Goal: Task Accomplishment & Management: Complete application form

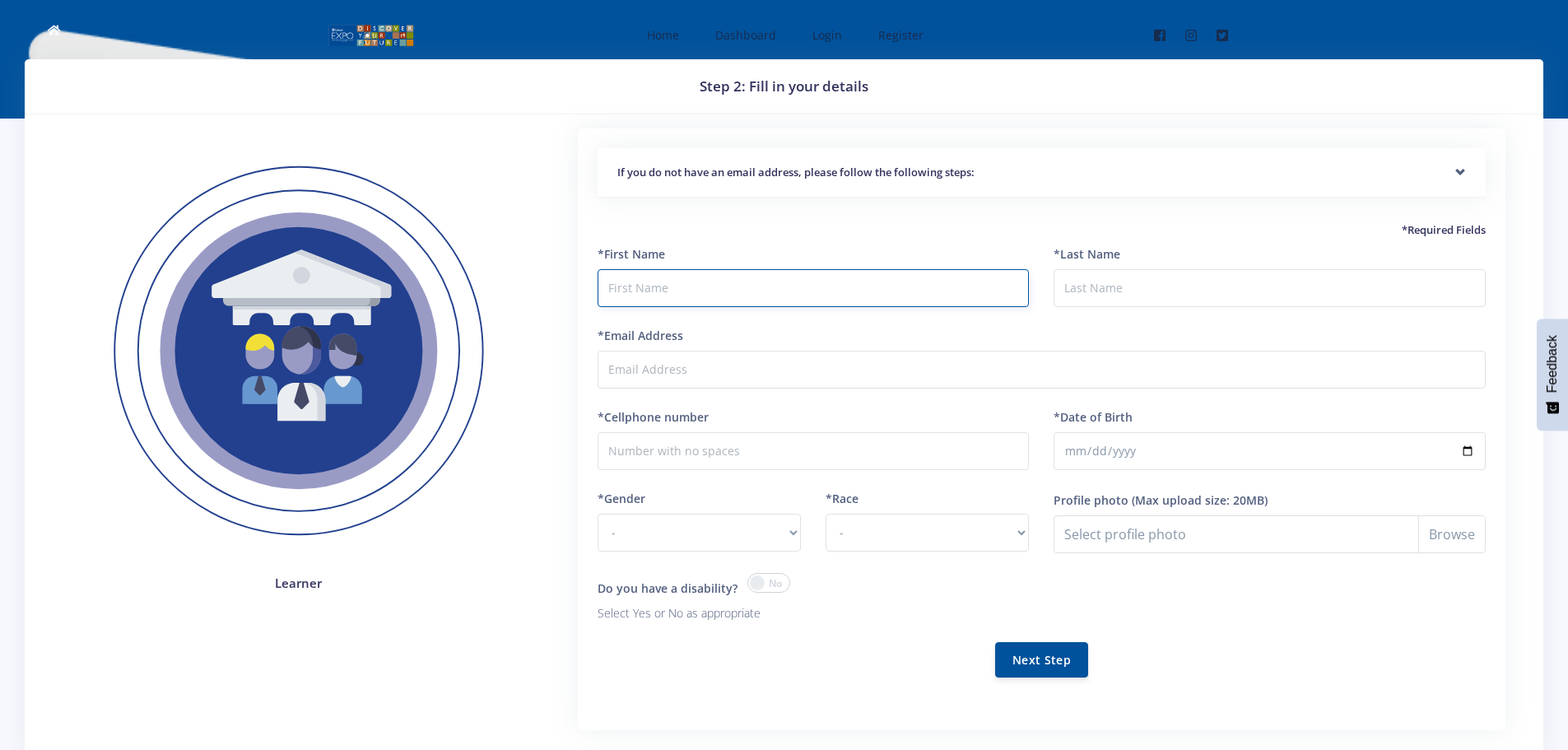
click at [633, 288] on input "text" at bounding box center [813, 288] width 432 height 38
type input "[PERSON_NAME]"
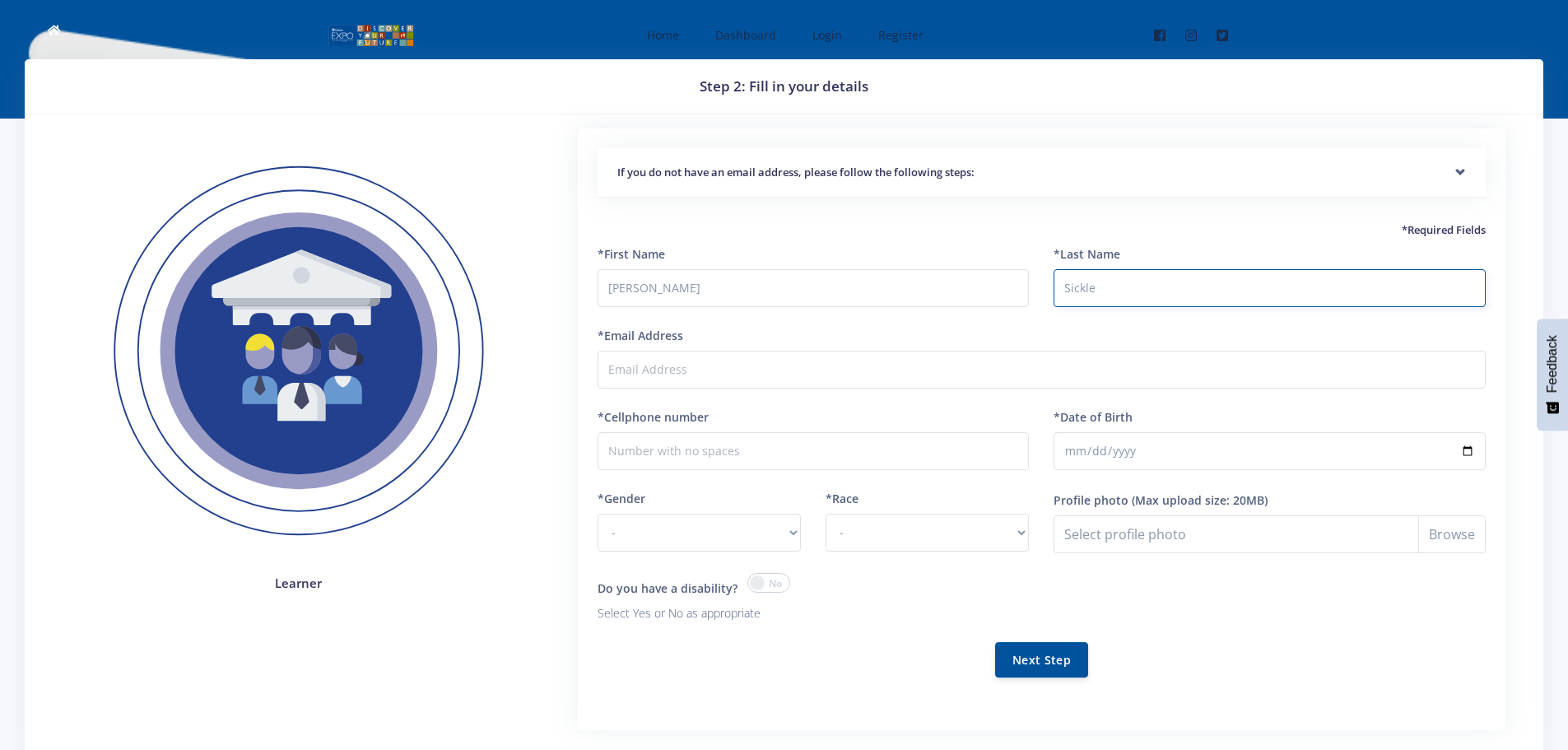
type input "Sickle"
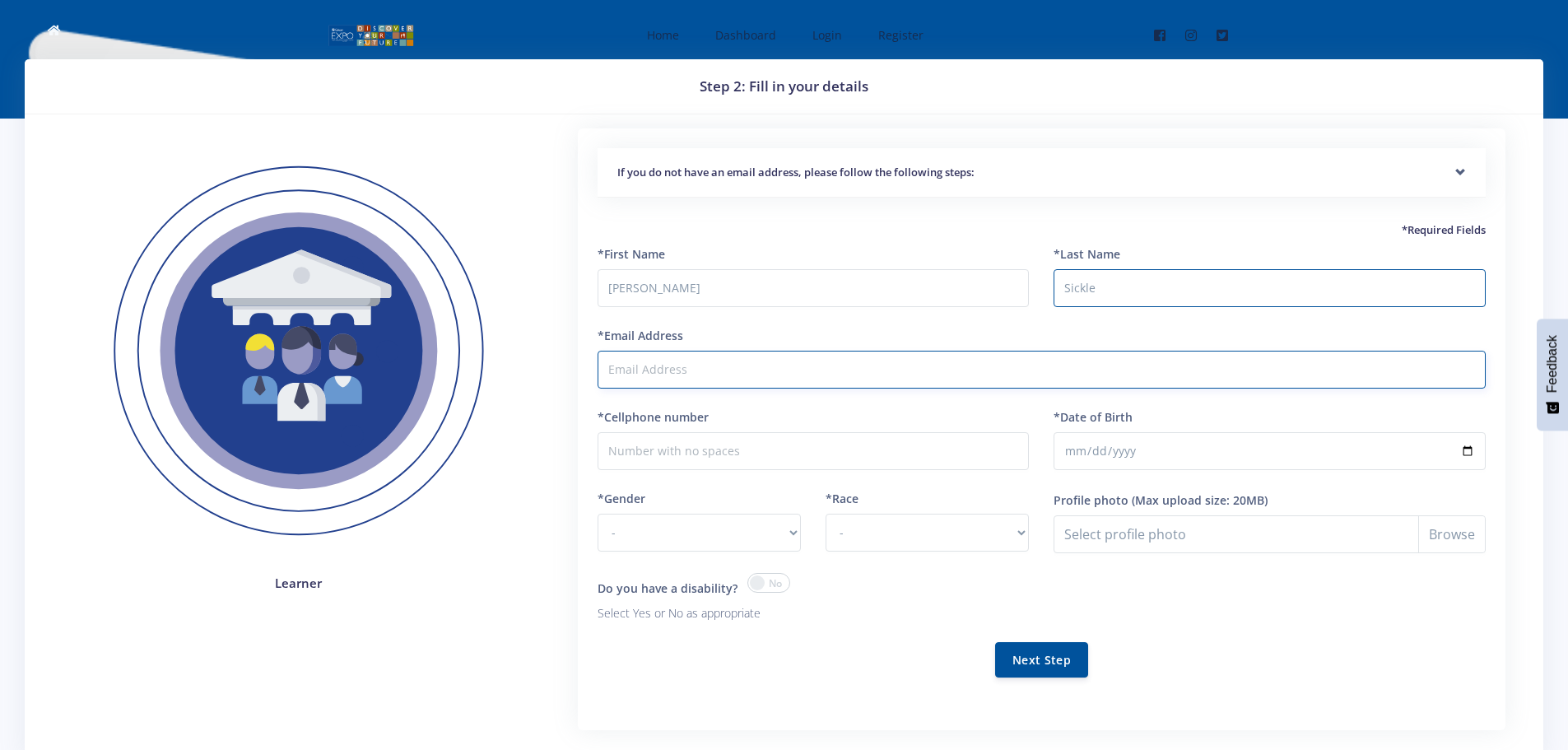
click at [638, 364] on input "*Email Address" at bounding box center [1042, 369] width 888 height 38
click at [1457, 170] on div "If you do not have an email address, please follow the following steps:" at bounding box center [1042, 173] width 888 height 51
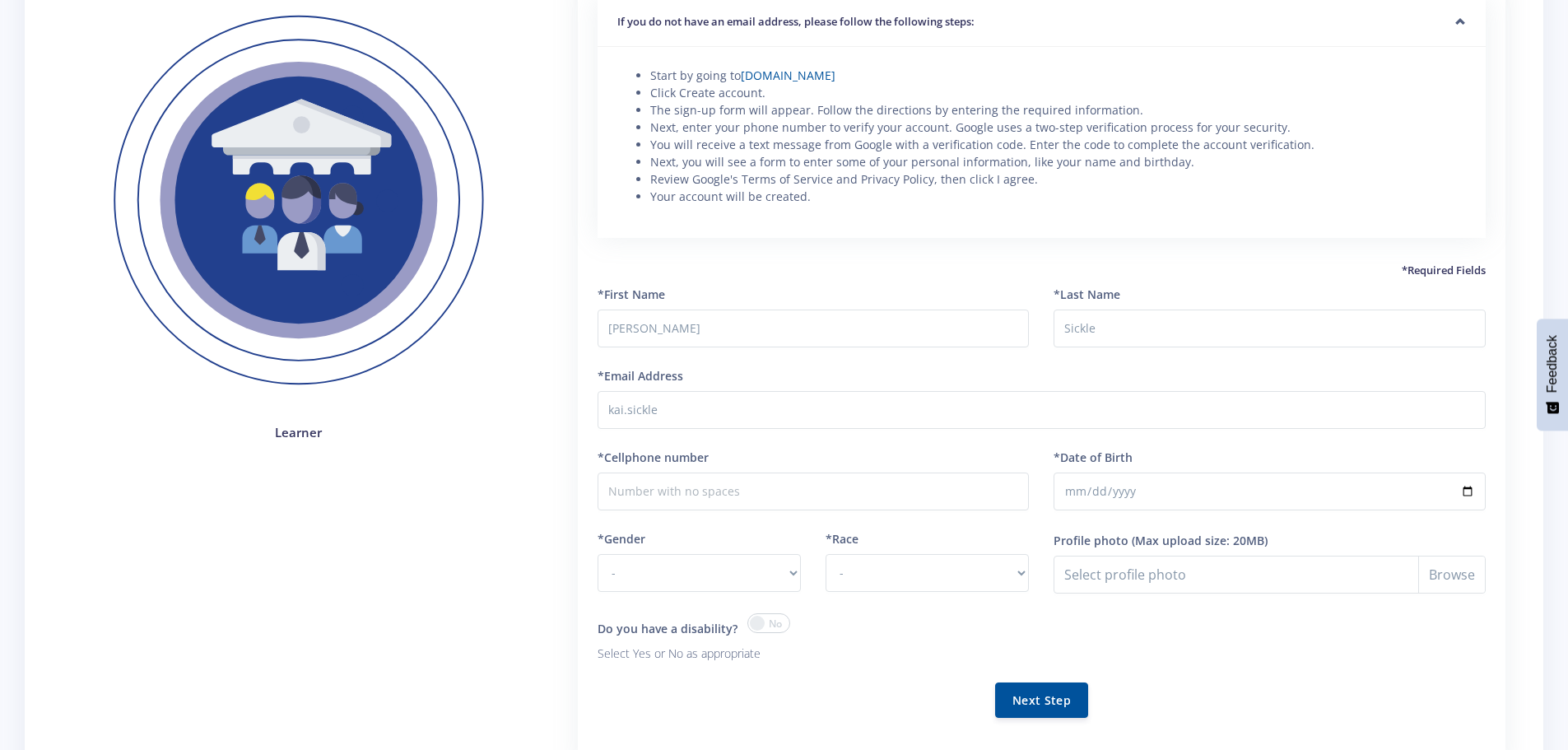
scroll to position [165, 0]
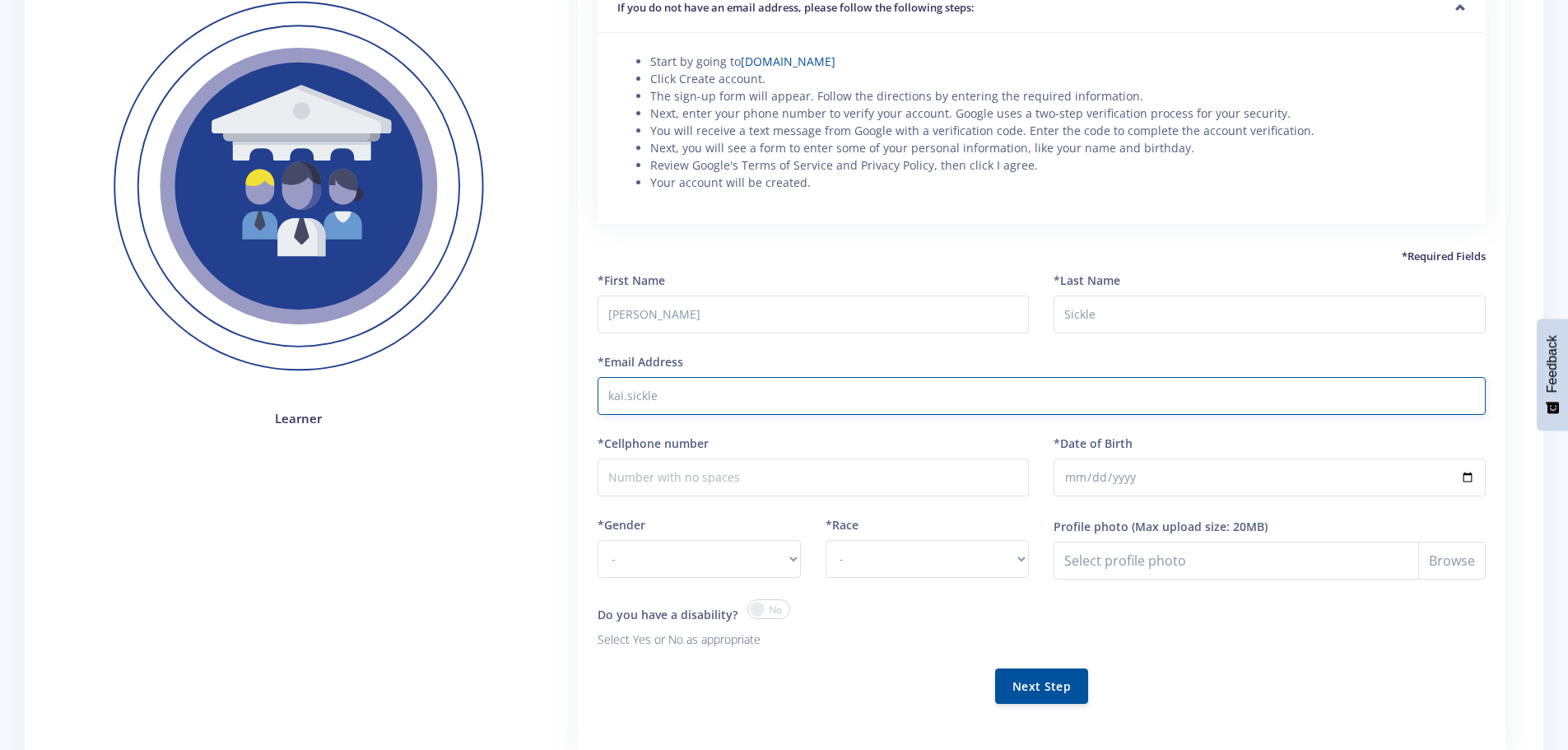
click at [796, 395] on input "kai.sickle" at bounding box center [1042, 396] width 888 height 38
click at [653, 402] on input "kai.sickle@gmail.com" at bounding box center [1042, 396] width 888 height 38
type input "kai.sickle7@gmail.com"
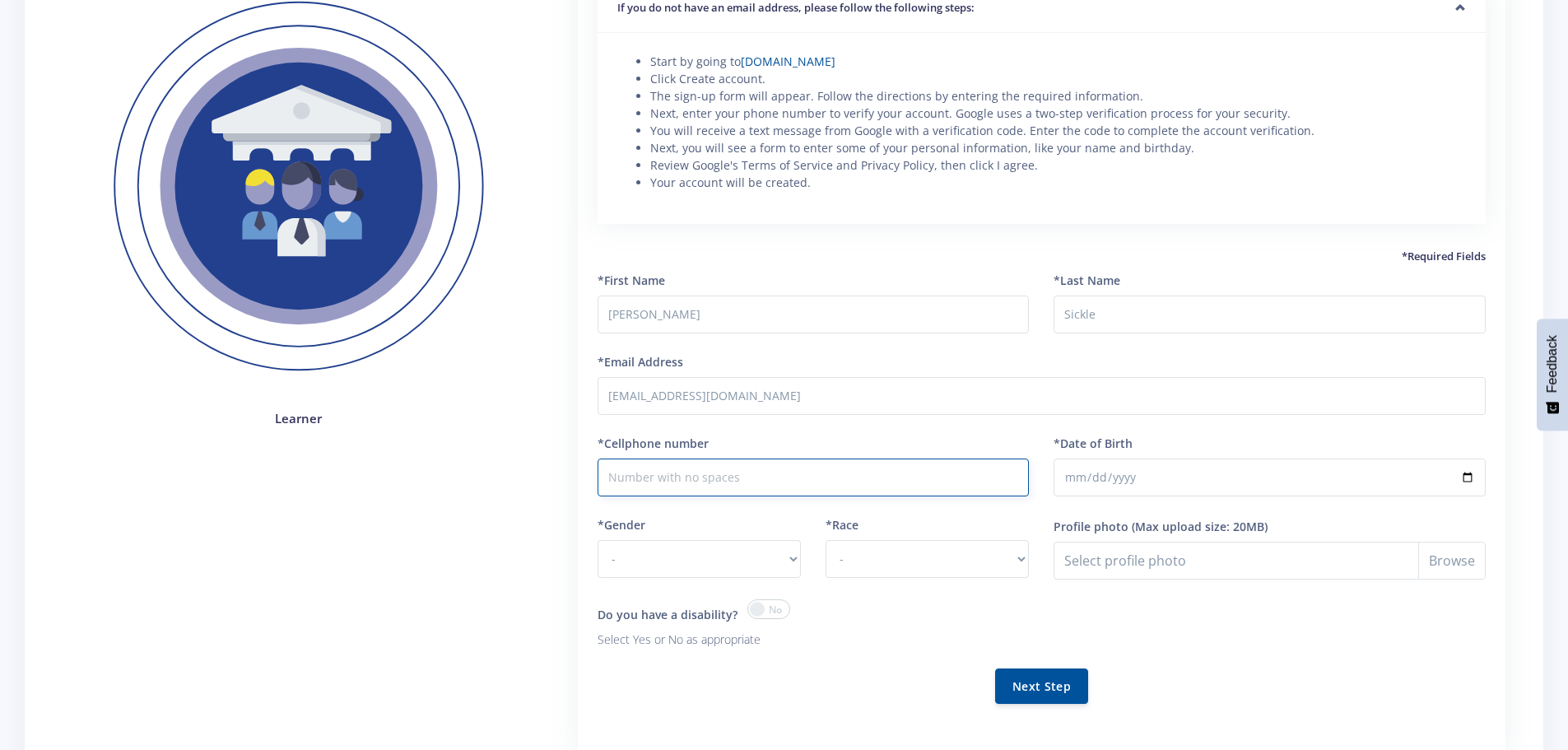
click at [653, 473] on input "*Cellphone number" at bounding box center [813, 477] width 432 height 38
click at [1090, 477] on input "*Date of Birth" at bounding box center [1269, 477] width 432 height 38
click at [1097, 476] on input "*Date of Birth" at bounding box center [1269, 477] width 432 height 38
click at [1088, 476] on input "*Date of Birth" at bounding box center [1269, 477] width 432 height 38
type input "2009-09-21"
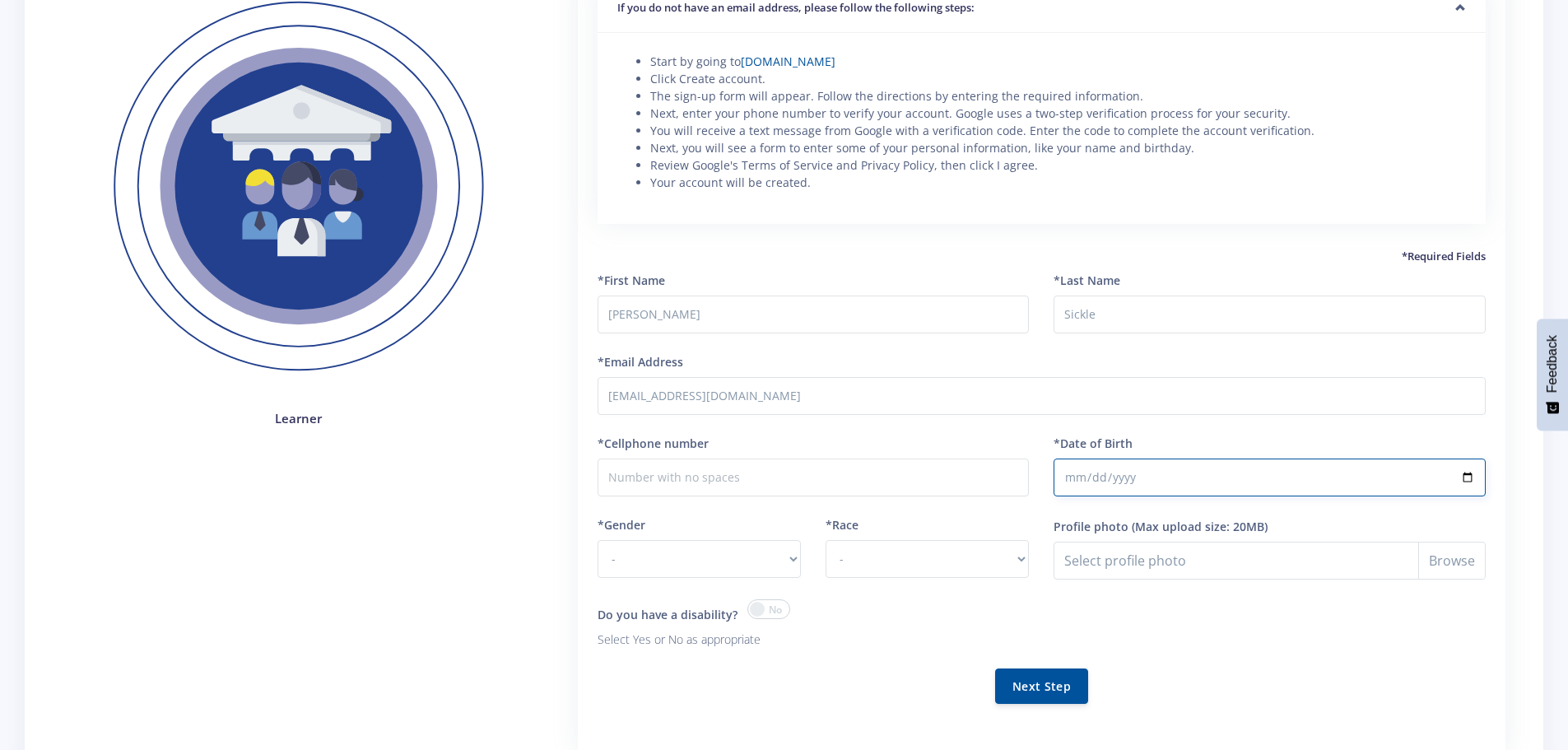
scroll to position [247, 0]
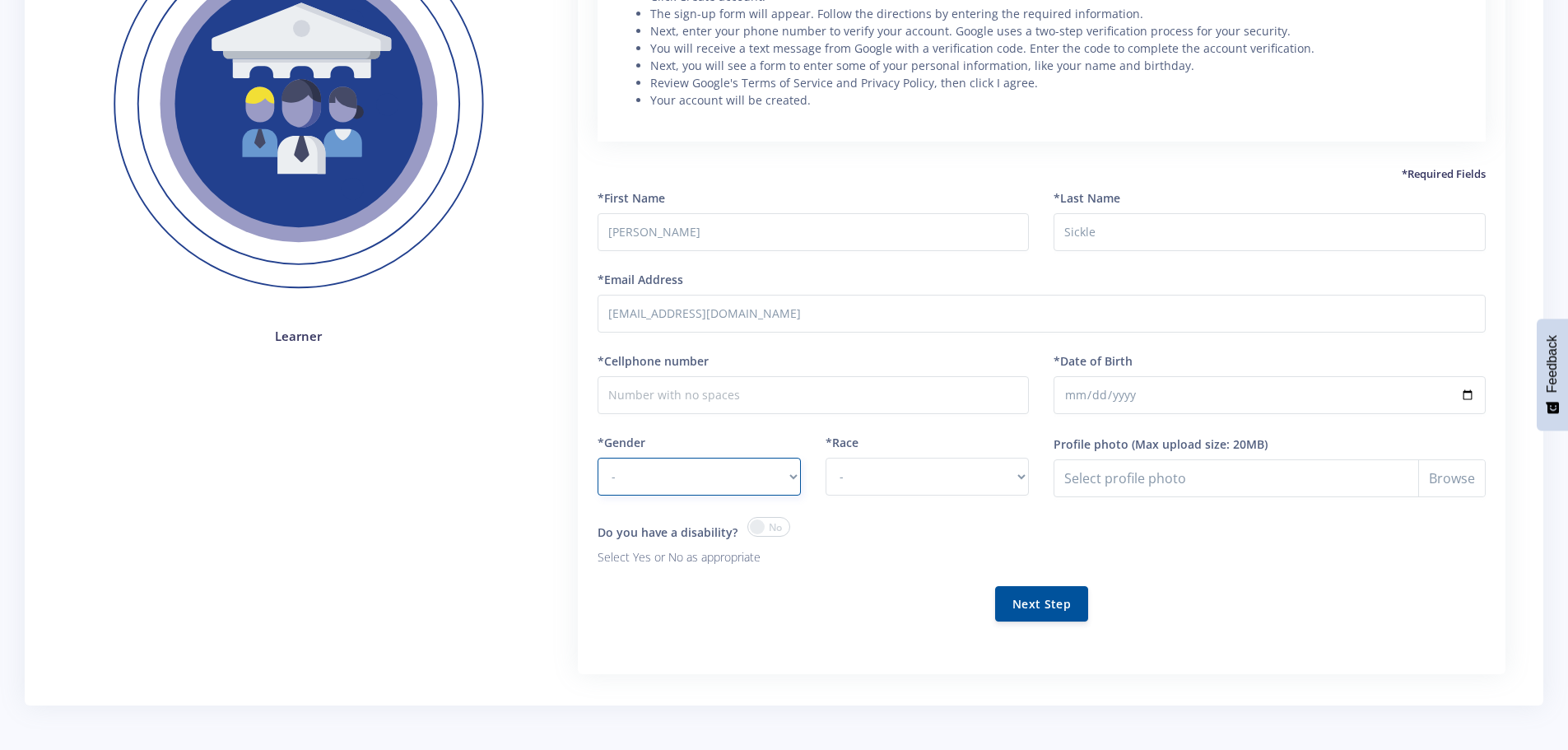
click at [758, 479] on select "- Male Female" at bounding box center [699, 476] width 203 height 38
select select "M"
click at [598, 458] on select "- Male Female" at bounding box center [699, 476] width 203 height 38
drag, startPoint x: 888, startPoint y: 474, endPoint x: 891, endPoint y: 484, distance: 10.4
click at [888, 474] on select "- African Asian Coloured Indian White Other" at bounding box center [927, 476] width 203 height 38
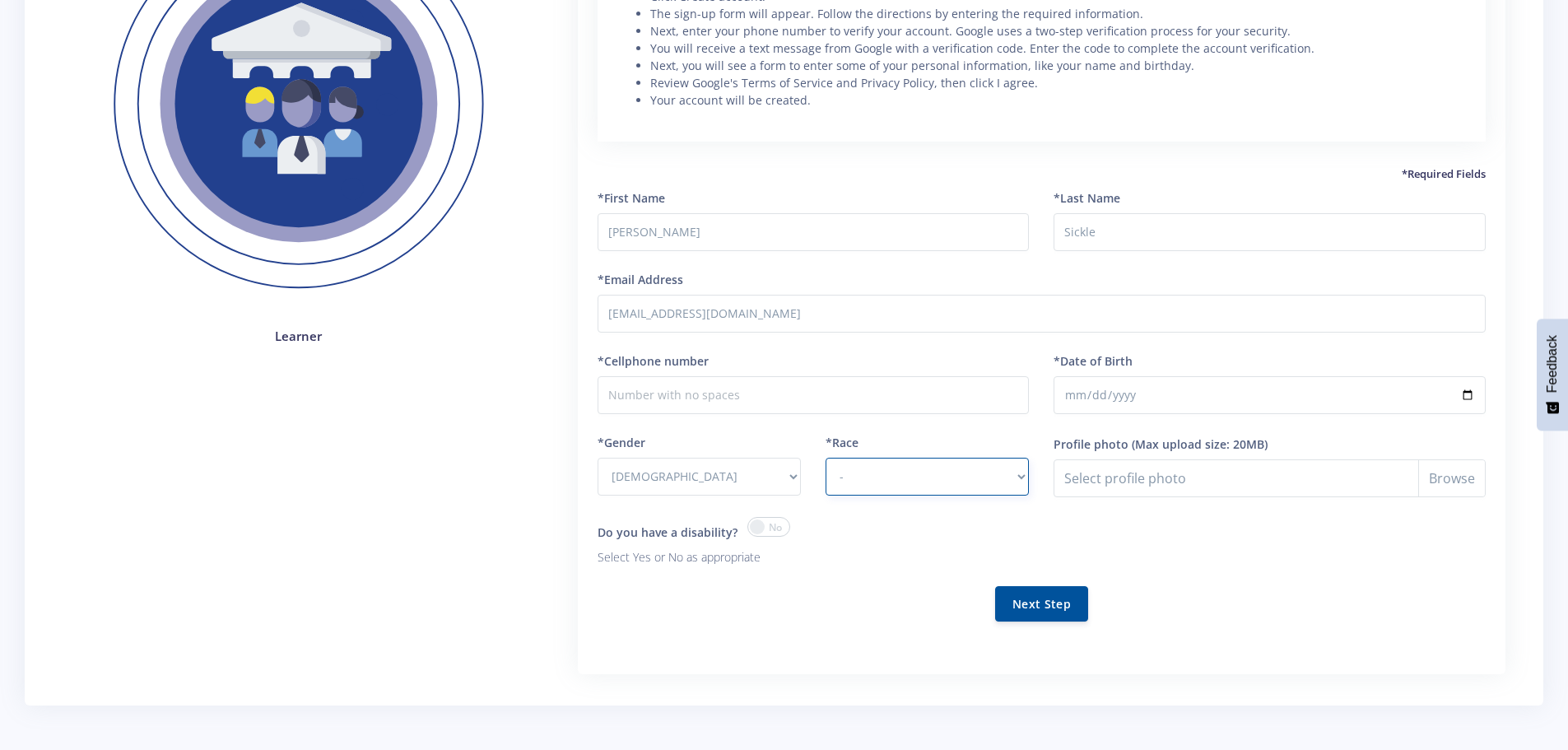
select select "Coloured"
click at [826, 458] on select "- African Asian Coloured Indian White Other" at bounding box center [927, 476] width 203 height 38
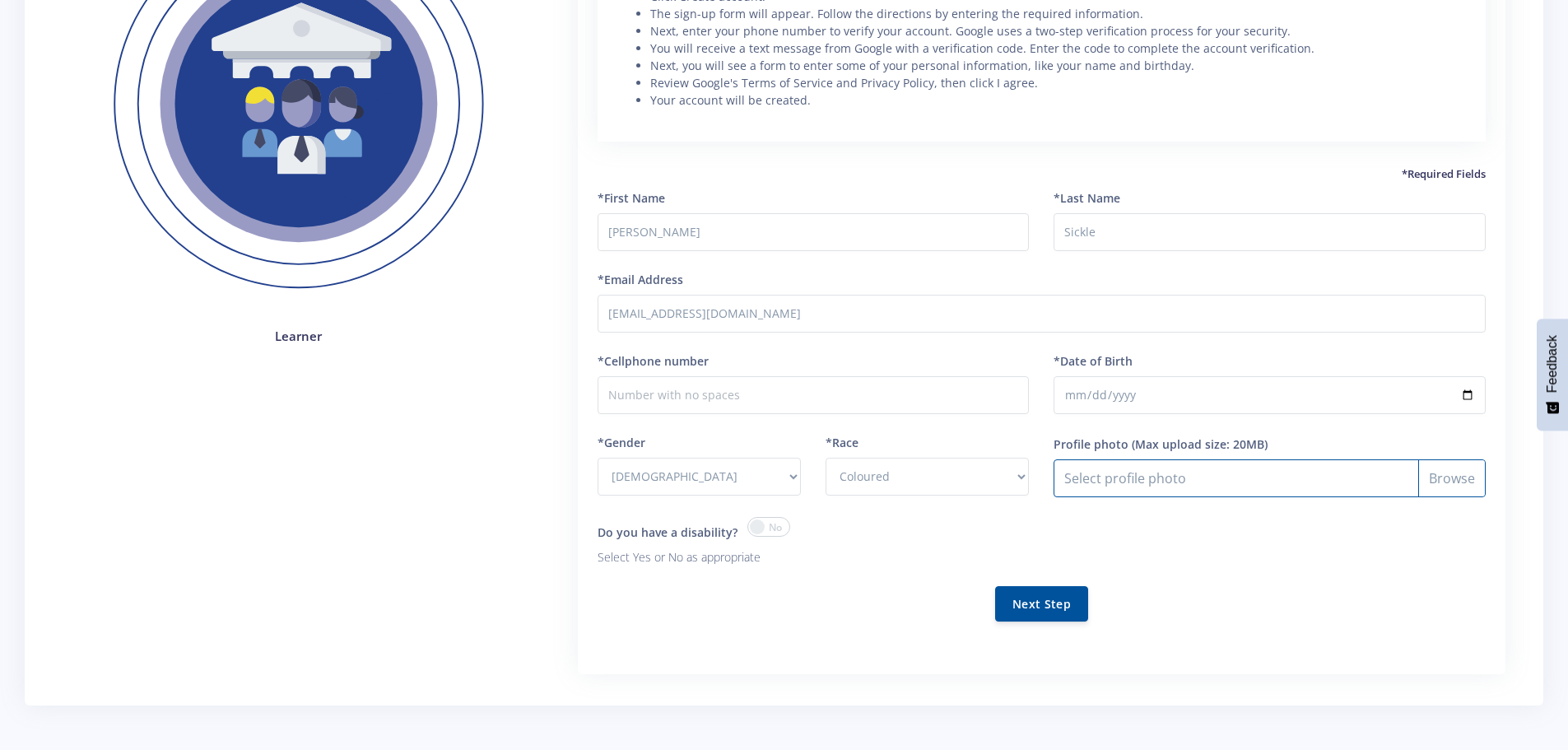
click at [1139, 477] on input "Profile photo" at bounding box center [1269, 478] width 432 height 38
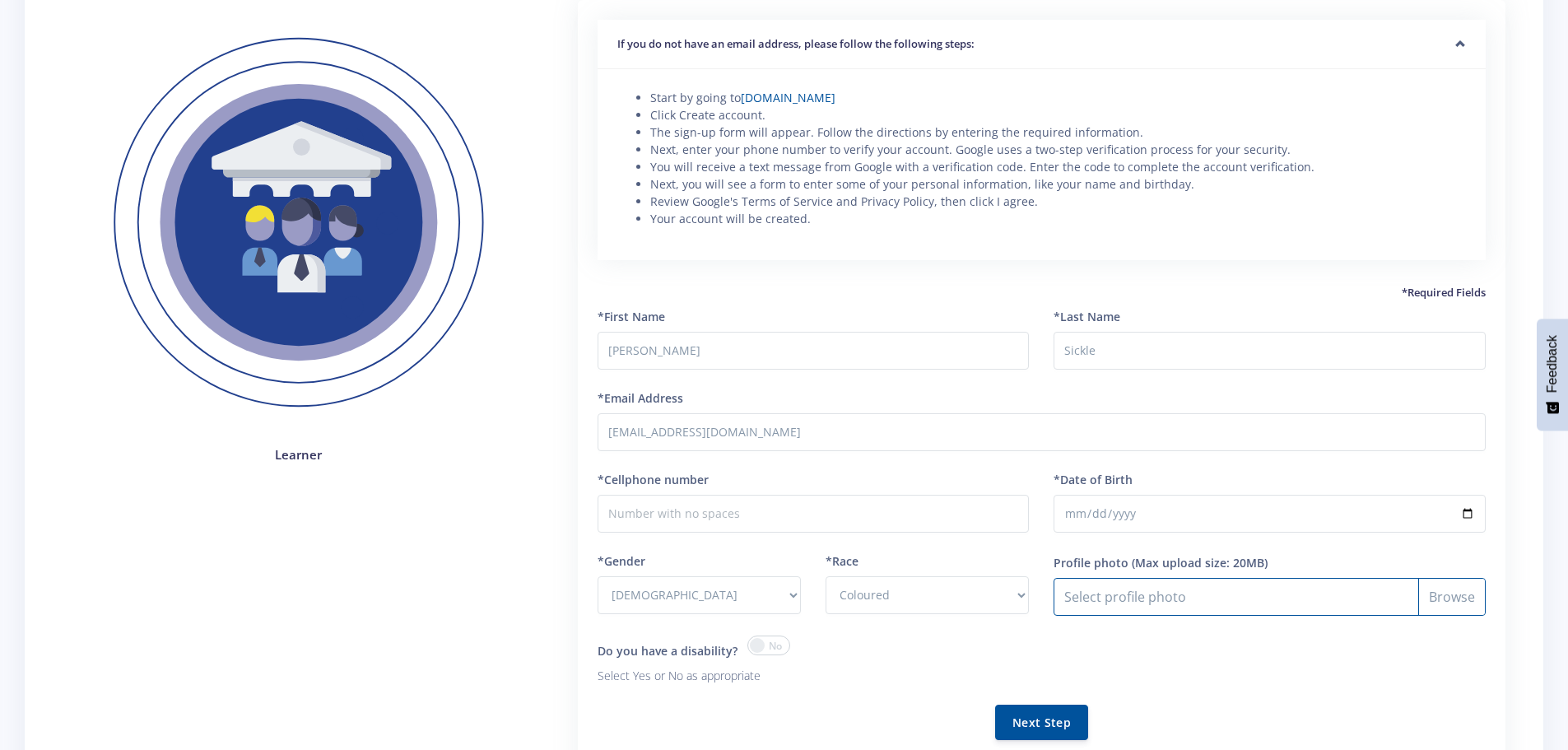
scroll to position [83, 0]
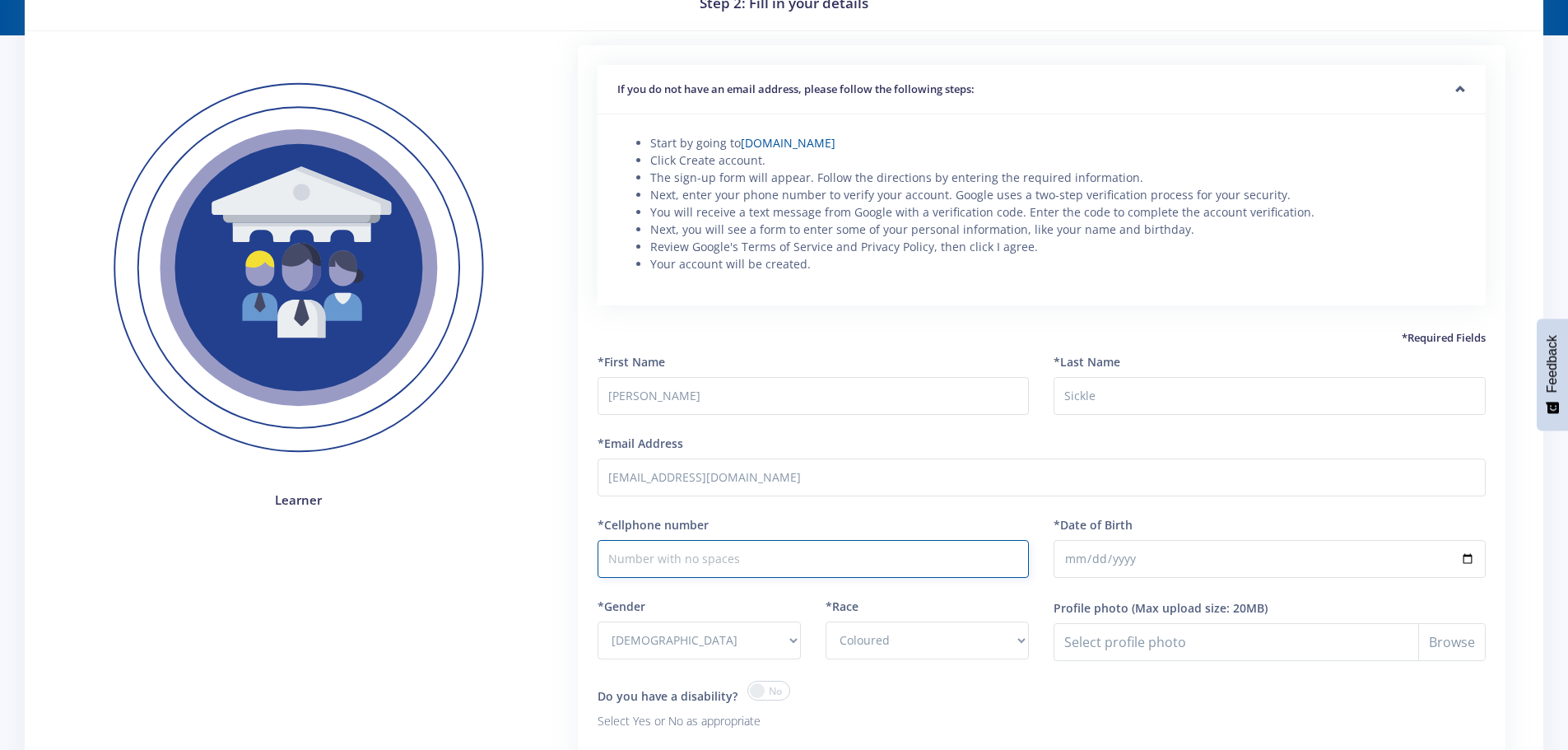
click at [783, 562] on input "*Cellphone number" at bounding box center [813, 558] width 432 height 38
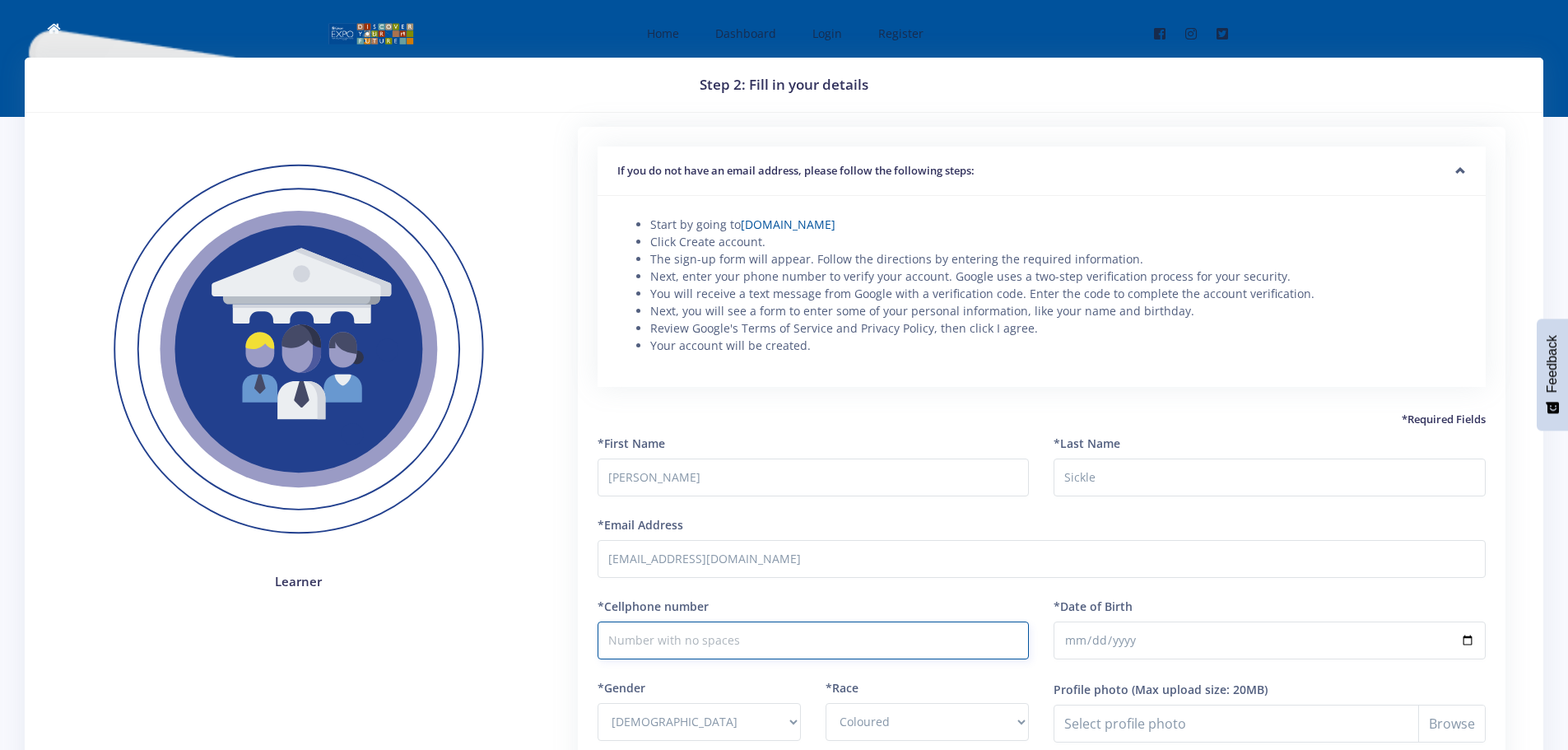
scroll to position [0, 0]
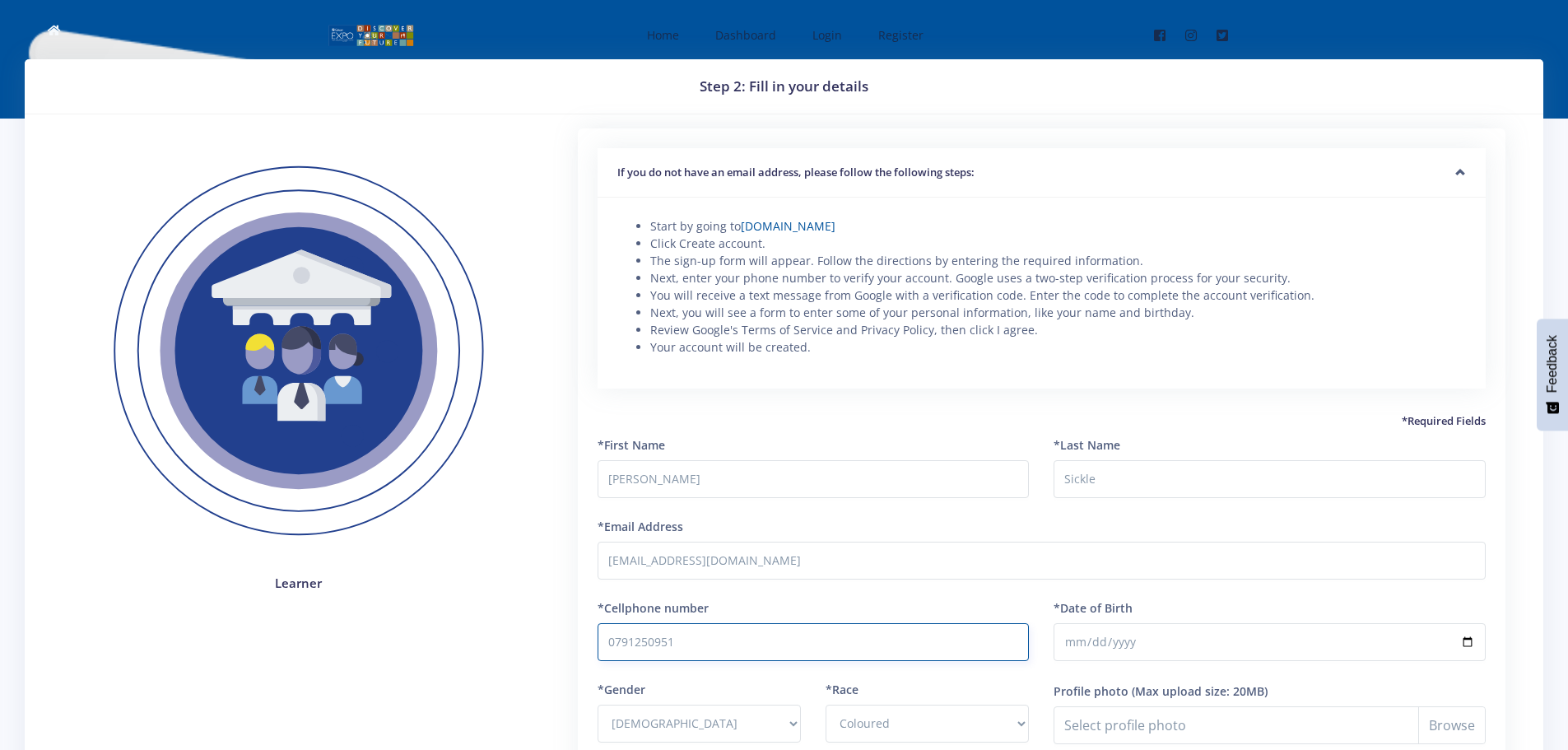
type input "0791250951"
click at [455, 572] on img at bounding box center [299, 352] width 446 height 446
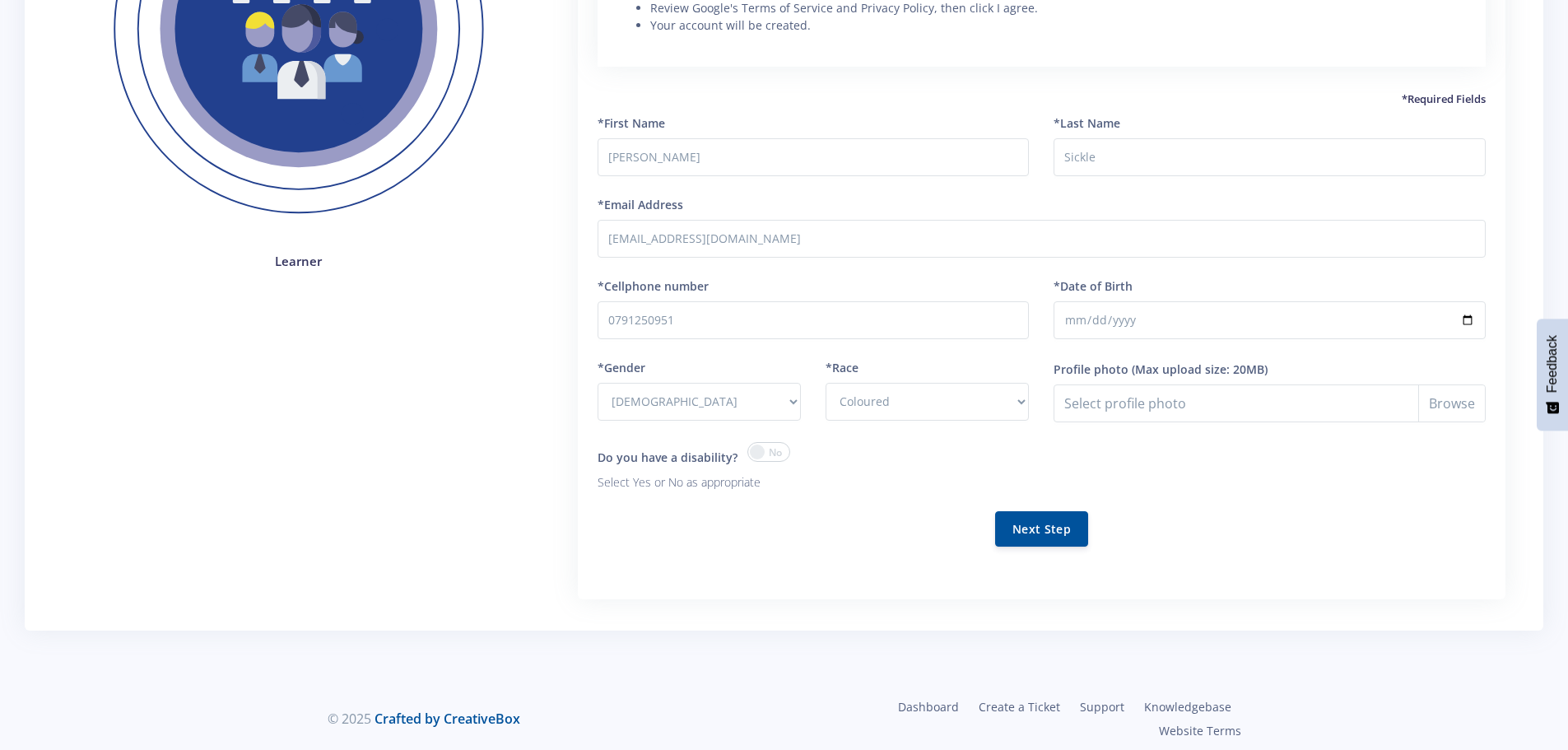
scroll to position [330, 0]
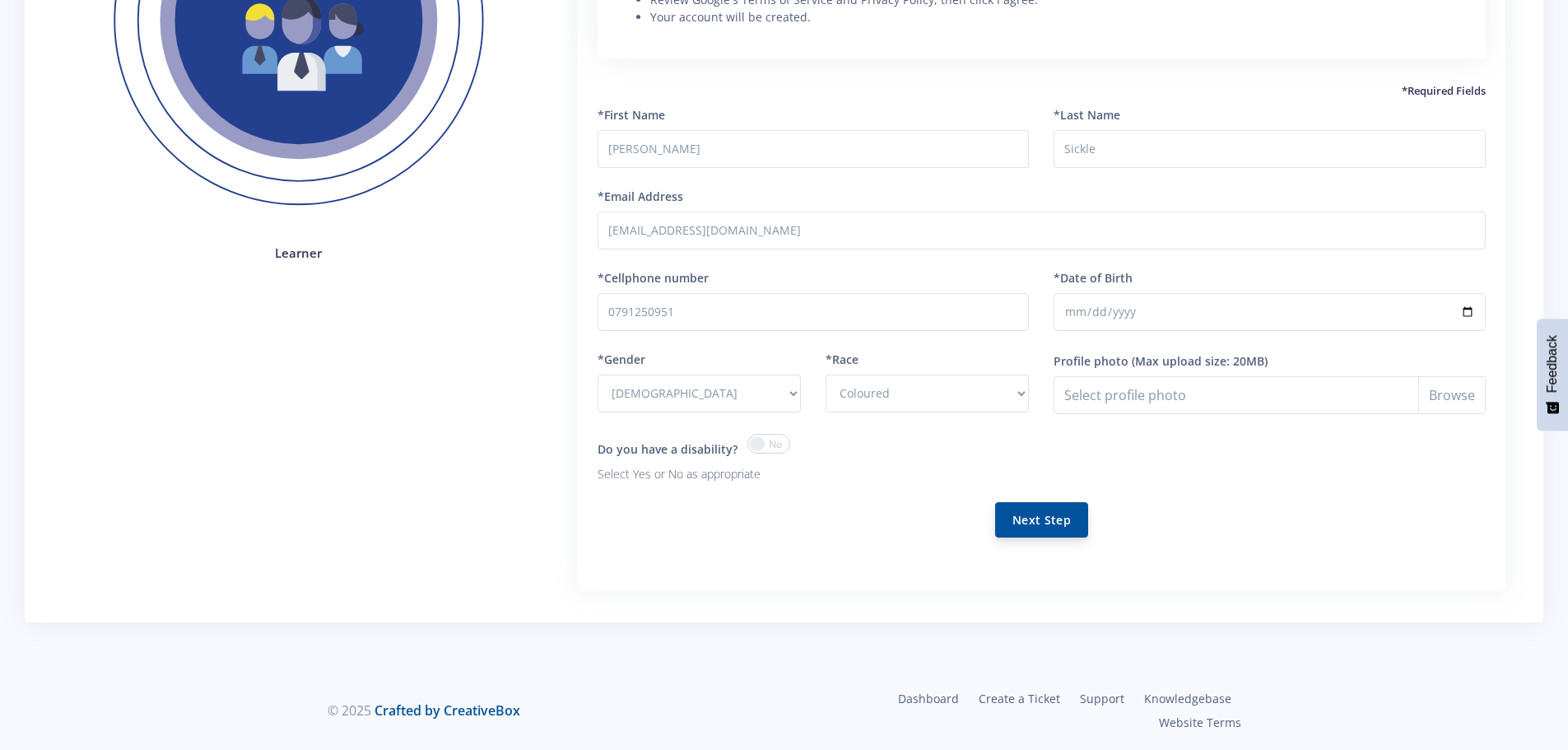
click at [1045, 523] on button "Next Step" at bounding box center [1042, 519] width 93 height 35
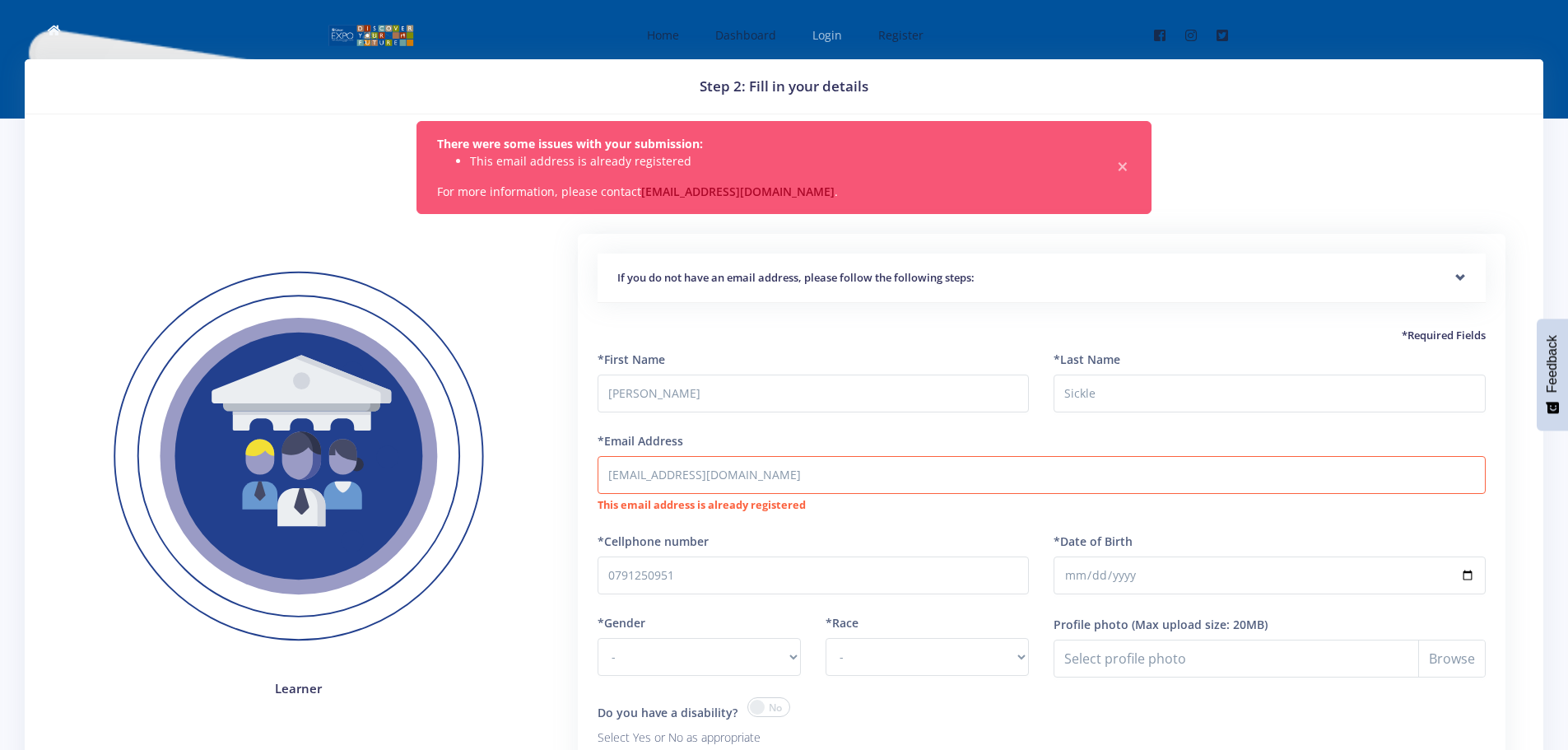
click at [824, 33] on span "Login" at bounding box center [827, 35] width 29 height 16
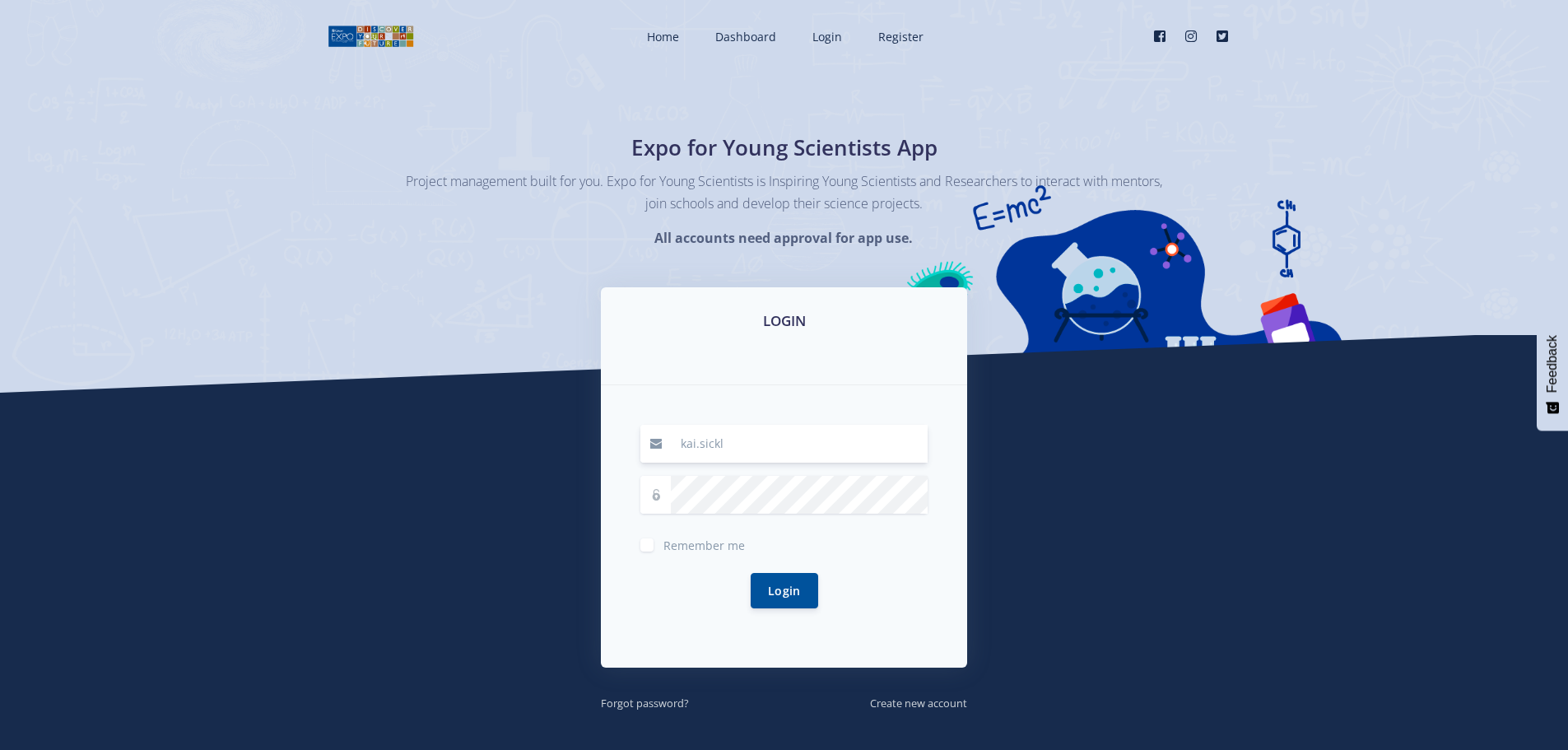
type input "[EMAIL_ADDRESS][DOMAIN_NAME]"
click at [671, 705] on small "Forgot password?" at bounding box center [645, 703] width 88 height 15
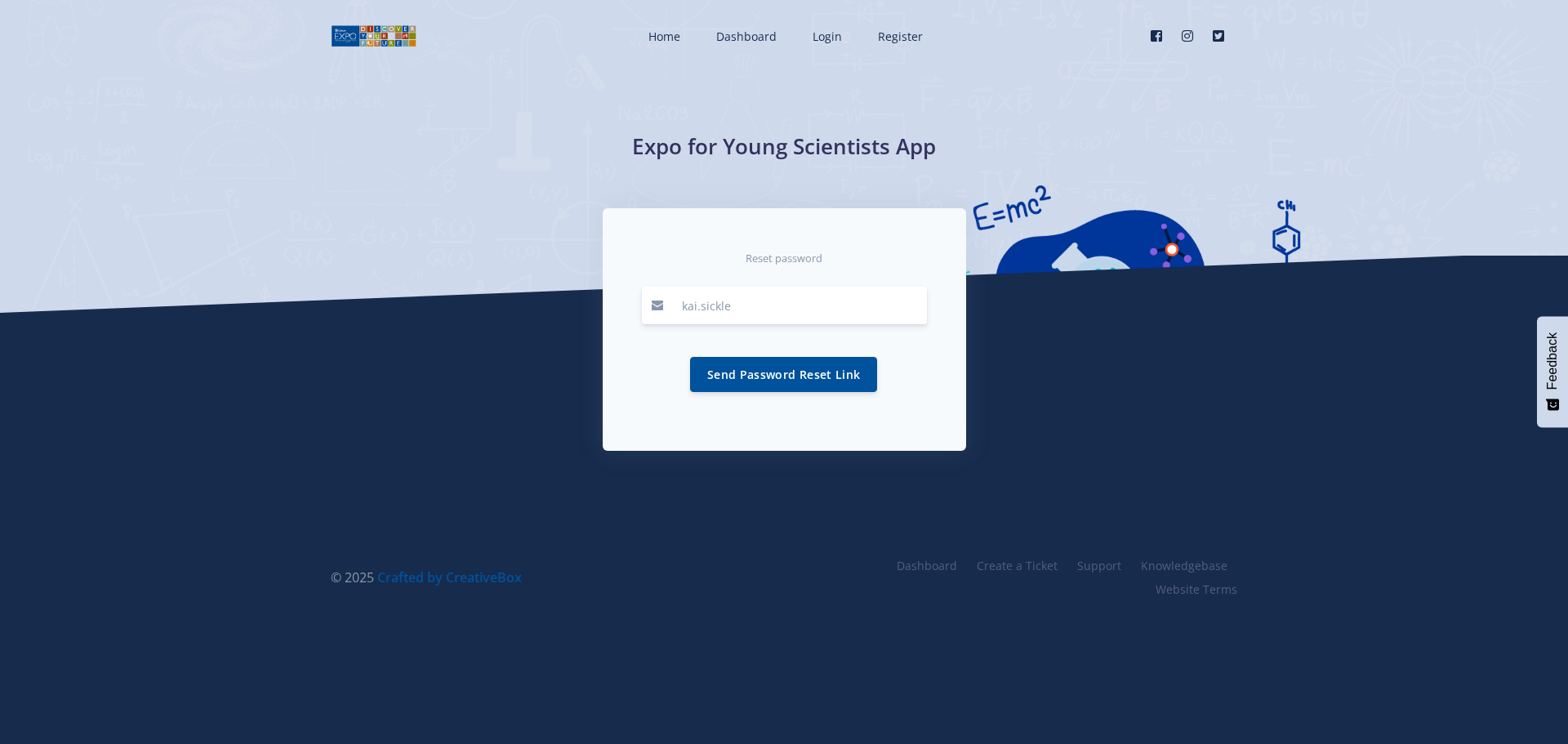
type input "kai.sickle7@gmail.com"
click at [777, 377] on button "Send Password Reset Link" at bounding box center [784, 373] width 187 height 35
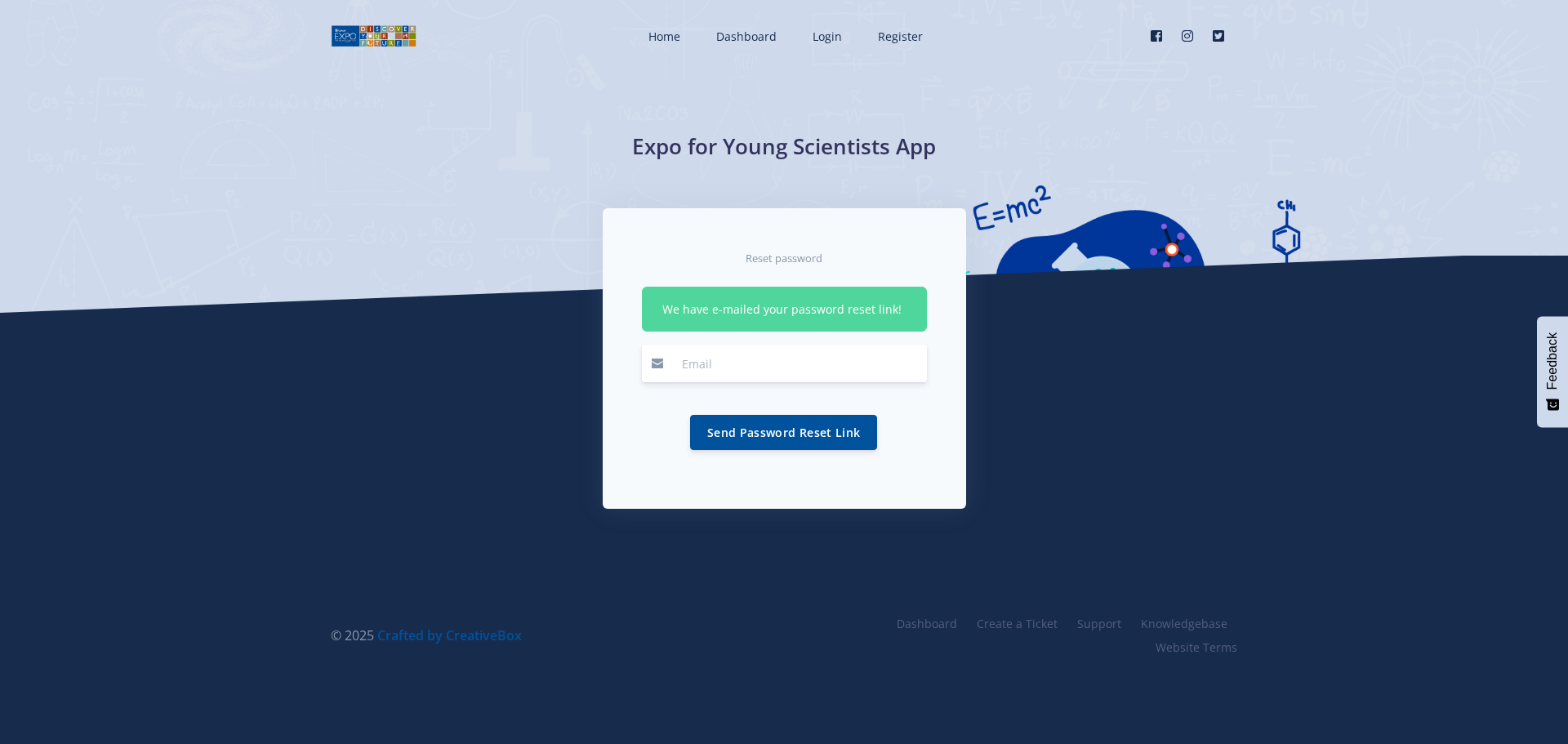
click at [737, 362] on input "email" at bounding box center [799, 363] width 255 height 38
click at [717, 251] on div "Reset password" at bounding box center [784, 256] width 285 height 19
click at [837, 33] on span "Login" at bounding box center [827, 36] width 29 height 16
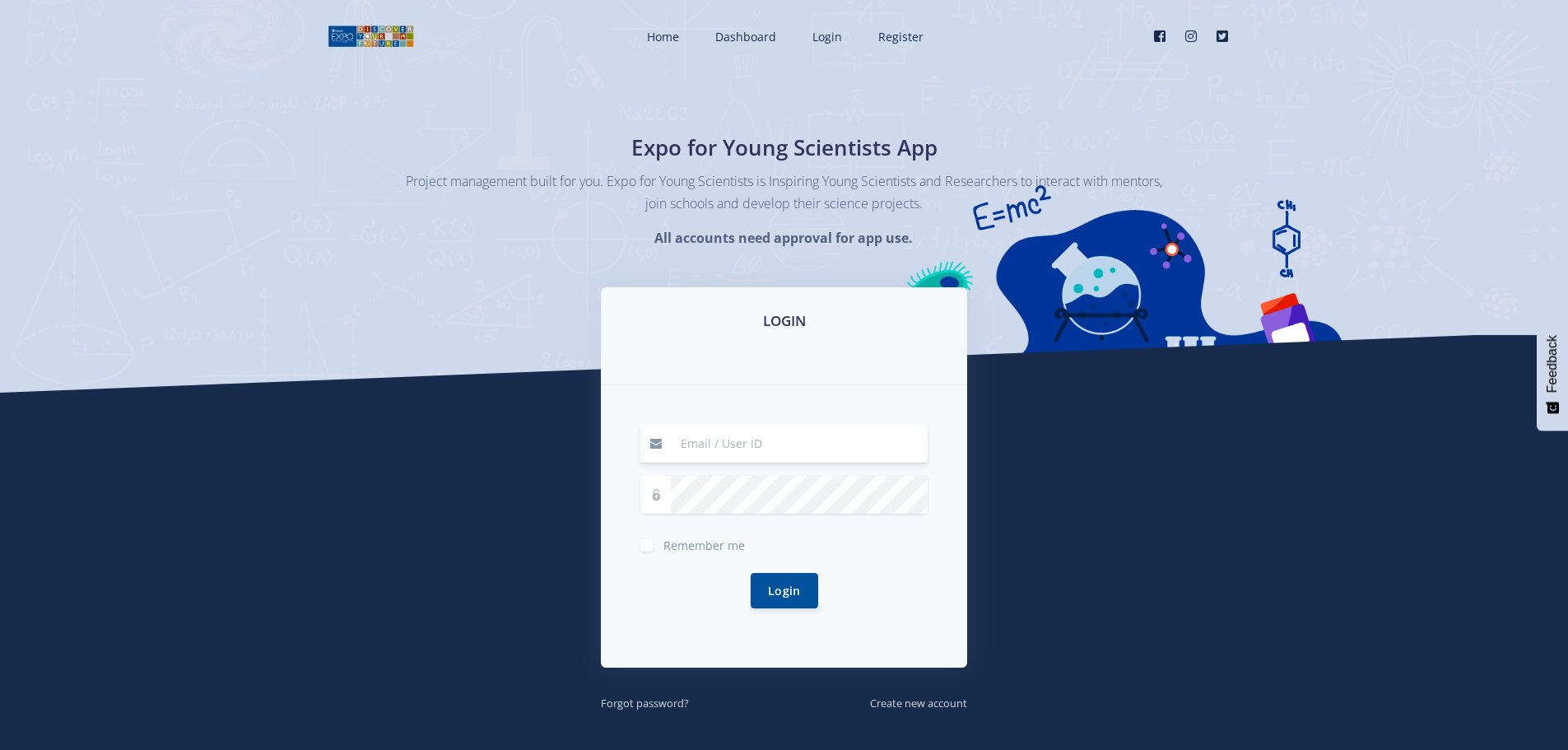
click at [738, 437] on input at bounding box center [799, 443] width 257 height 38
type input "kai.sickle7@gmail.com"
click at [664, 546] on label "Remember me" at bounding box center [704, 541] width 82 height 13
click at [664, 544] on input "Remember me" at bounding box center [669, 539] width 11 height 11
checkbox input "true"
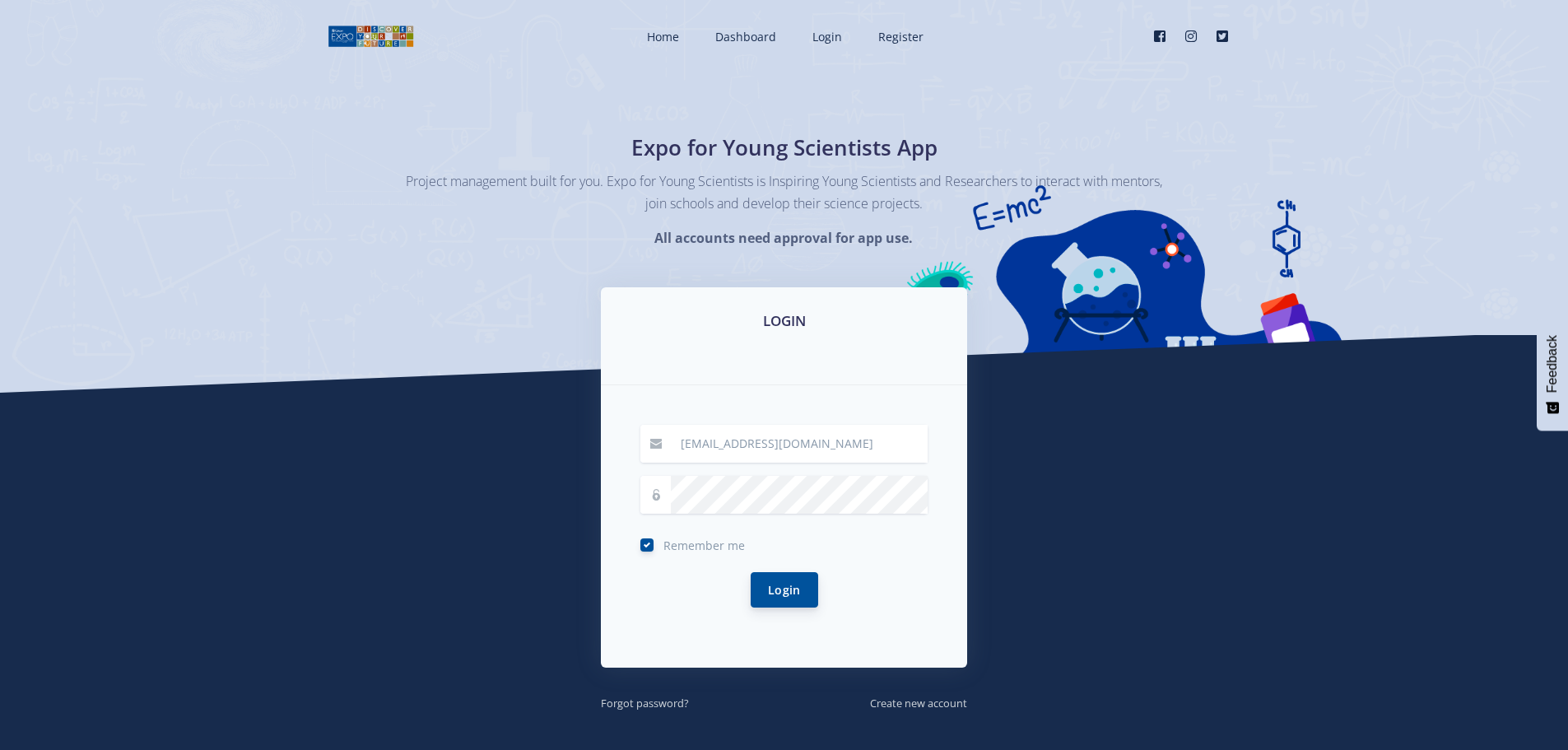
click at [793, 593] on button "Login" at bounding box center [785, 589] width 67 height 35
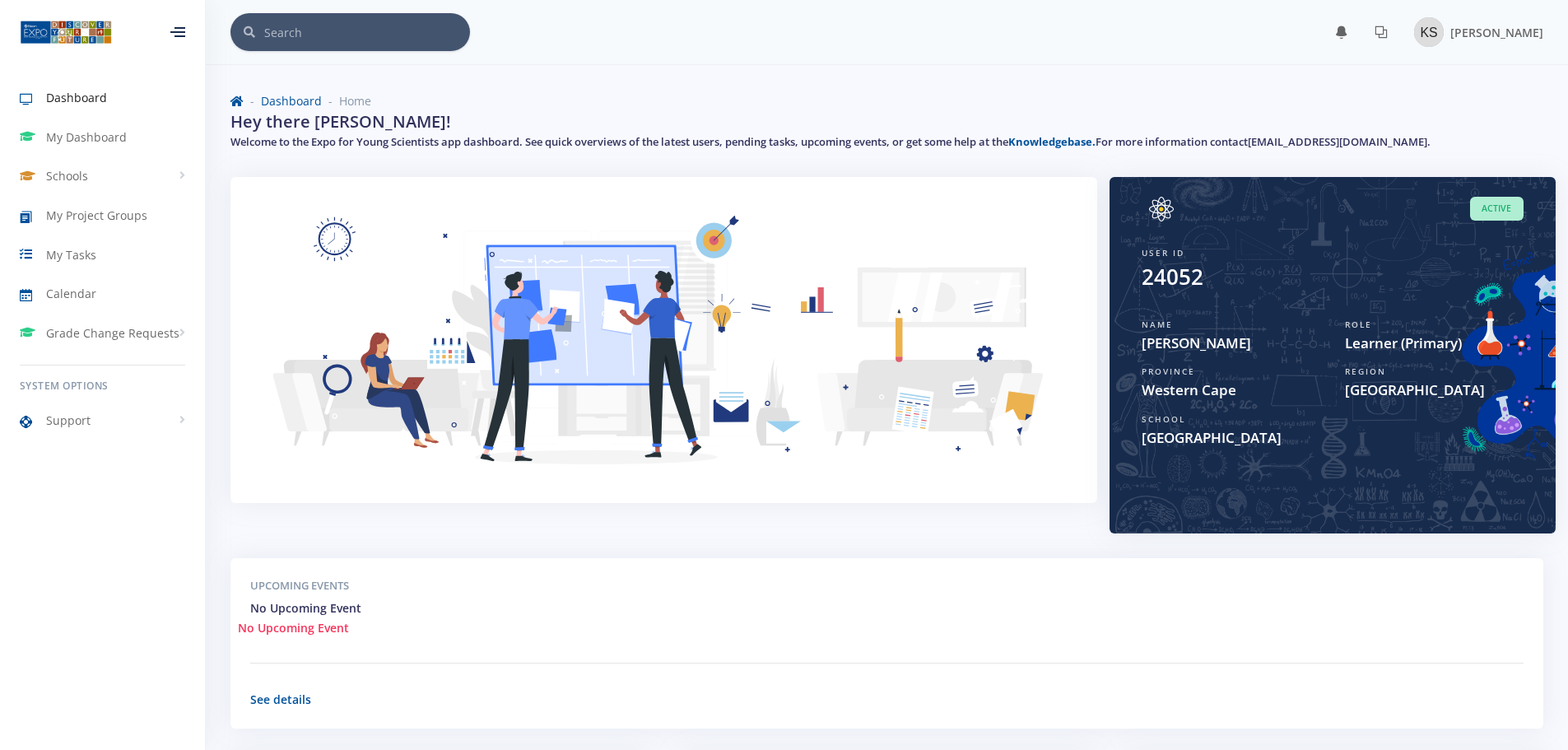
scroll to position [13, 13]
click at [87, 145] on span "My Dashboard" at bounding box center [87, 137] width 81 height 18
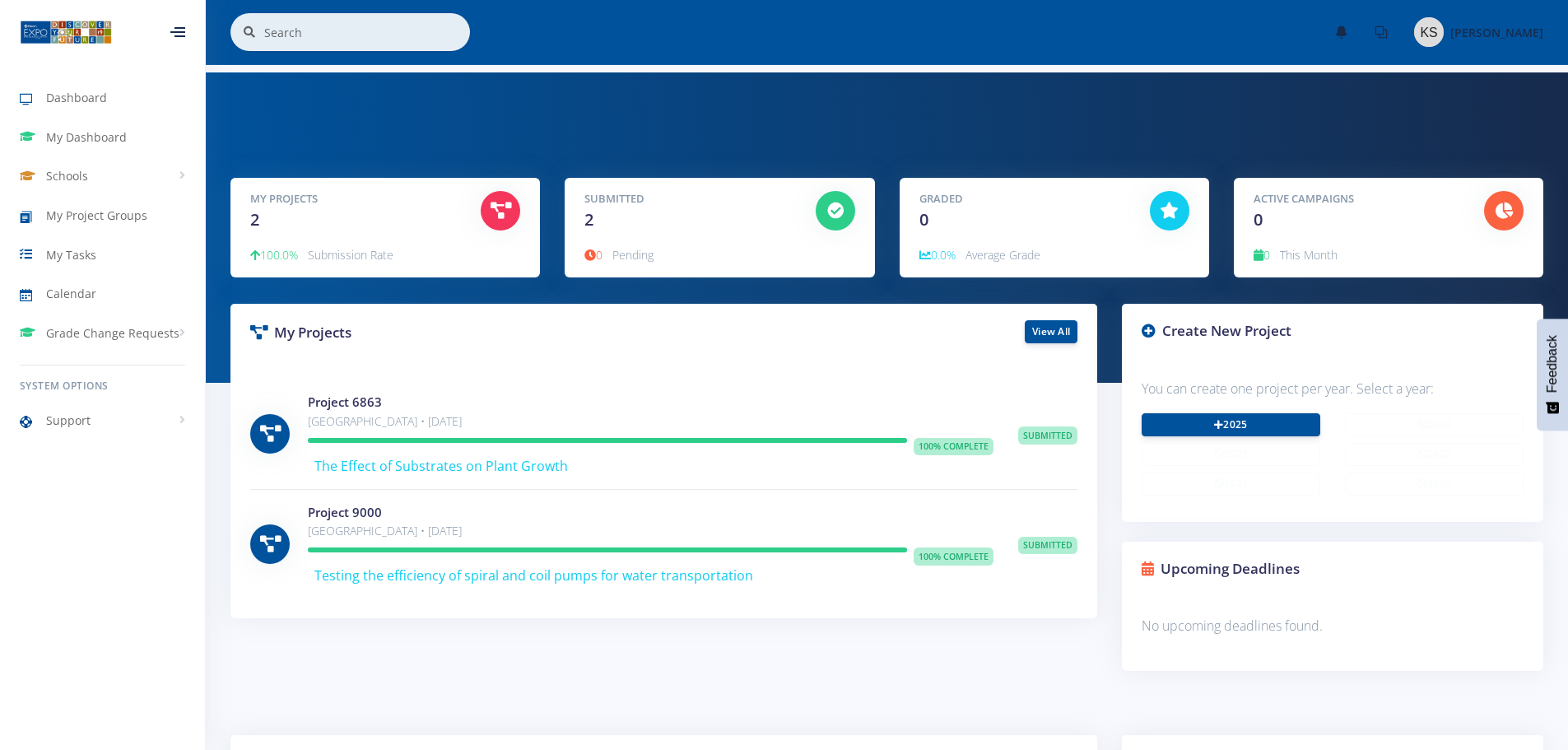
scroll to position [13, 13]
click at [1198, 418] on link "2025" at bounding box center [1231, 423] width 179 height 23
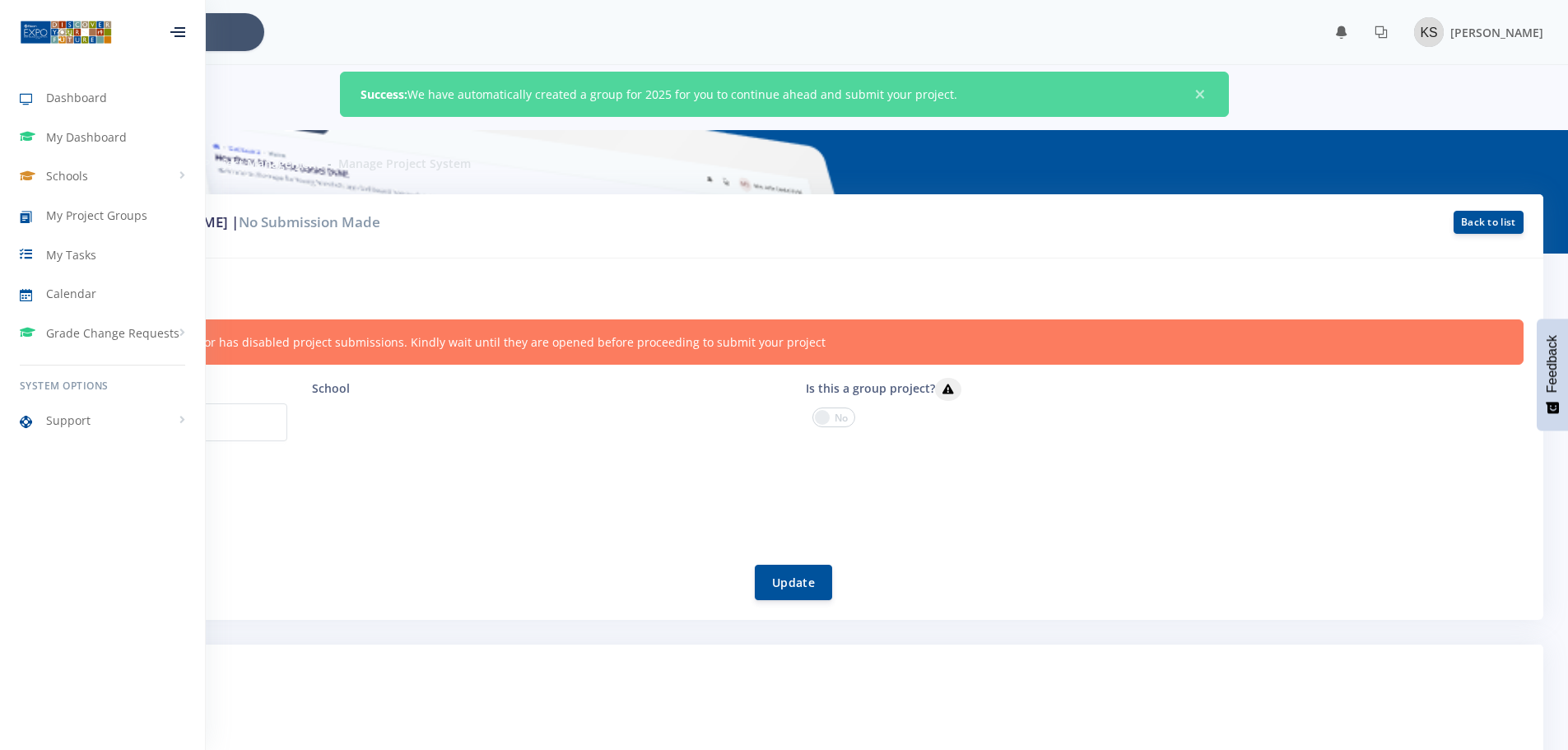
scroll to position [13, 13]
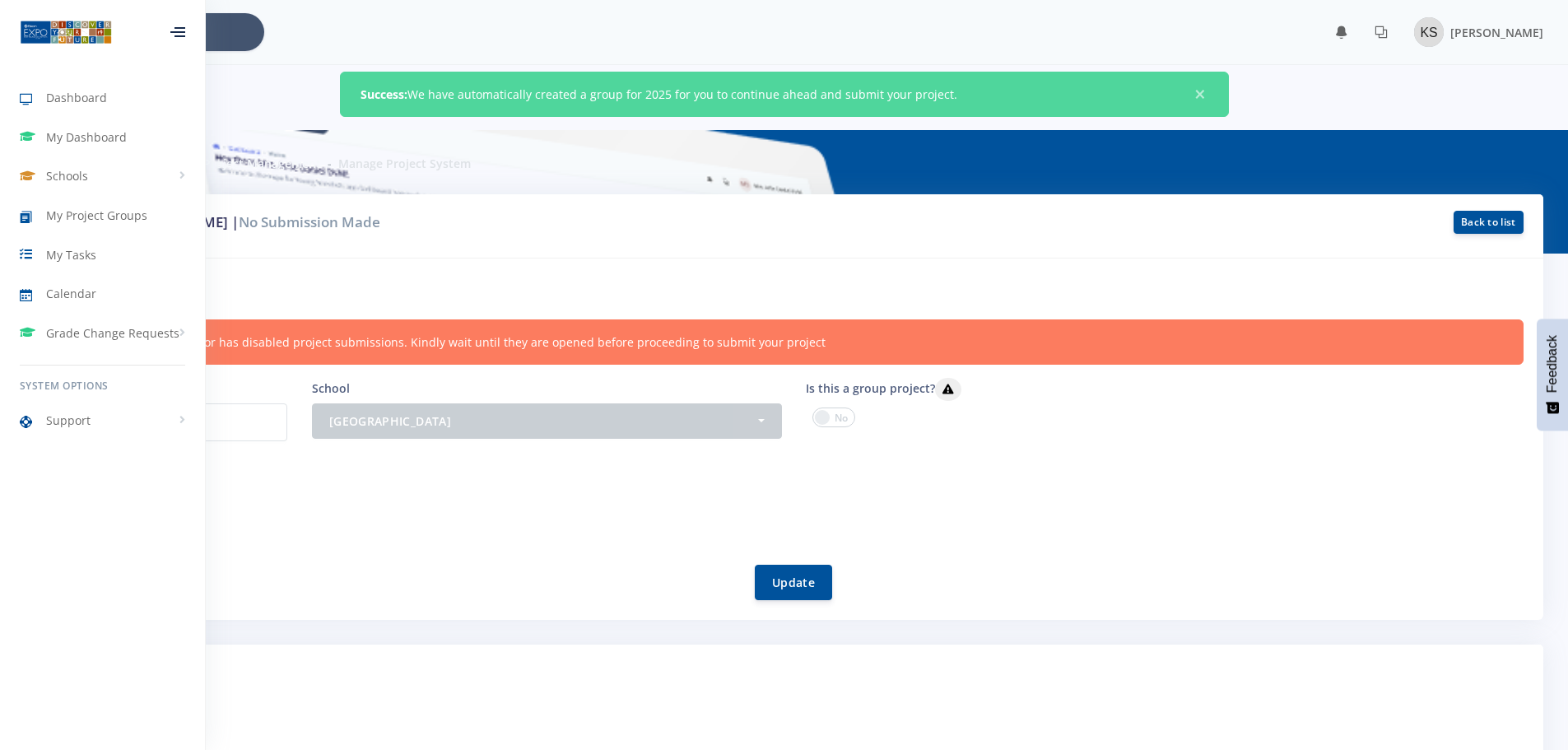
click at [419, 295] on h6 "Project information" at bounding box center [784, 288] width 1480 height 21
click at [228, 415] on p "9868" at bounding box center [175, 422] width 223 height 38
click at [176, 27] on div at bounding box center [178, 32] width 15 height 10
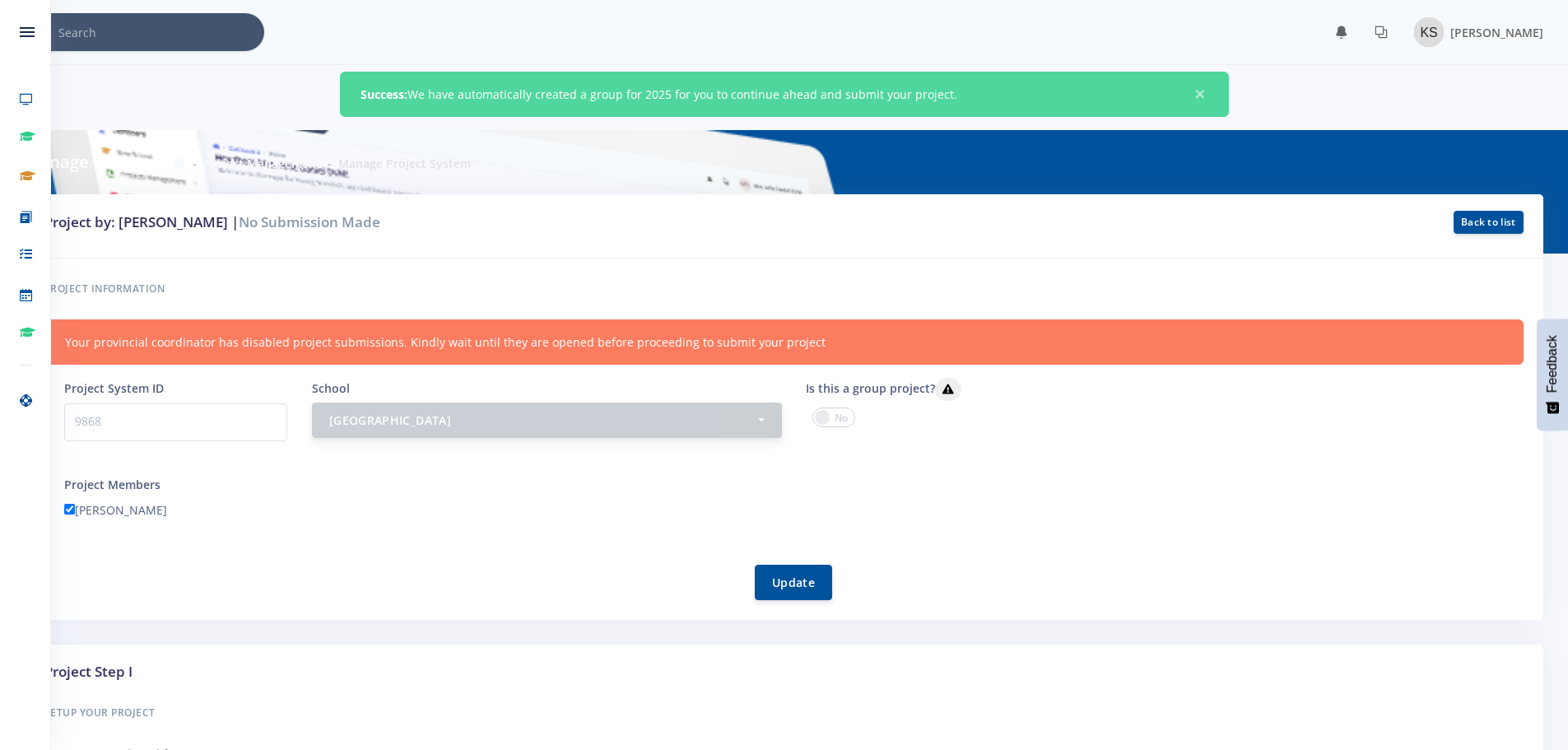
click at [538, 414] on div "[GEOGRAPHIC_DATA]" at bounding box center [541, 420] width 425 height 18
click at [834, 419] on span at bounding box center [834, 417] width 43 height 19
click at [0, 0] on input "checkbox" at bounding box center [0, 0] width 0 height 0
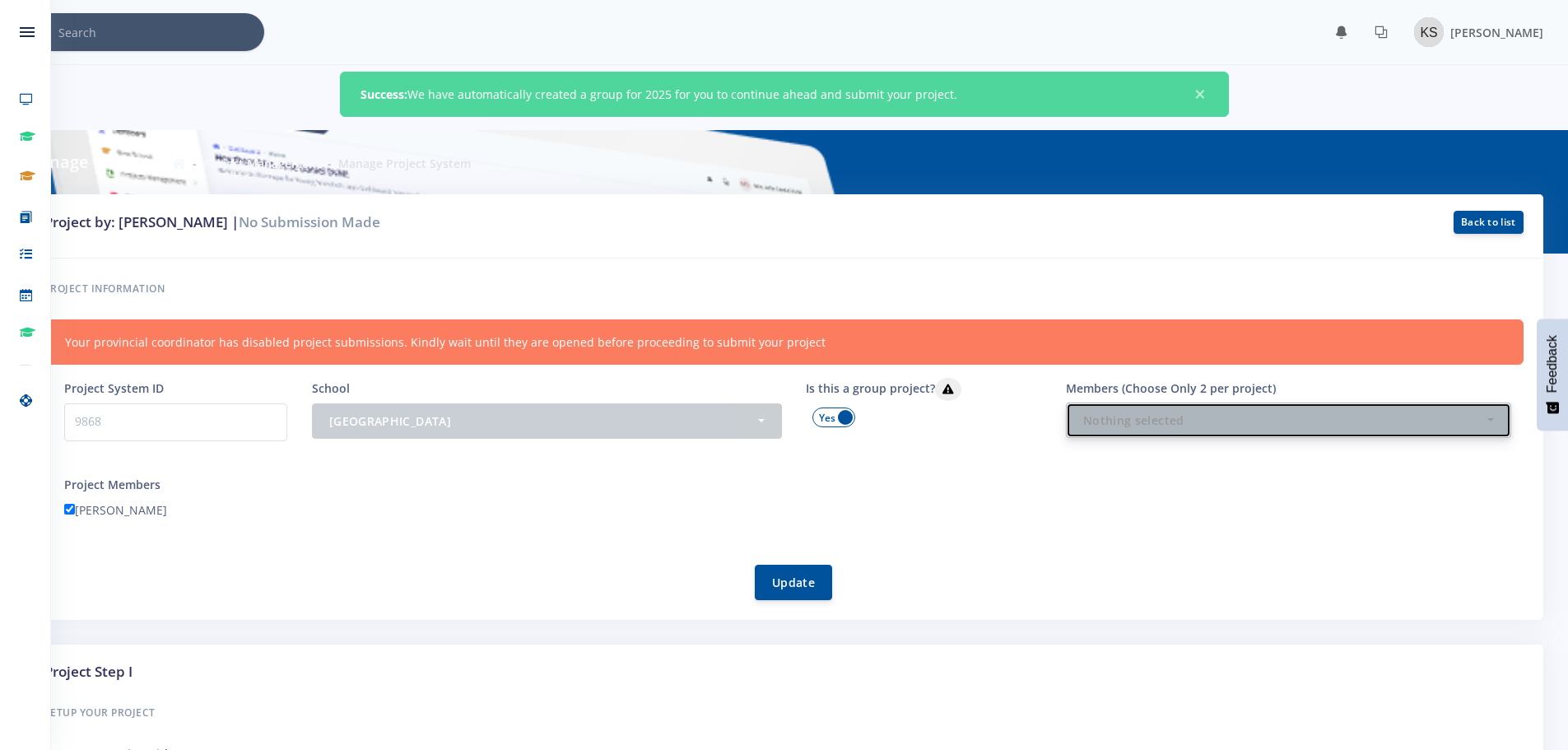
click at [1088, 420] on div "Nothing selected" at bounding box center [1284, 420] width 401 height 18
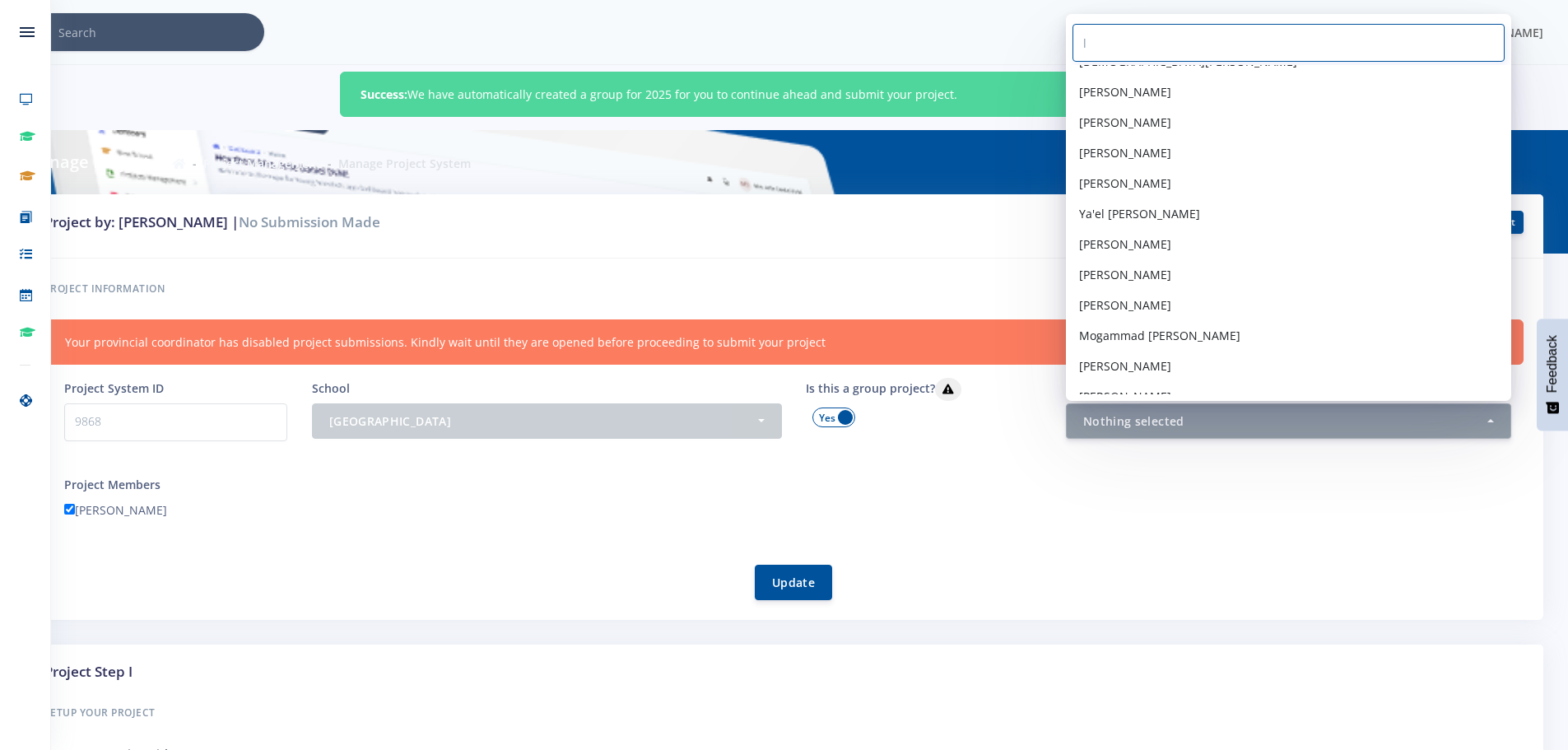
scroll to position [0, 0]
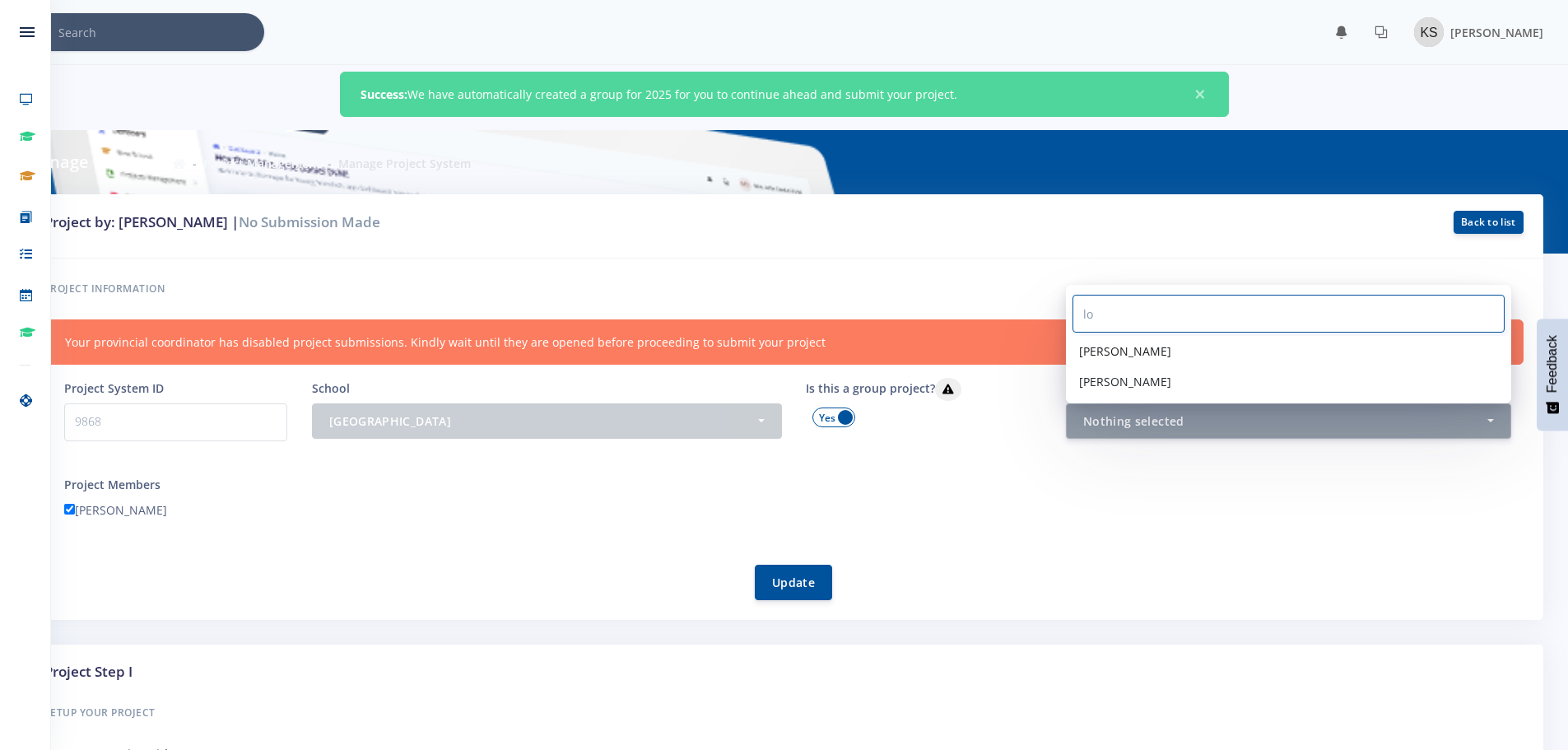
type input "l"
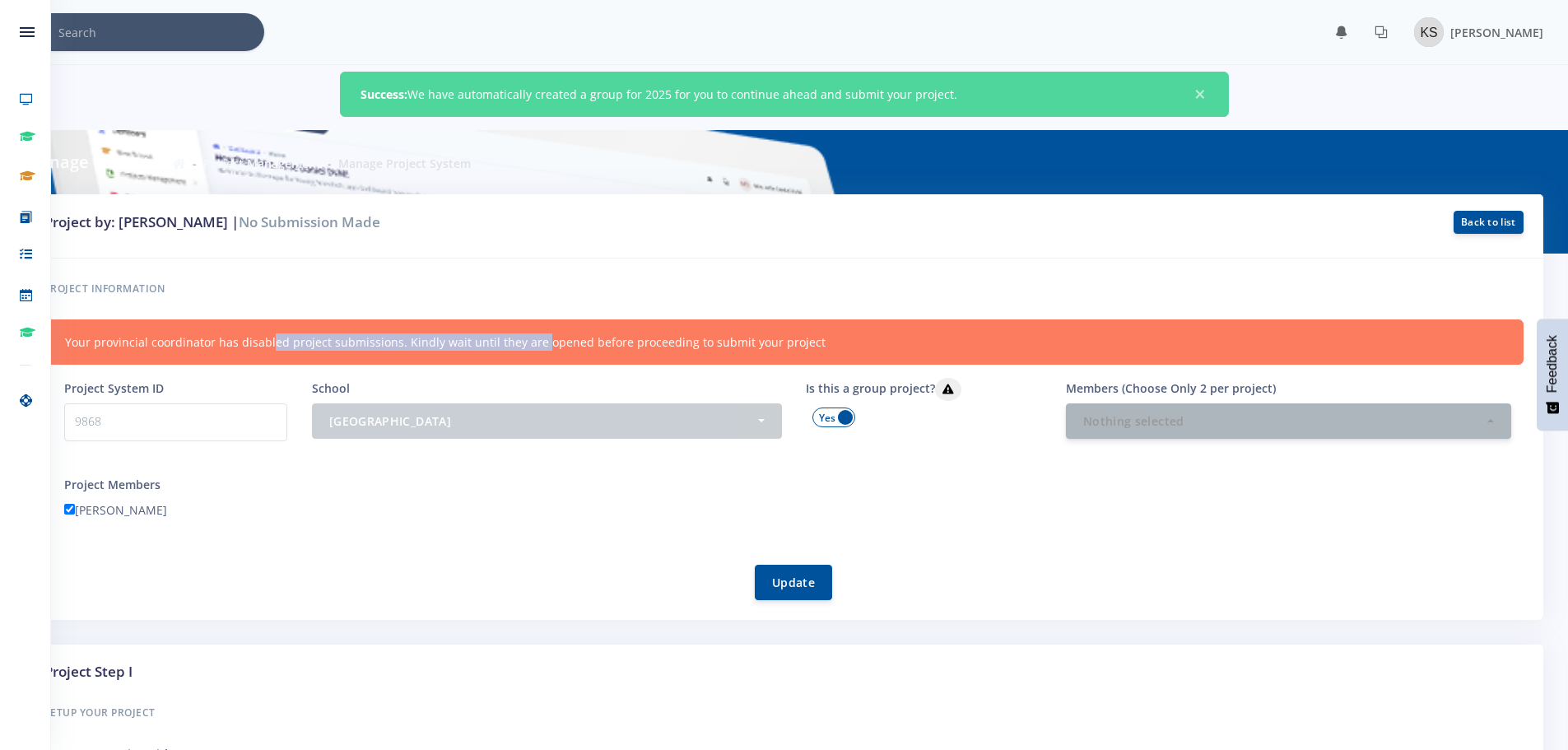
drag, startPoint x: 160, startPoint y: 343, endPoint x: 388, endPoint y: 333, distance: 228.2
click at [388, 333] on div "Your provincial coordinator has disabled project submissions. Kindly wait until…" at bounding box center [784, 342] width 1480 height 45
click at [565, 272] on div "Project information Your provincial coordinator has disabled project submission…" at bounding box center [784, 439] width 1519 height 361
click at [177, 405] on p "9868" at bounding box center [175, 422] width 223 height 38
click at [379, 410] on button "[GEOGRAPHIC_DATA]" at bounding box center [547, 420] width 470 height 35
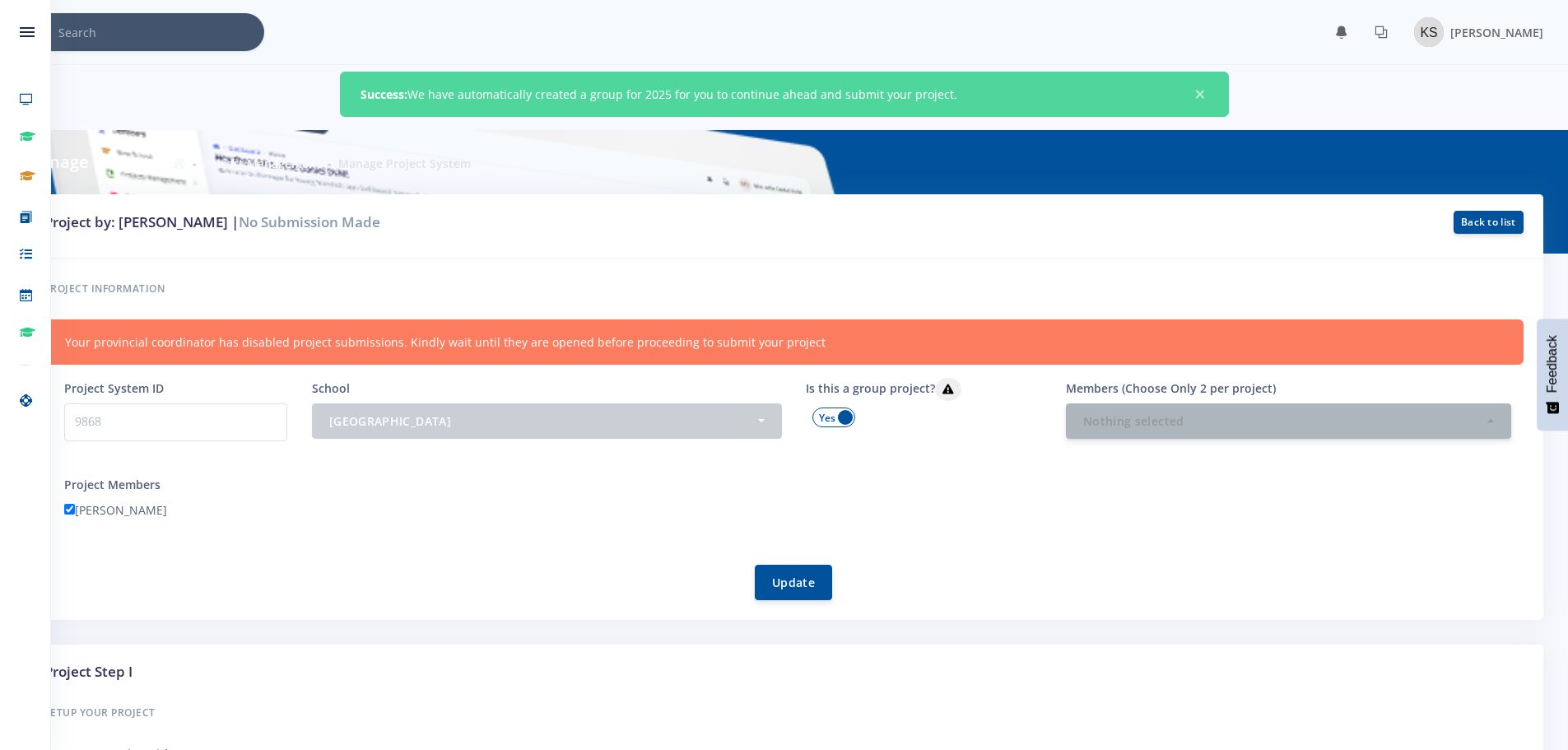
click at [829, 419] on span at bounding box center [834, 417] width 43 height 19
click at [0, 0] on input "checkbox" at bounding box center [0, 0] width 0 height 0
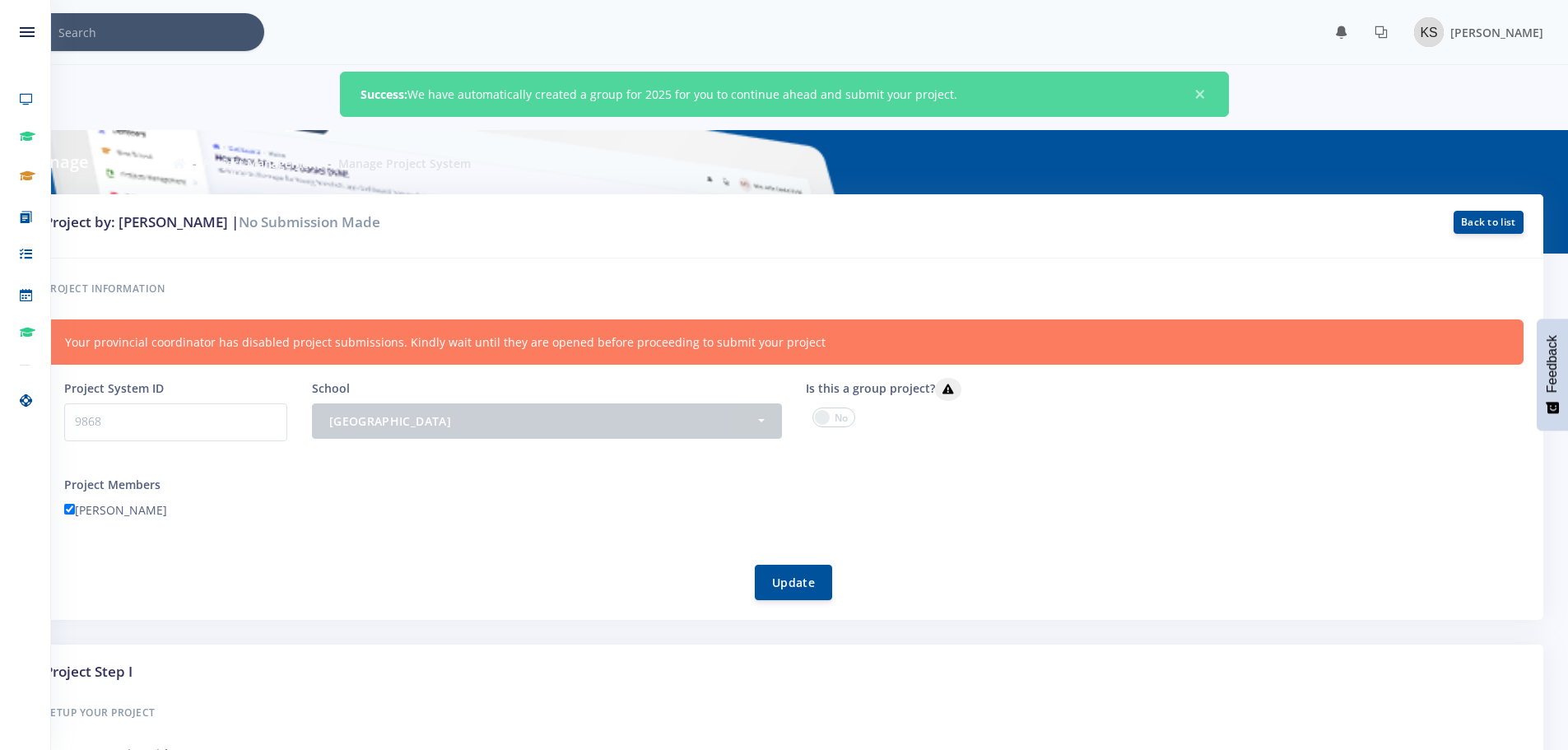
click at [842, 418] on span at bounding box center [834, 417] width 43 height 19
click at [0, 0] on input "checkbox" at bounding box center [0, 0] width 0 height 0
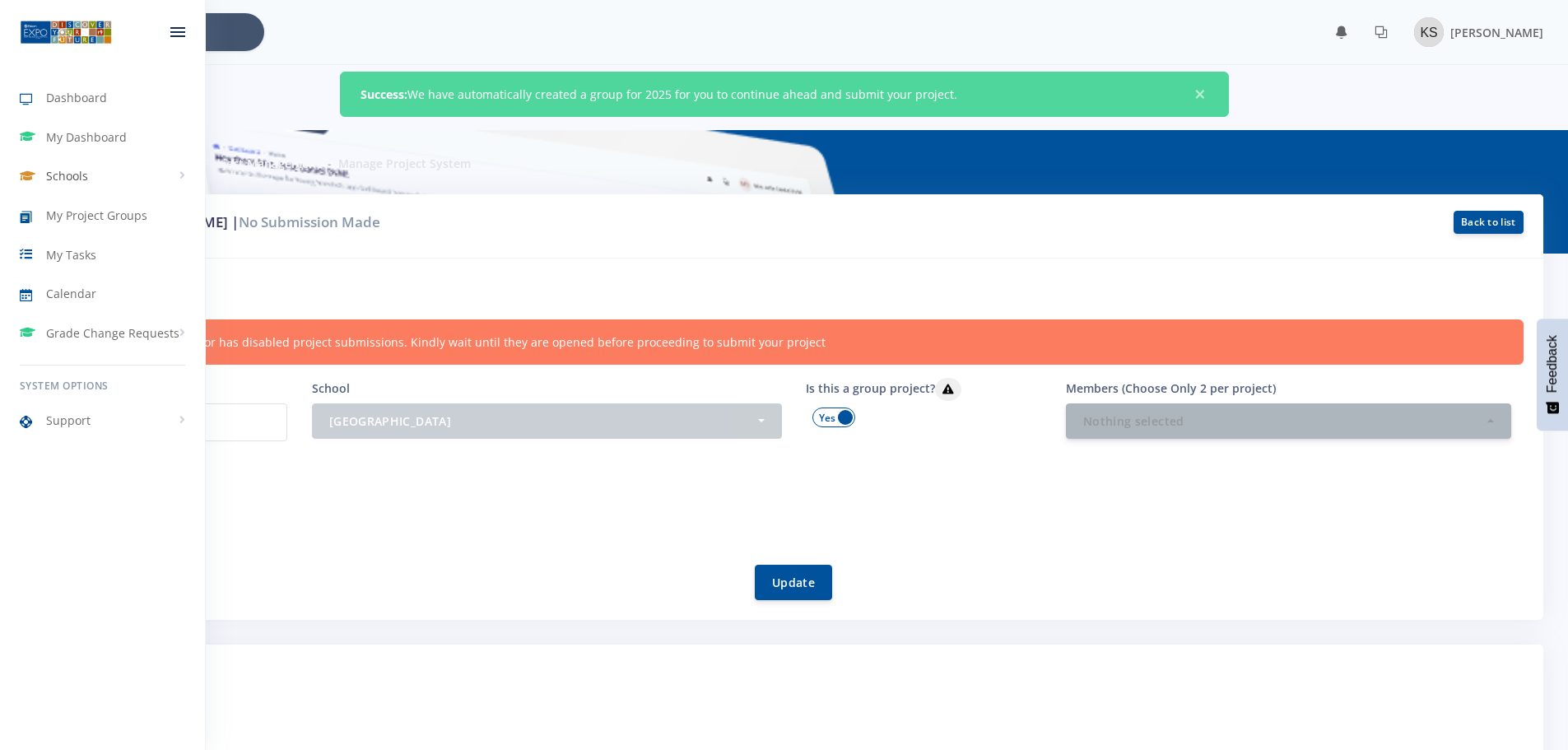
click at [59, 182] on span "Schools" at bounding box center [67, 175] width 42 height 18
click at [66, 230] on link "[GEOGRAPHIC_DATA]" at bounding box center [102, 237] width 205 height 28
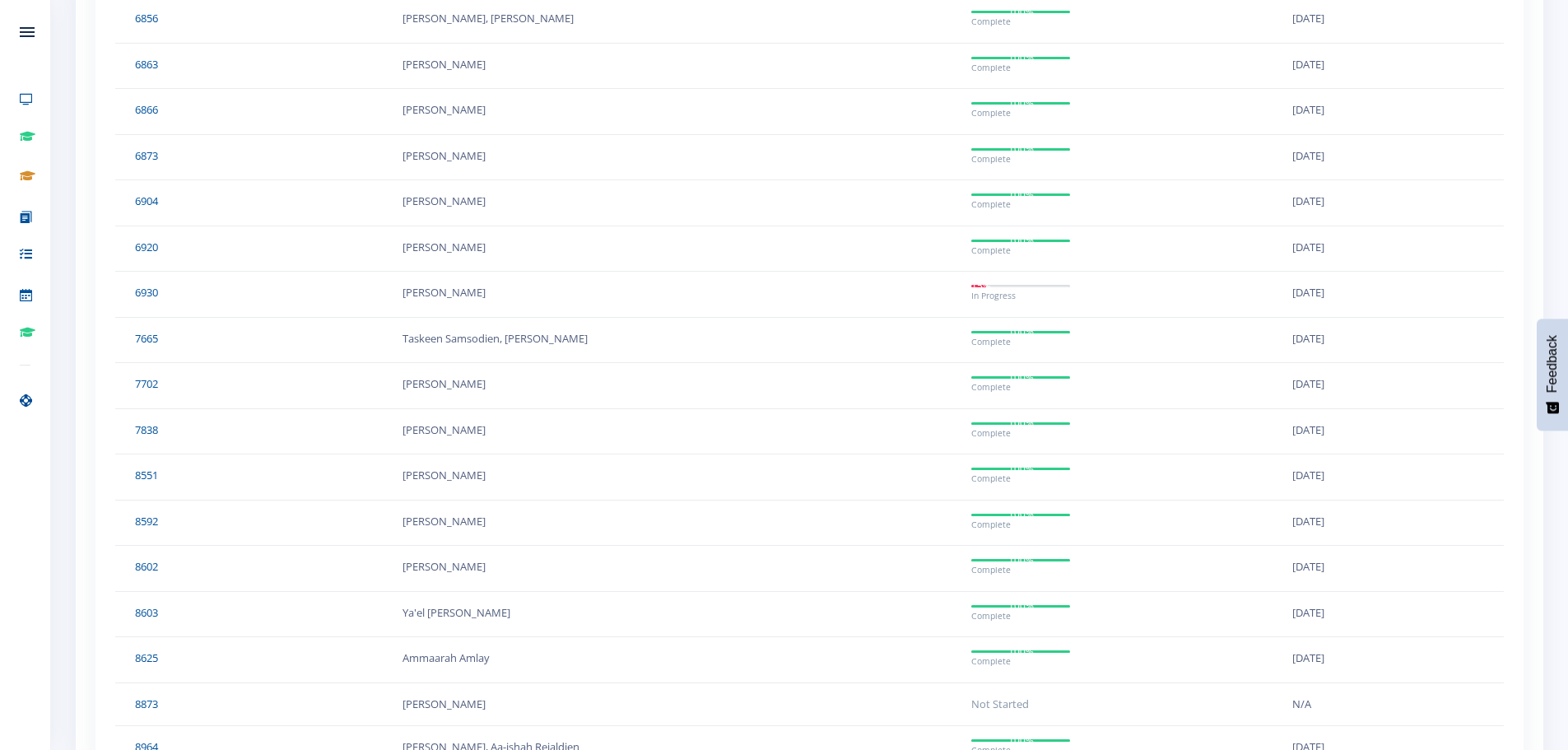
scroll to position [3428, 0]
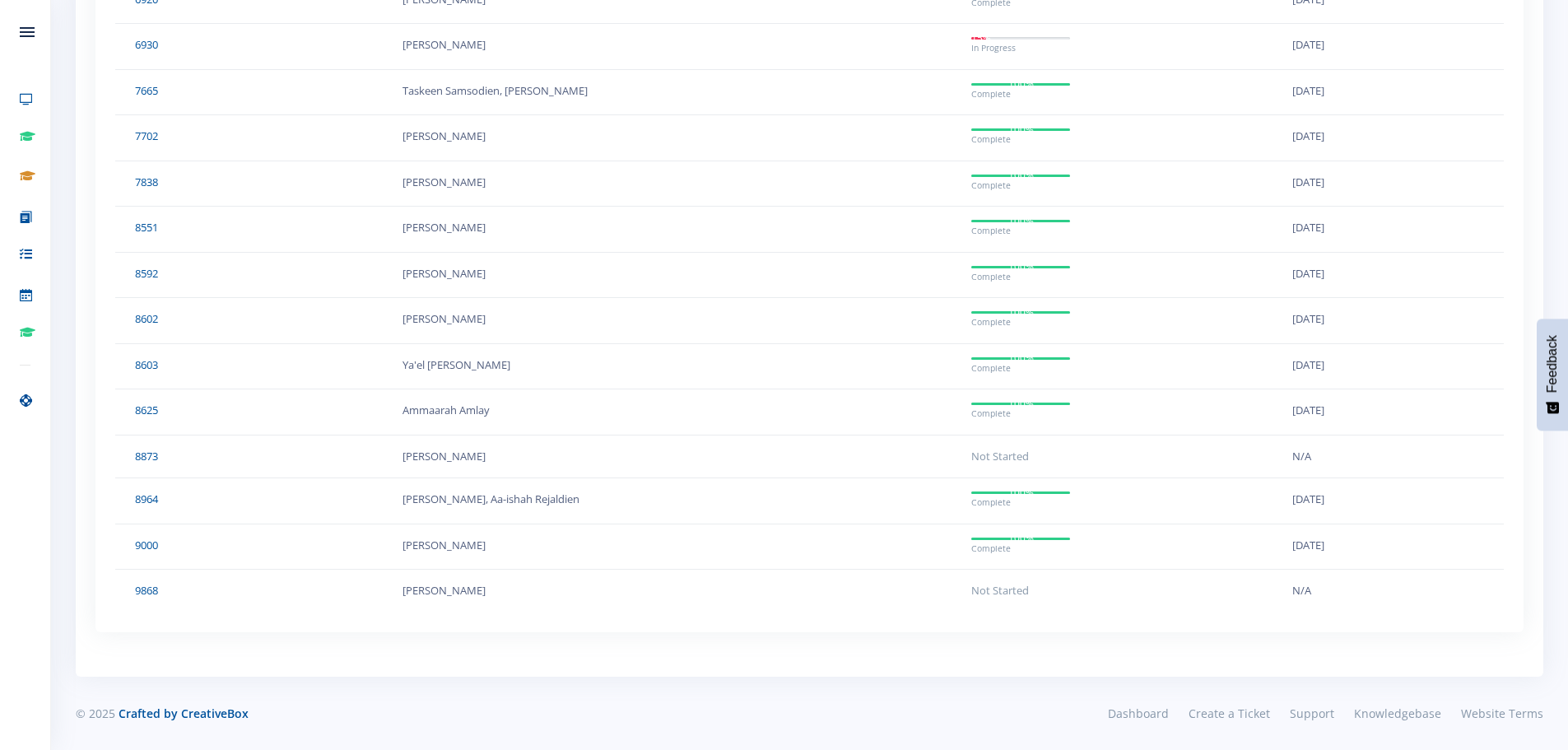
drag, startPoint x: 1049, startPoint y: 452, endPoint x: 917, endPoint y: 452, distance: 132.0
click at [917, 452] on tr "8873 [PERSON_NAME] Not Started N/A" at bounding box center [809, 456] width 1389 height 44
drag, startPoint x: 391, startPoint y: 544, endPoint x: 1373, endPoint y: 543, distance: 982.0
click at [1373, 543] on tr "9000 [PERSON_NAME] 100% Complete [DATE]" at bounding box center [809, 546] width 1389 height 46
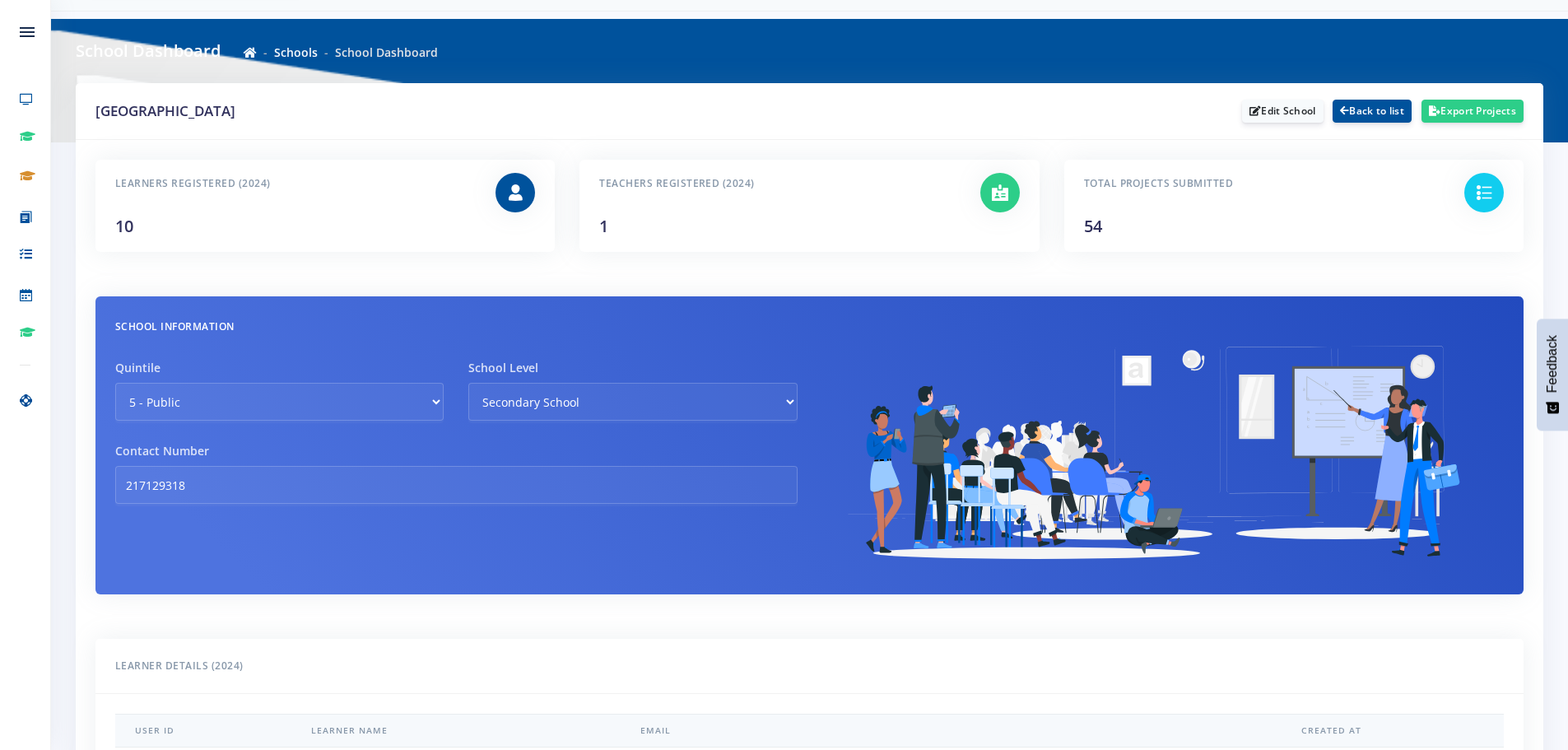
scroll to position [0, 0]
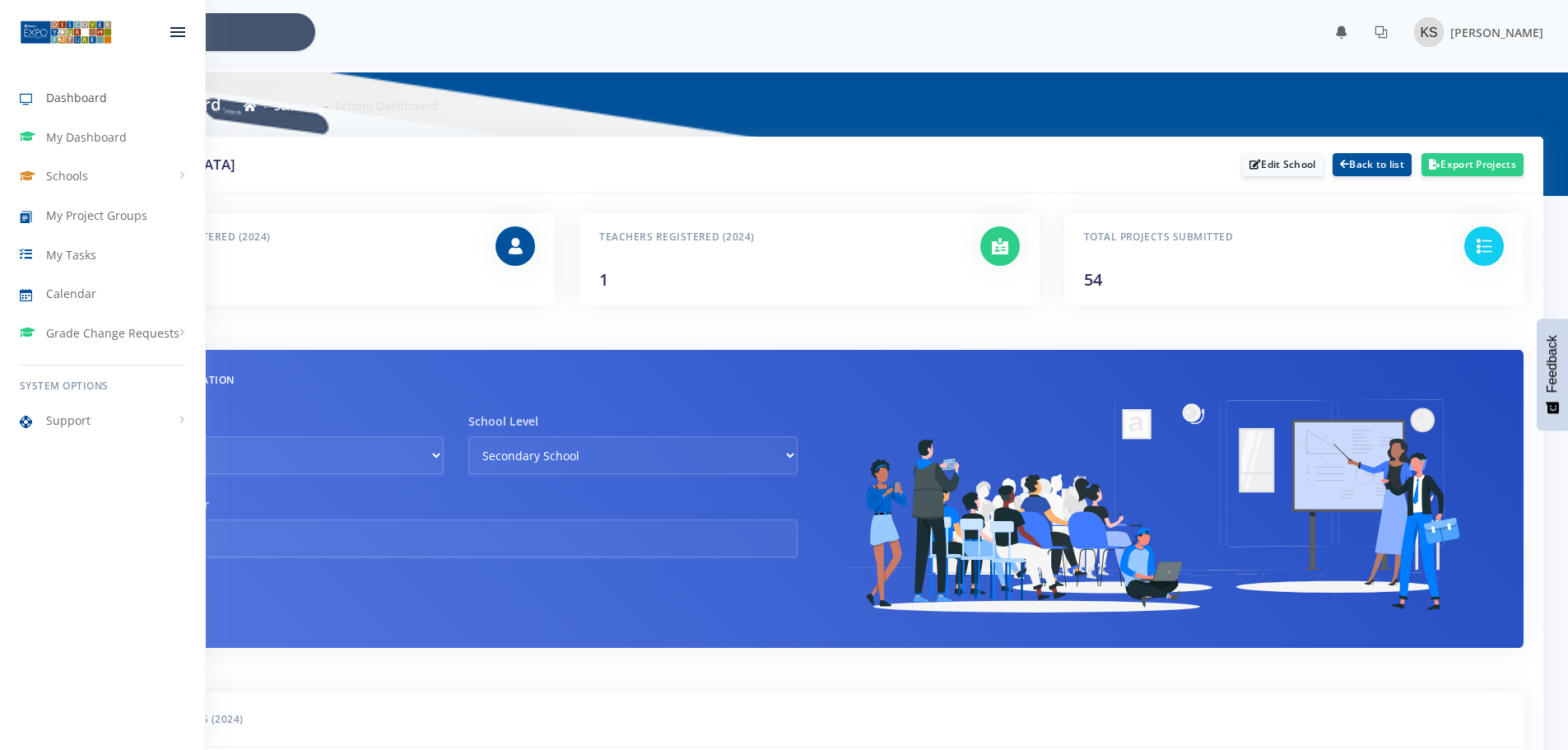
click at [57, 92] on span "Dashboard" at bounding box center [77, 98] width 61 height 18
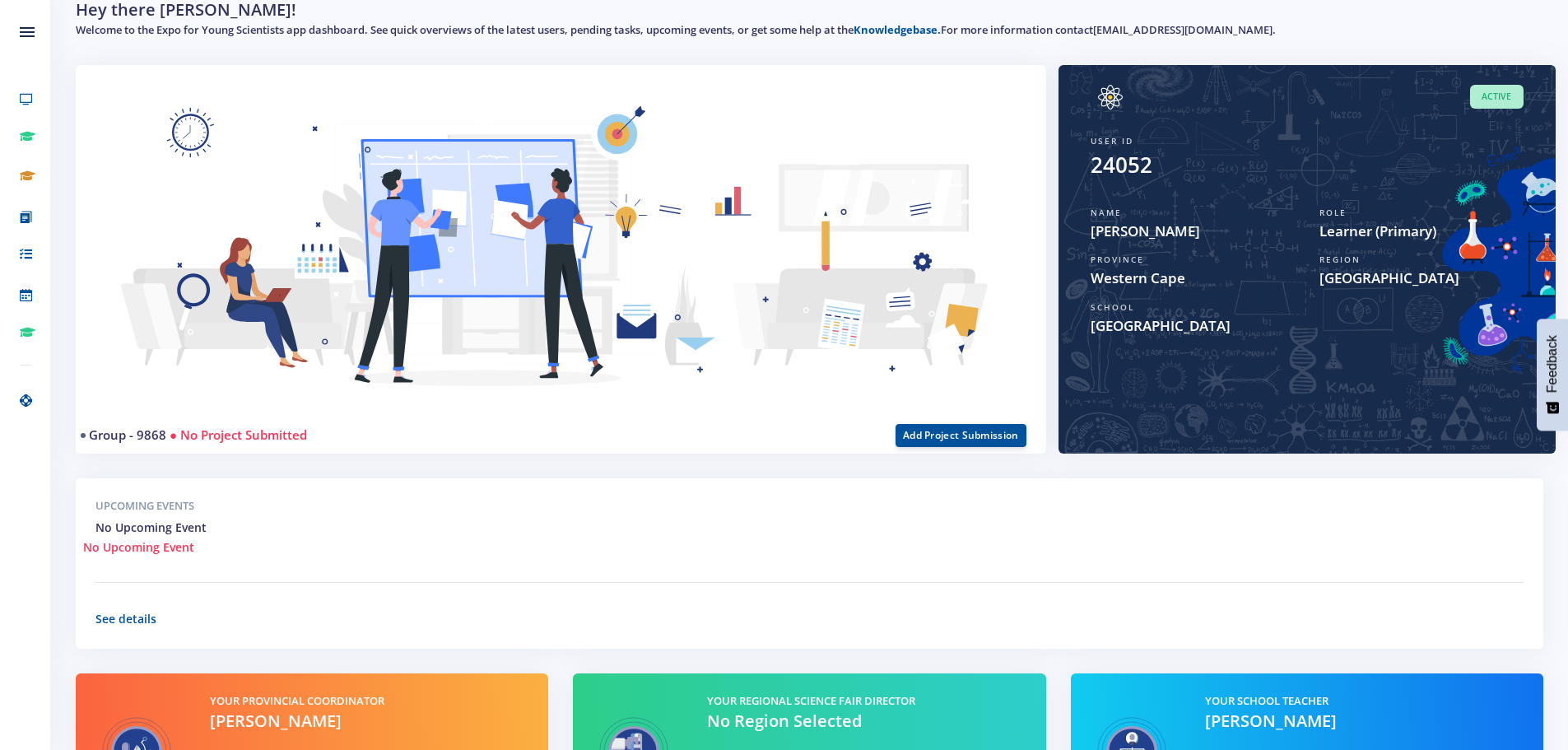
scroll to position [82, 0]
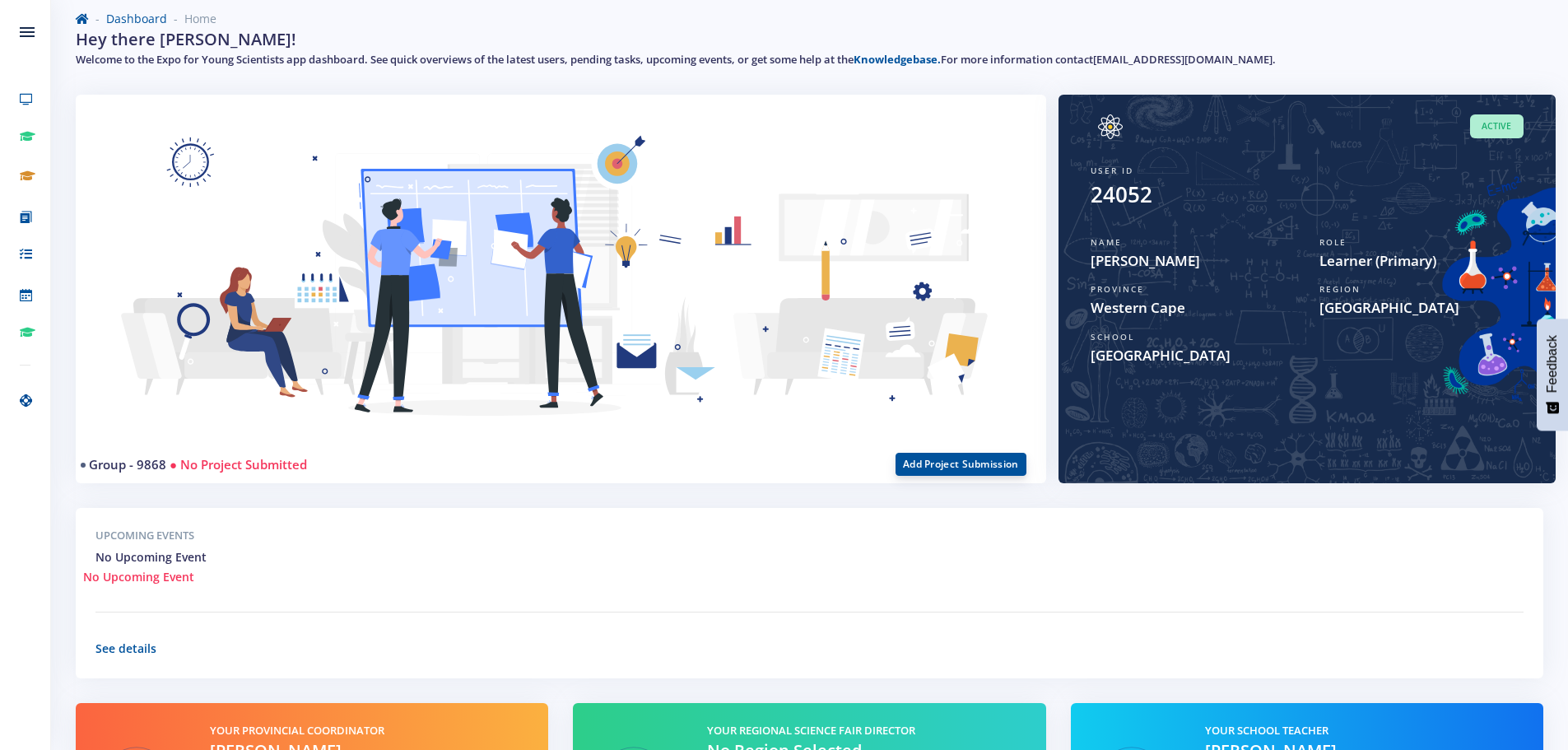
click at [925, 469] on button "Add Project Submission" at bounding box center [961, 464] width 131 height 23
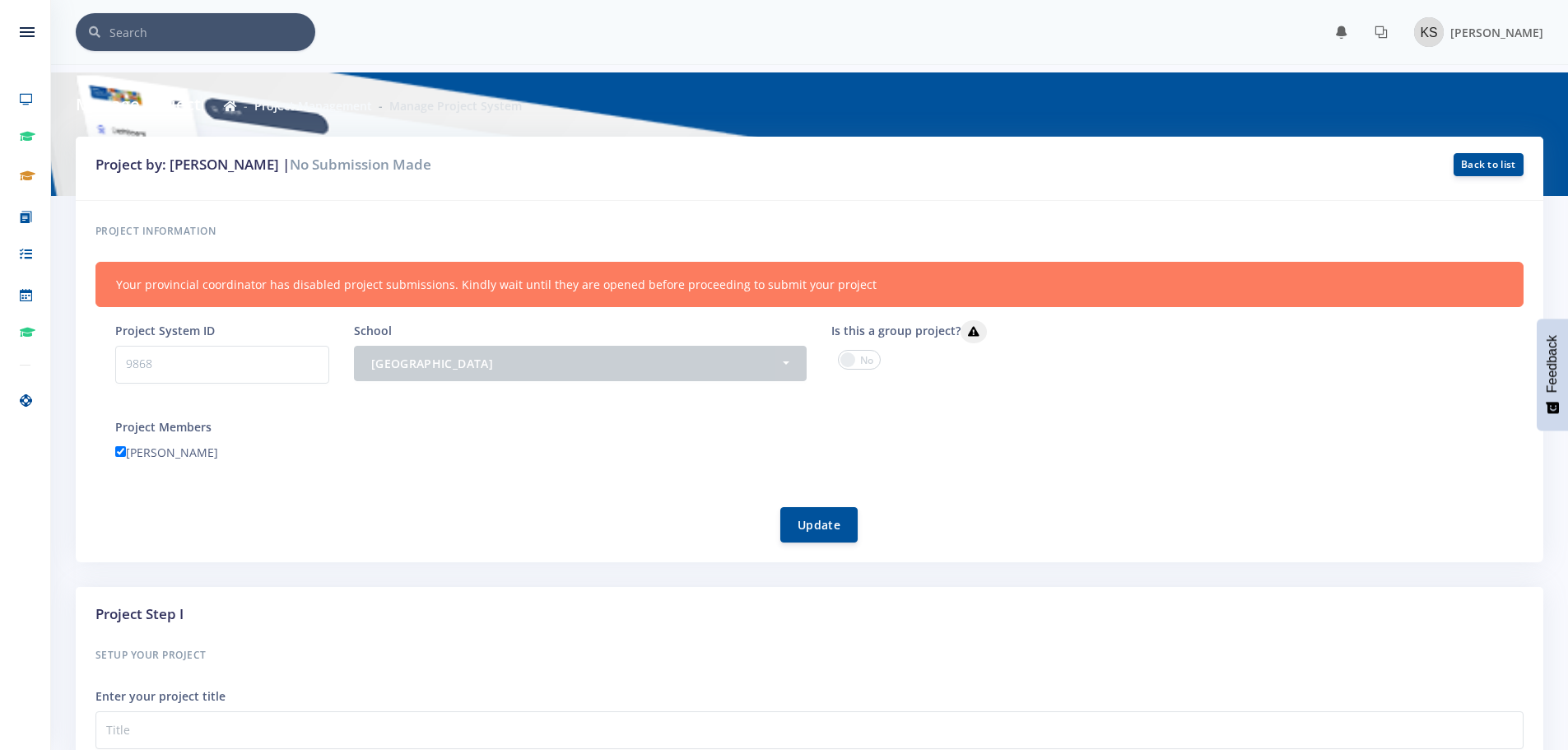
scroll to position [13, 13]
drag, startPoint x: 148, startPoint y: 286, endPoint x: 445, endPoint y: 286, distance: 297.0
click at [446, 286] on div "Your provincial coordinator has disabled project submissions. Kindly wait until…" at bounding box center [809, 285] width 1428 height 45
drag, startPoint x: 143, startPoint y: 283, endPoint x: 449, endPoint y: 279, distance: 306.0
click at [449, 279] on div "Your provincial coordinator has disabled project submissions. Kindly wait until…" at bounding box center [809, 285] width 1428 height 45
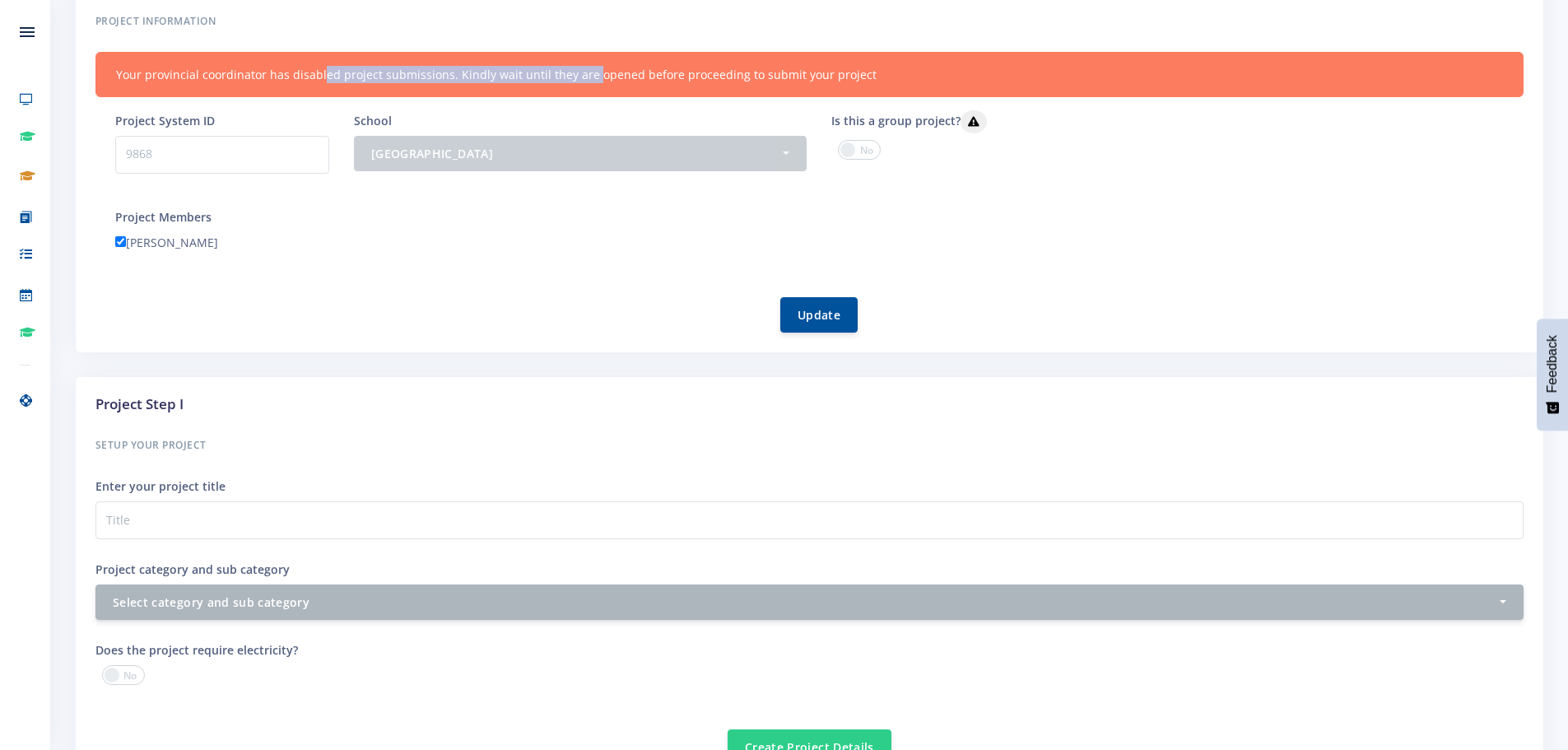
scroll to position [247, 0]
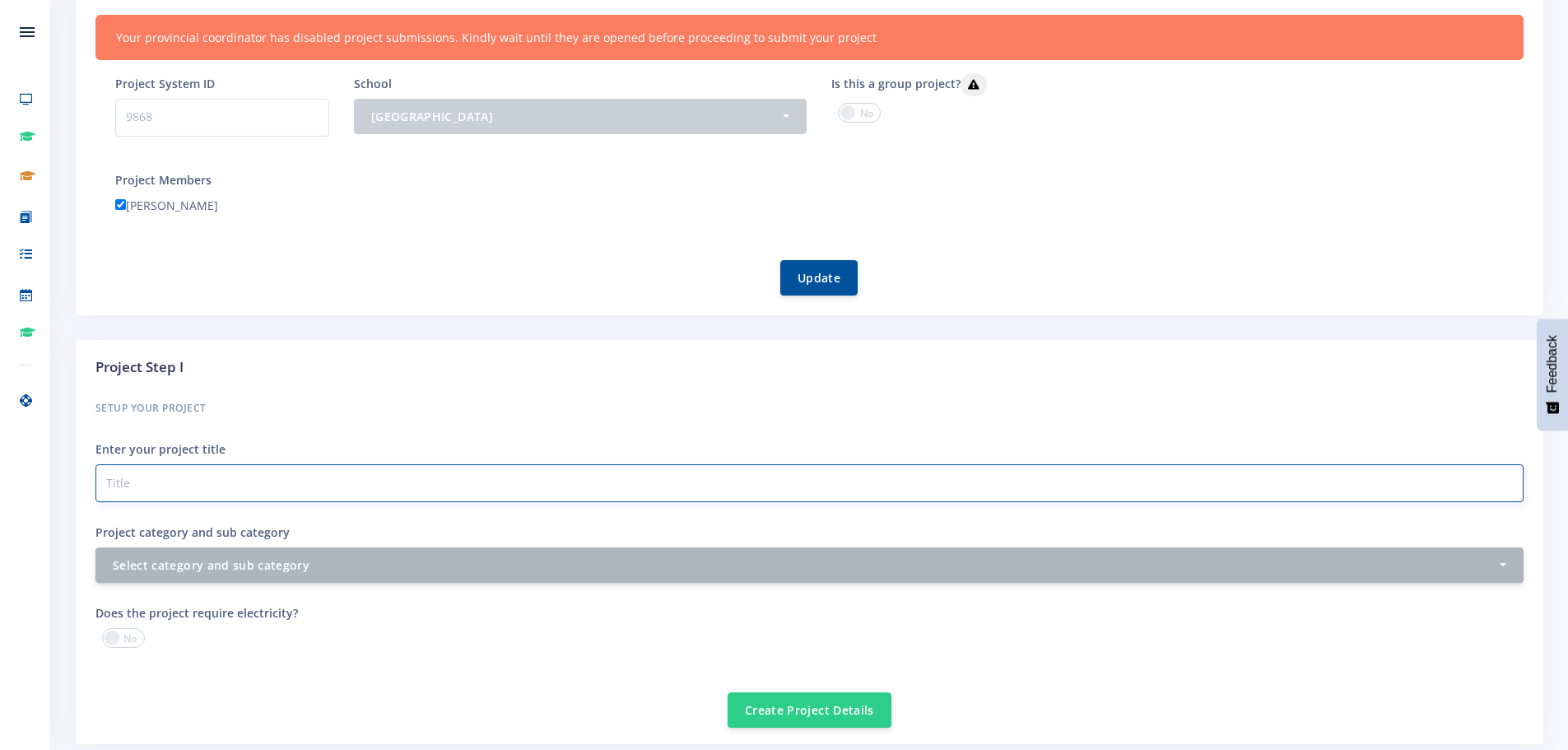
click at [247, 476] on input "Project category and sub category" at bounding box center [809, 482] width 1428 height 38
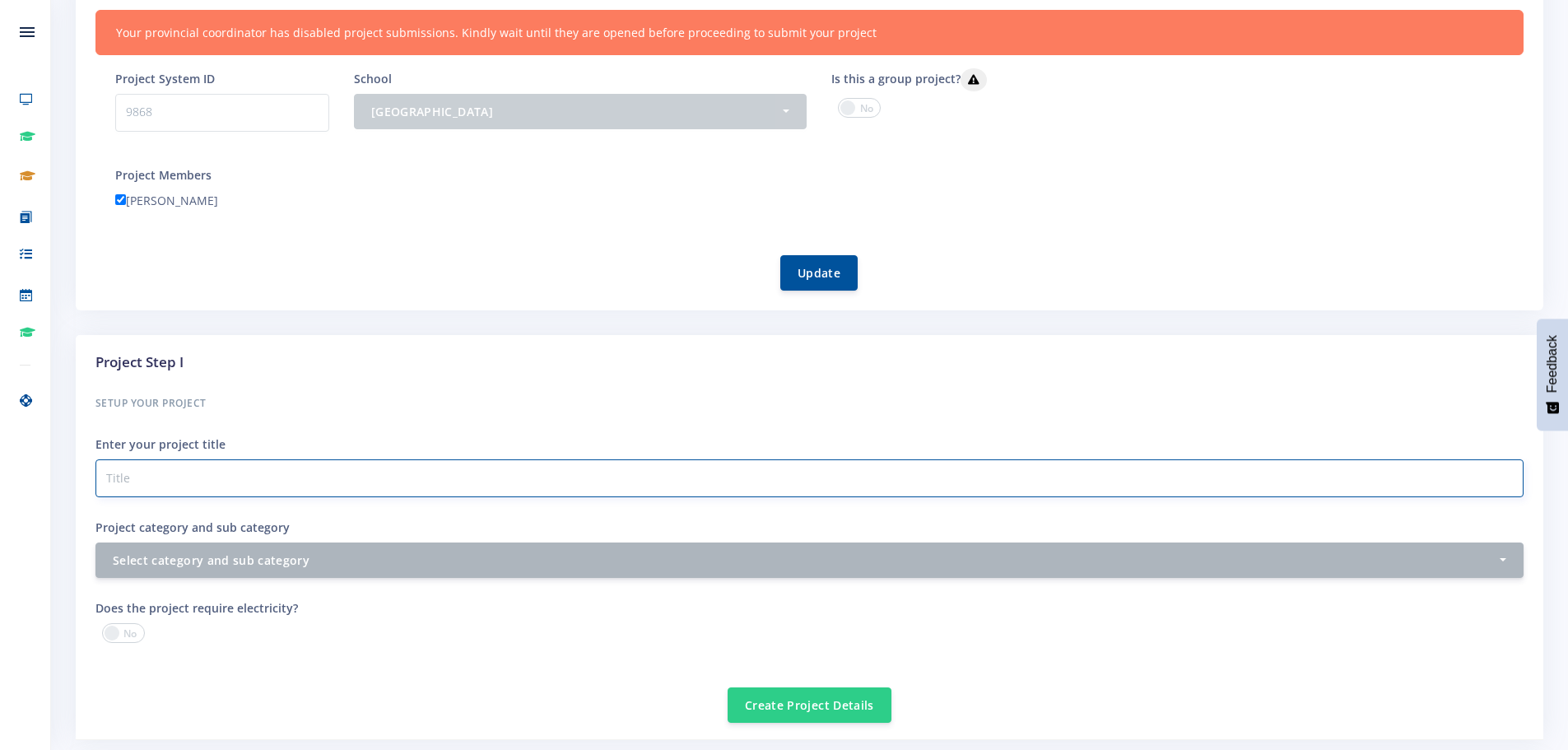
scroll to position [329, 0]
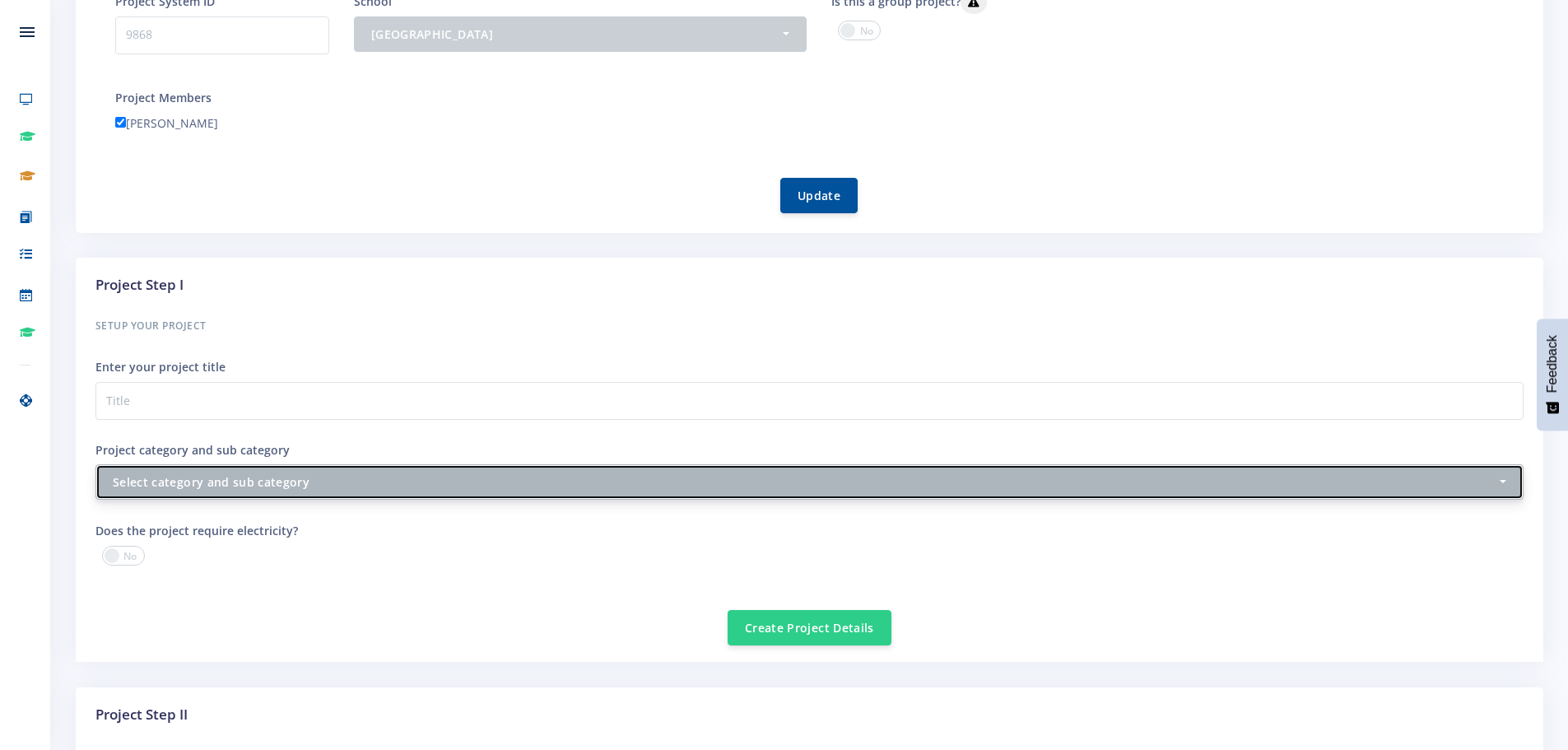
click at [247, 476] on div "Select category and sub category" at bounding box center [804, 481] width 1384 height 18
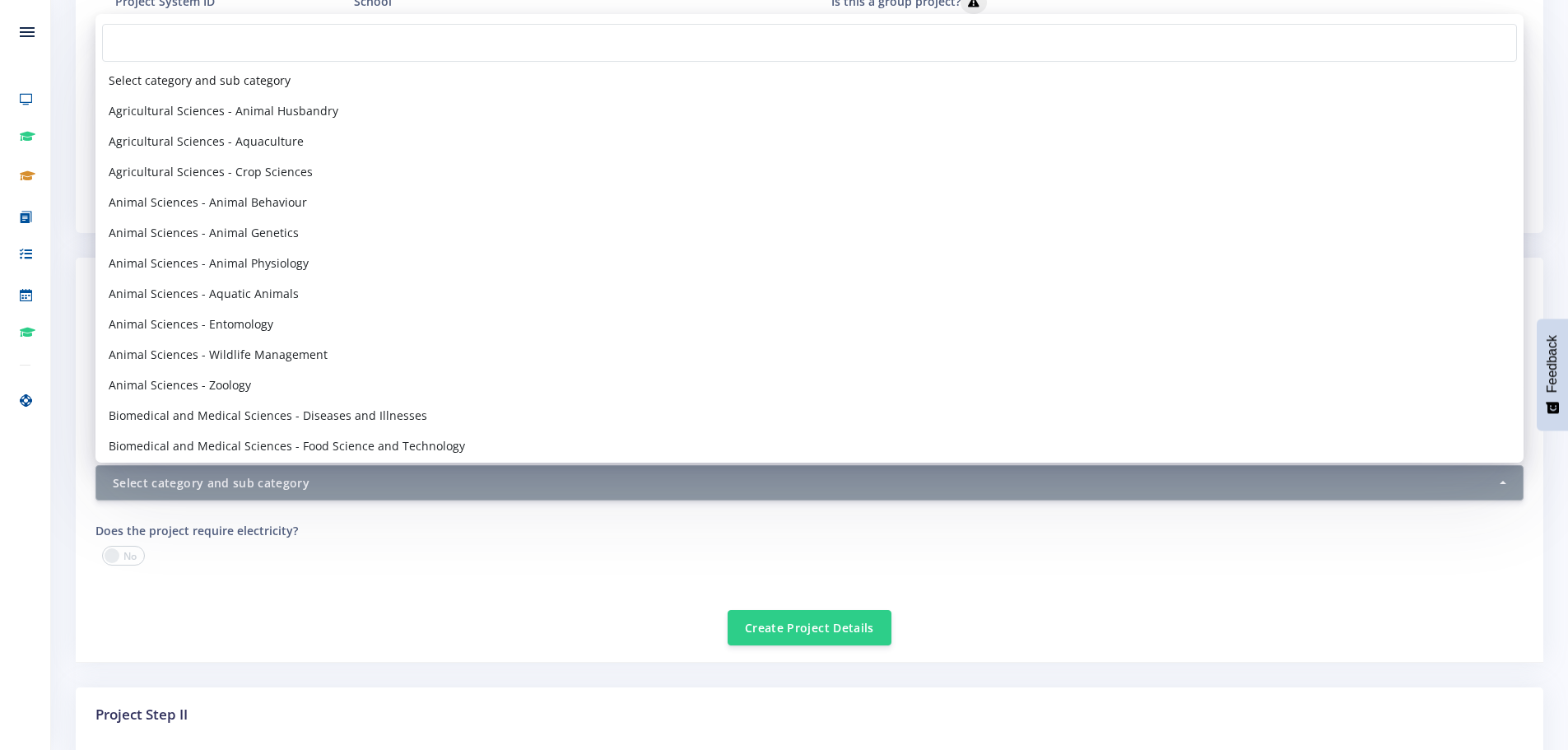
click at [298, 568] on div at bounding box center [446, 557] width 727 height 24
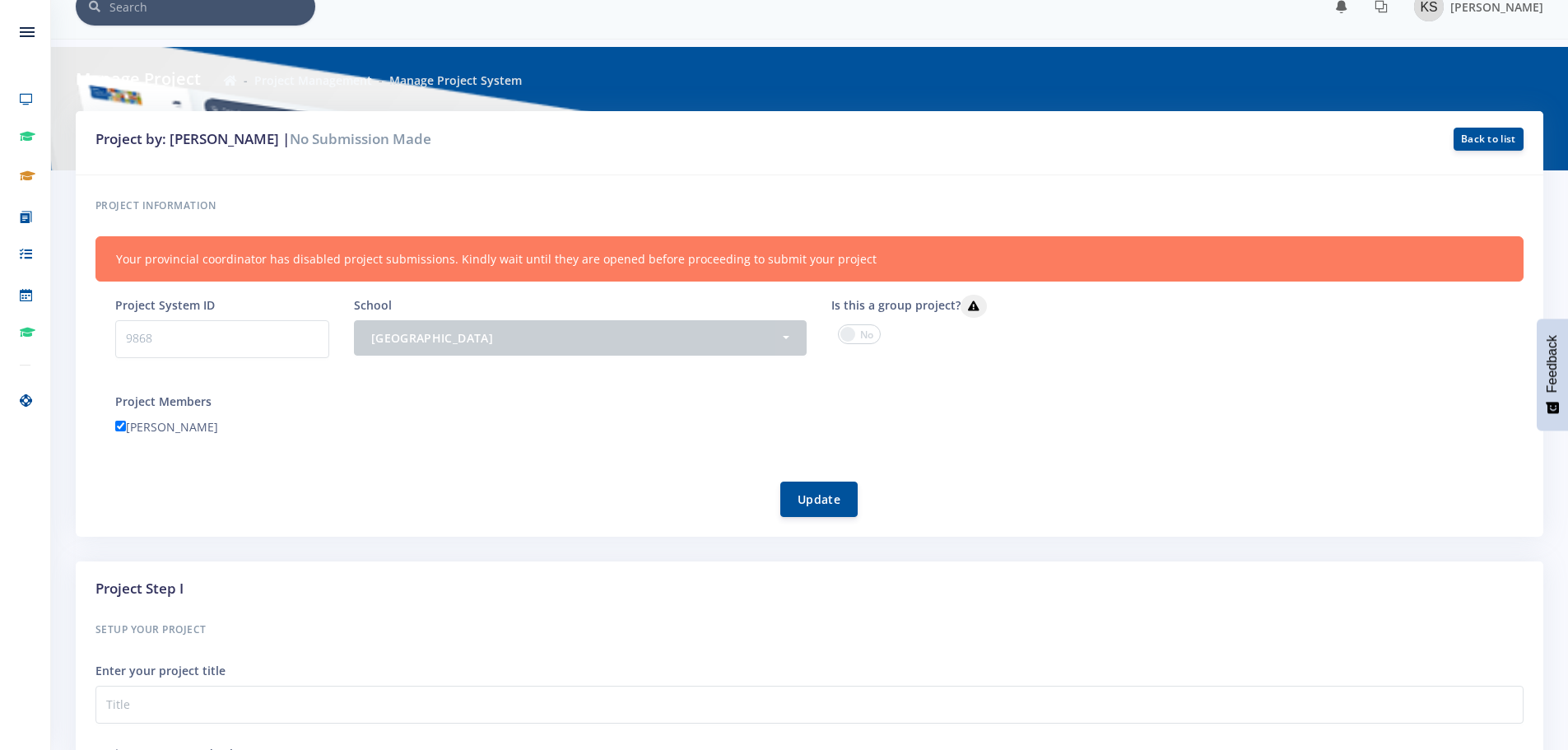
scroll to position [0, 0]
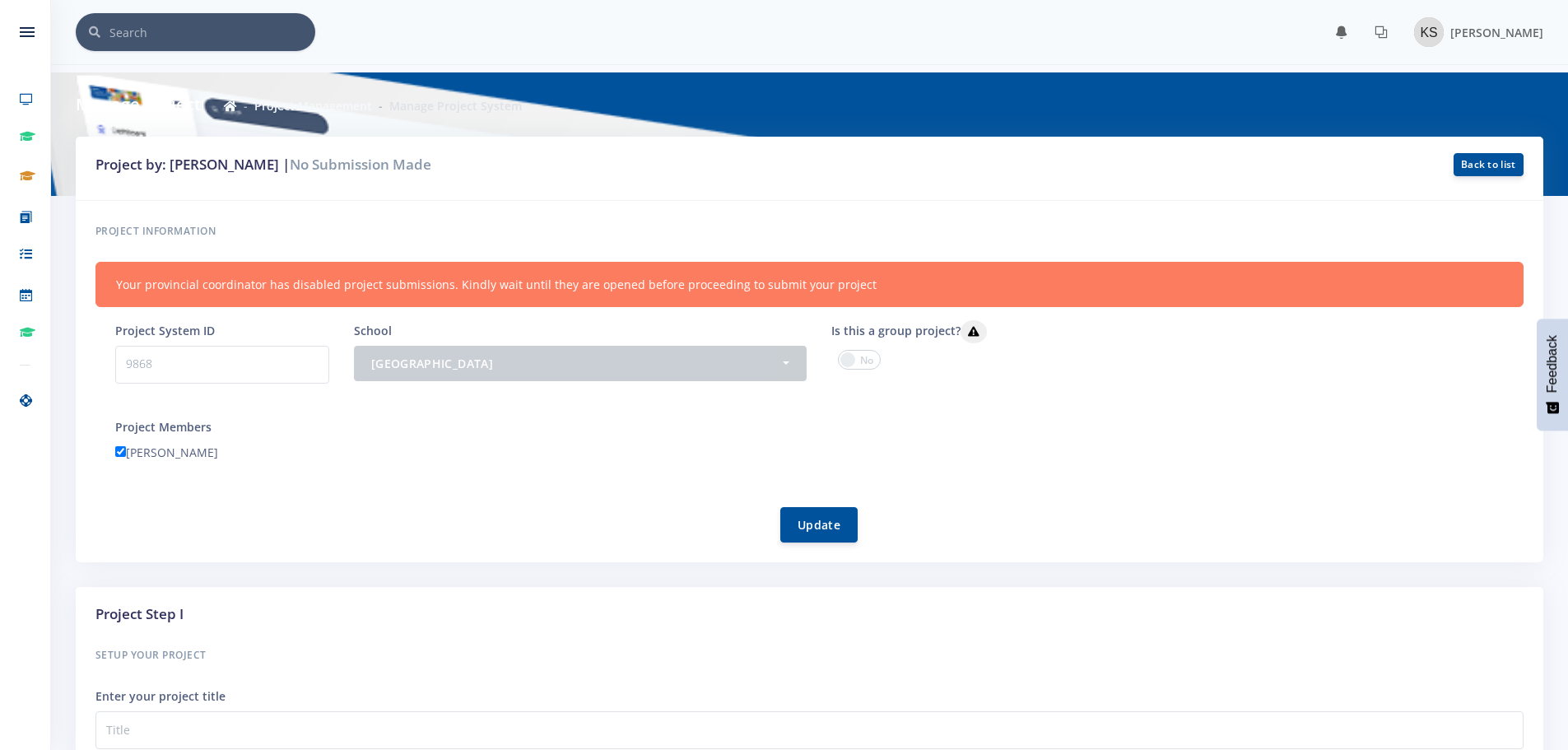
click at [866, 356] on span at bounding box center [859, 359] width 43 height 19
click at [0, 0] on input "checkbox" at bounding box center [0, 0] width 0 height 0
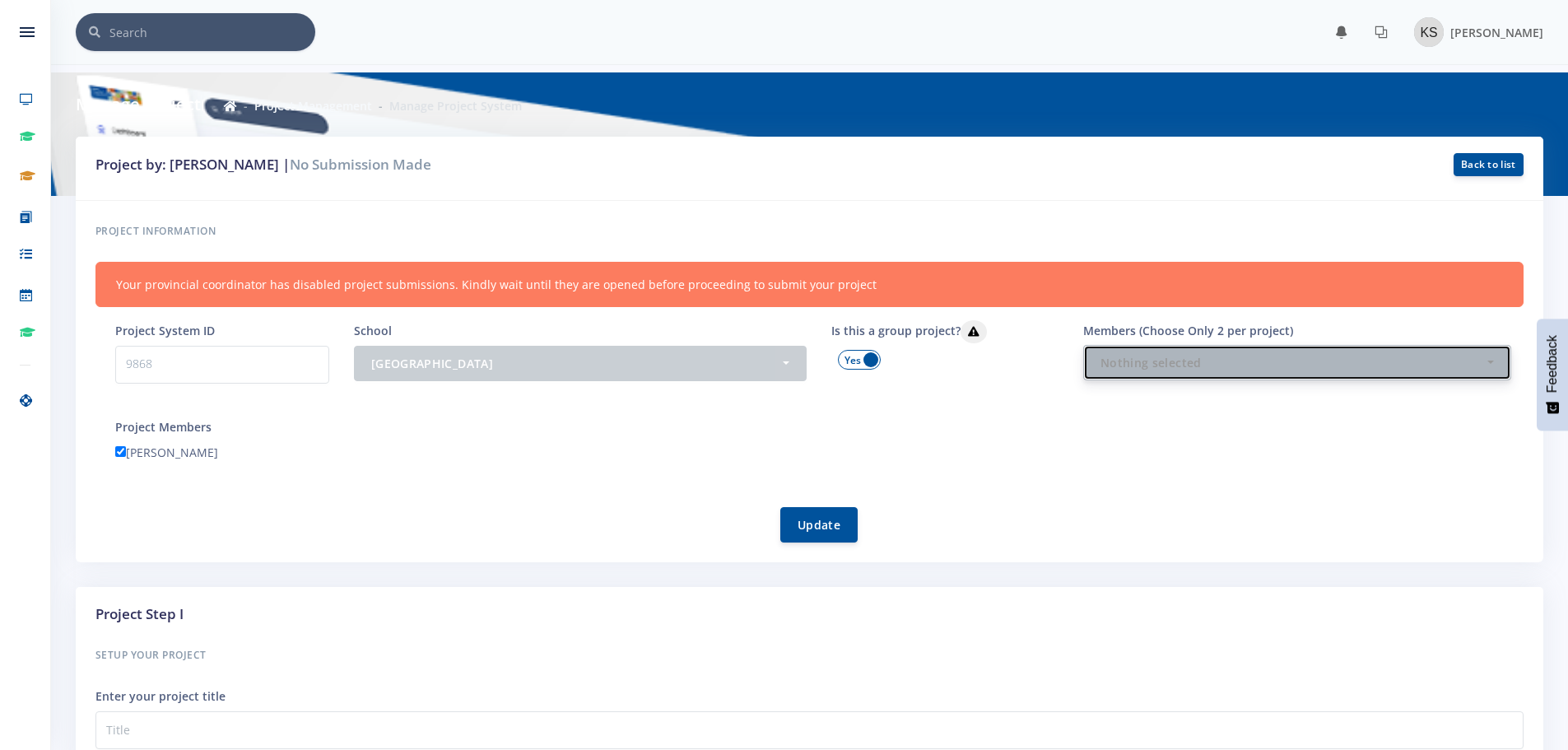
click at [1110, 359] on div "Nothing selected" at bounding box center [1293, 362] width 385 height 18
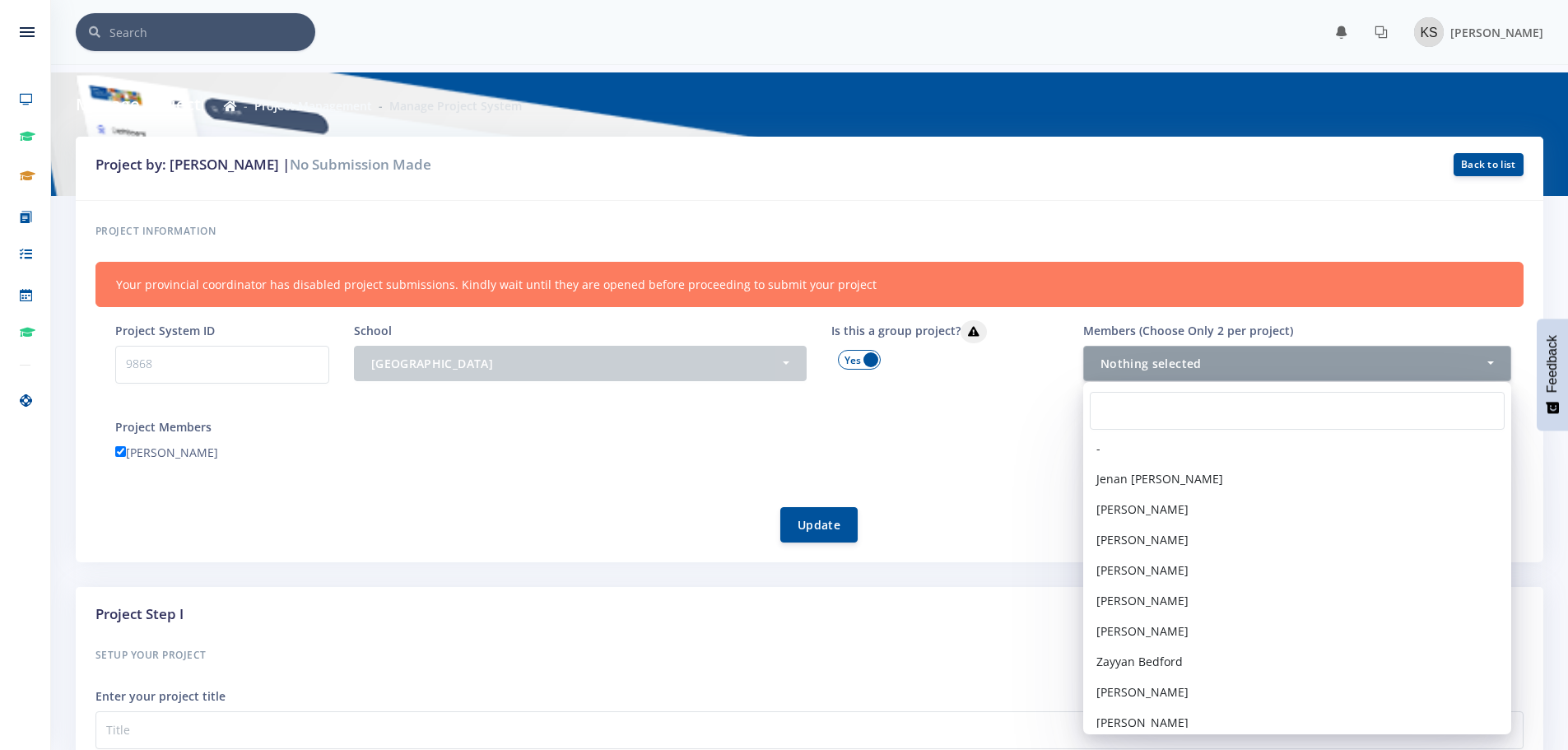
click at [992, 406] on div "Is this a group project?" at bounding box center [939, 368] width 239 height 96
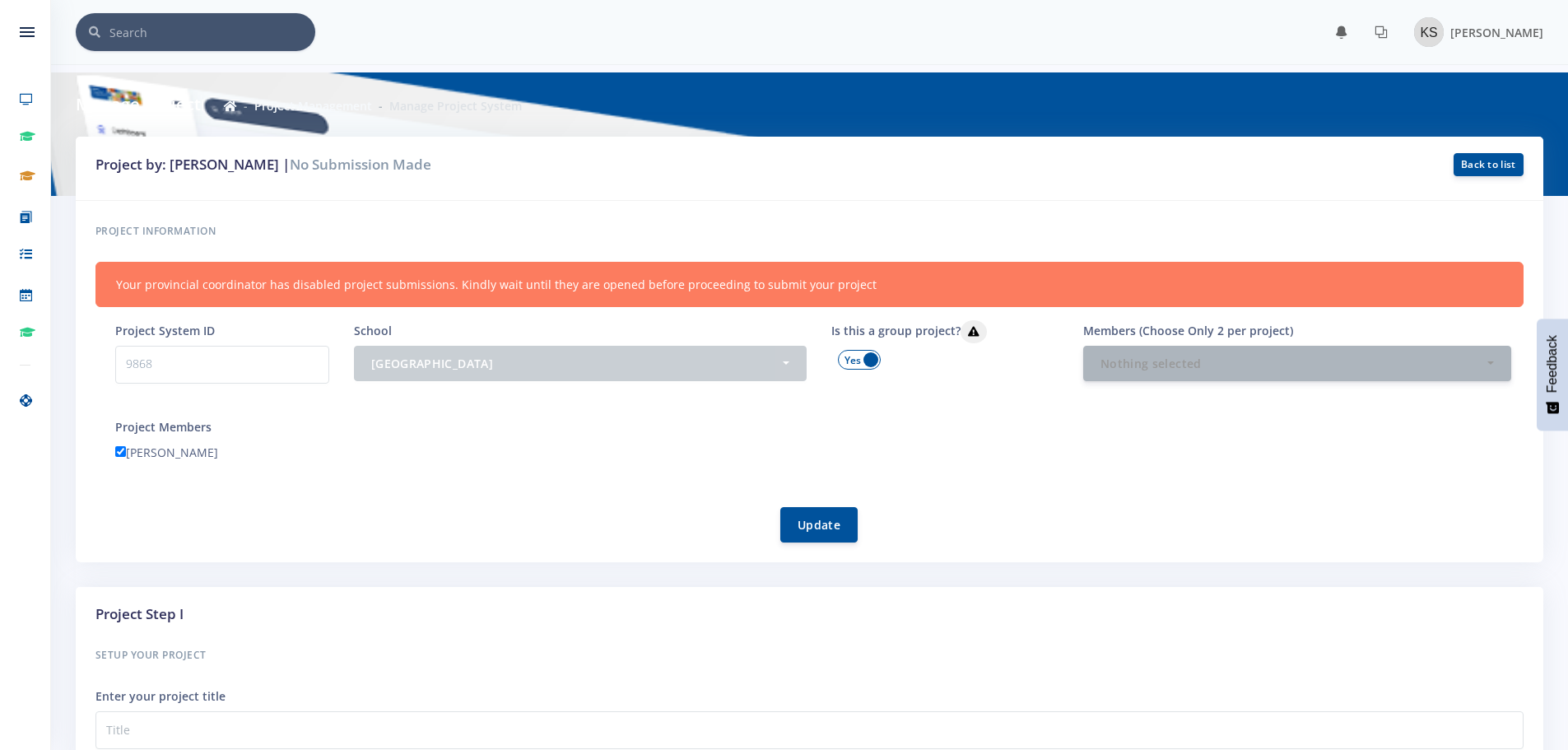
click at [220, 366] on p "9868" at bounding box center [222, 364] width 214 height 38
click at [444, 364] on div "[GEOGRAPHIC_DATA]" at bounding box center [576, 362] width 409 height 18
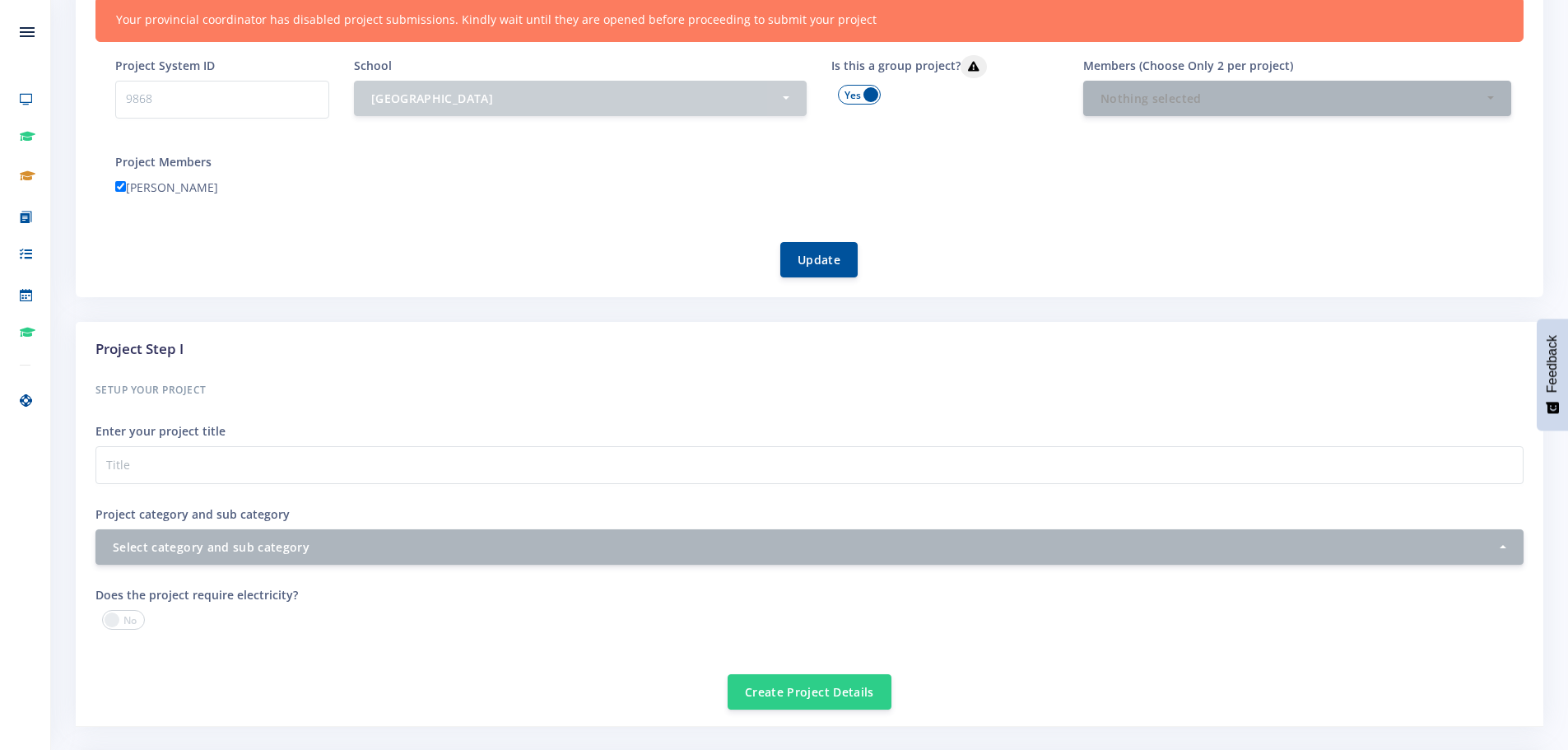
scroll to position [329, 0]
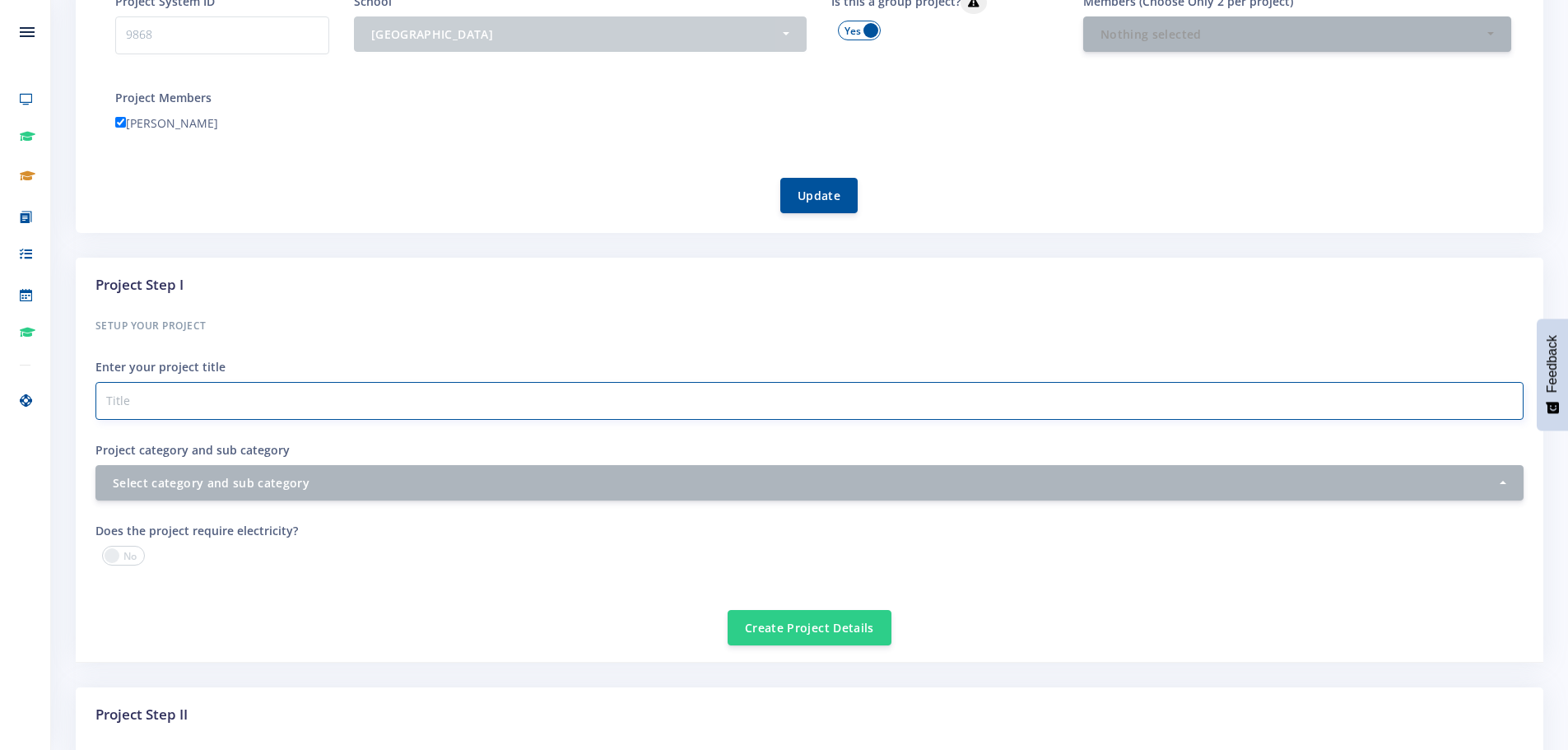
click at [303, 403] on input "Project category and sub category" at bounding box center [809, 401] width 1428 height 38
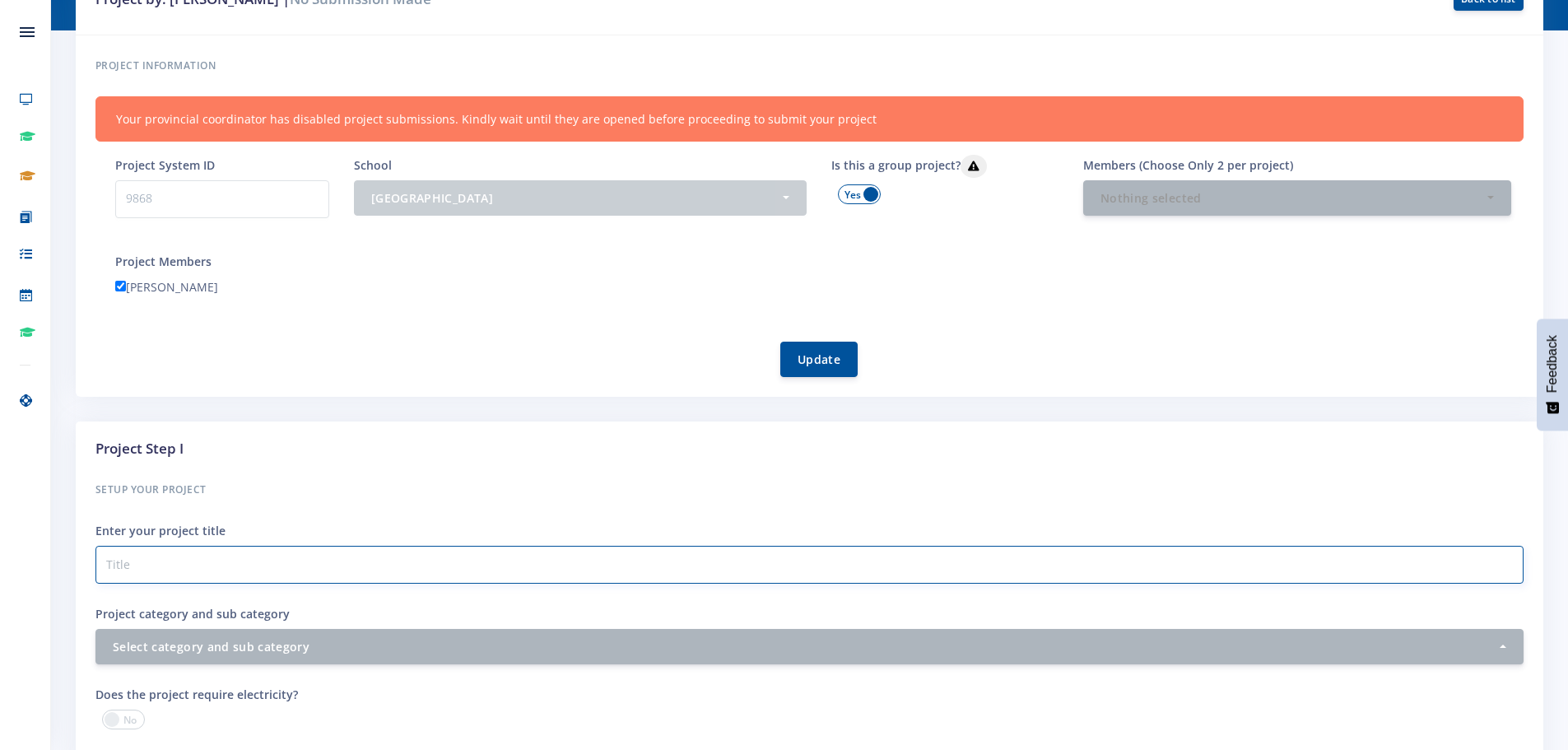
scroll to position [165, 0]
click at [309, 557] on input "Project category and sub category" at bounding box center [809, 565] width 1428 height 38
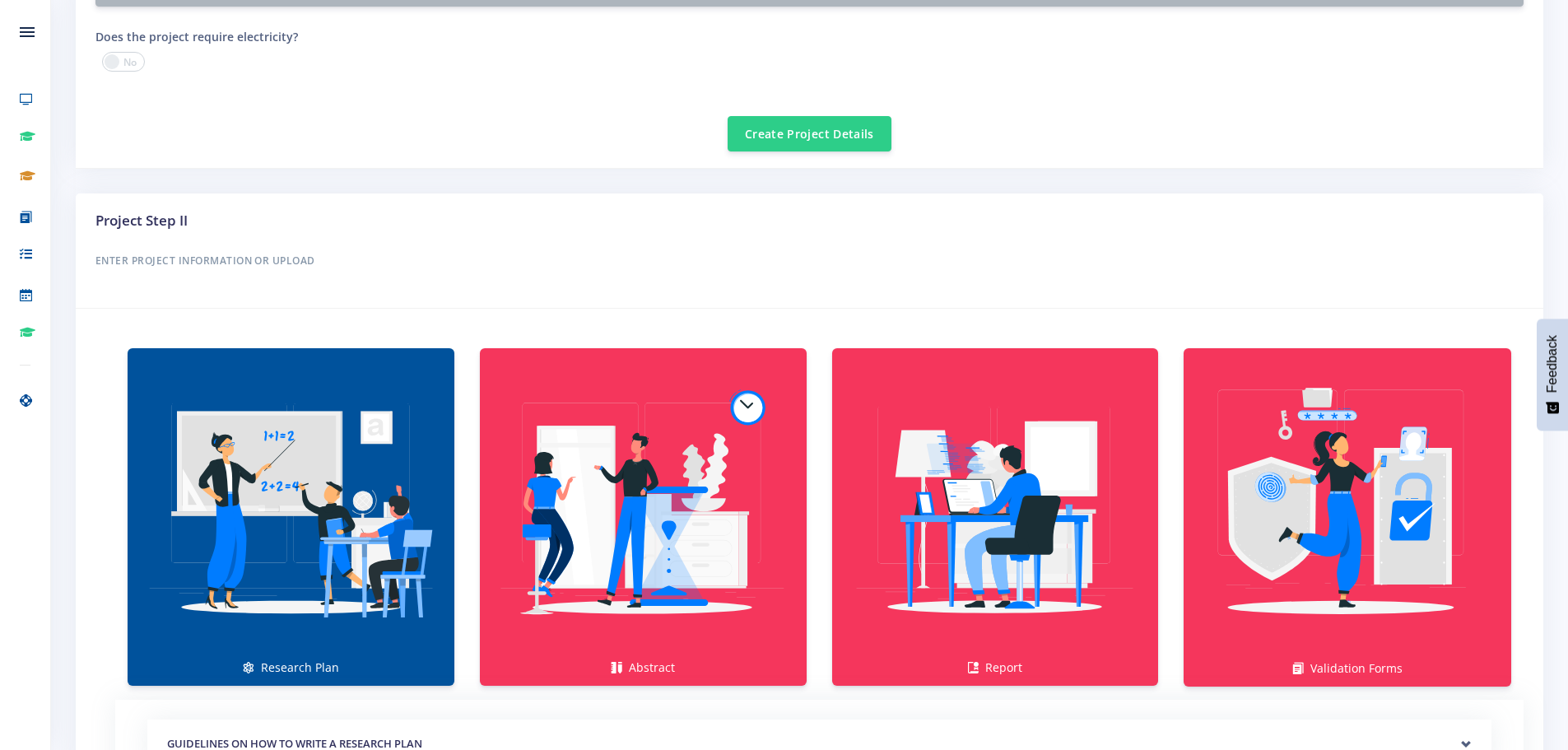
scroll to position [412, 0]
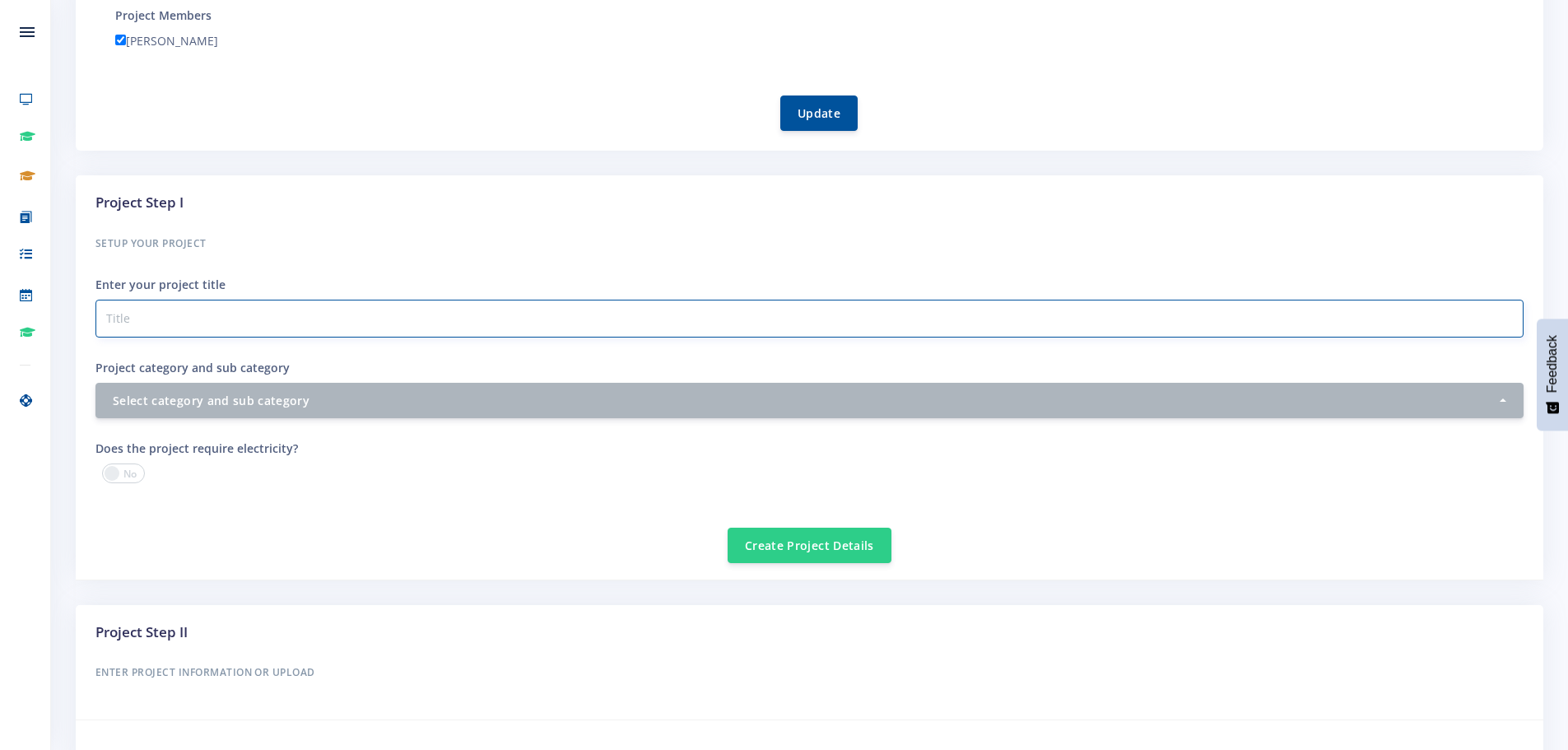
click at [367, 318] on input "Project category and sub category" at bounding box center [809, 318] width 1428 height 38
paste input "Do Chladni plates and laser vocal visualizers produce similar visual patterns w…"
type input "Do Chladni plates and laser vocal visualizers produce similar visual patterns w…"
click at [402, 236] on h6 "Setup your Project" at bounding box center [809, 243] width 1428 height 21
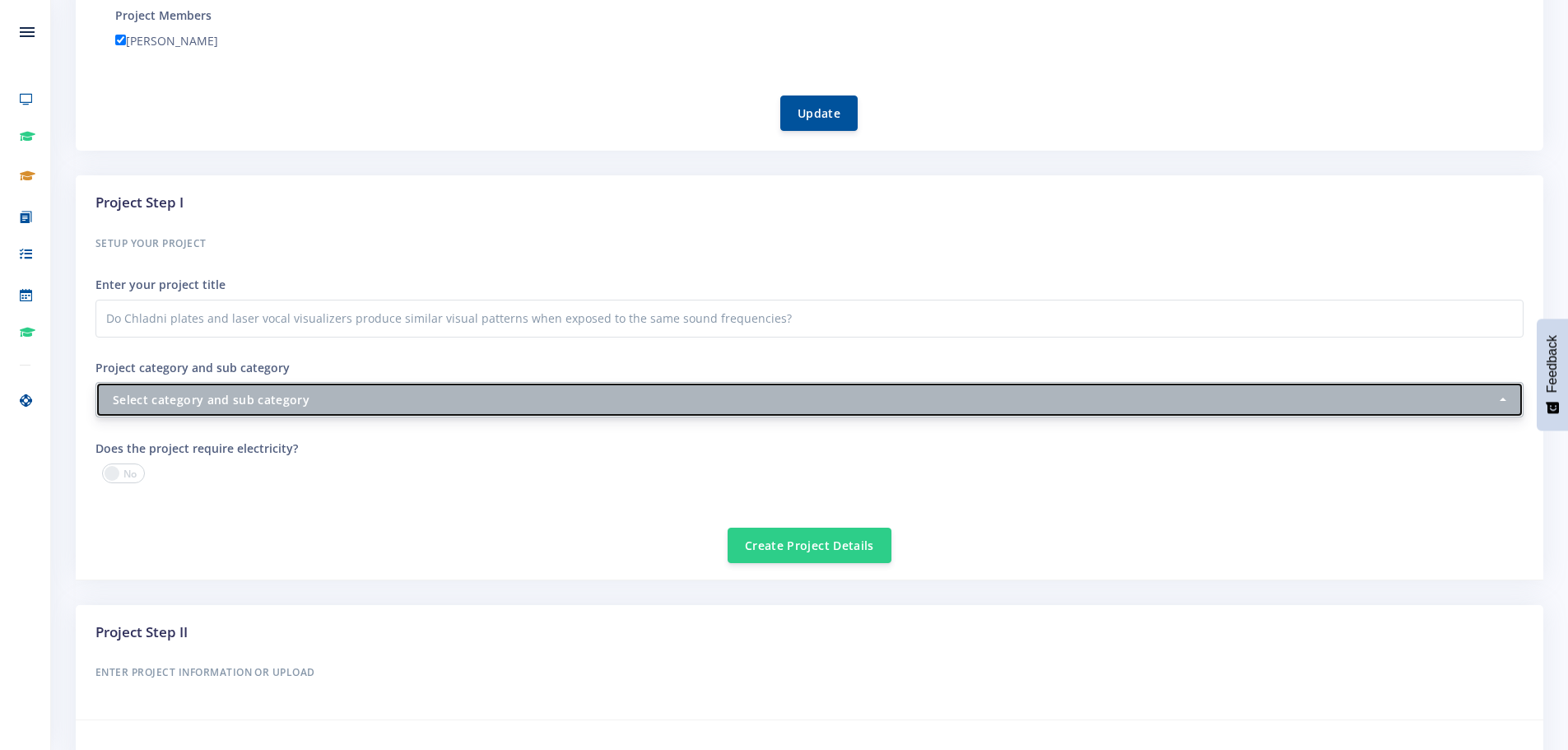
click at [378, 396] on div "Select category and sub category" at bounding box center [804, 399] width 1384 height 18
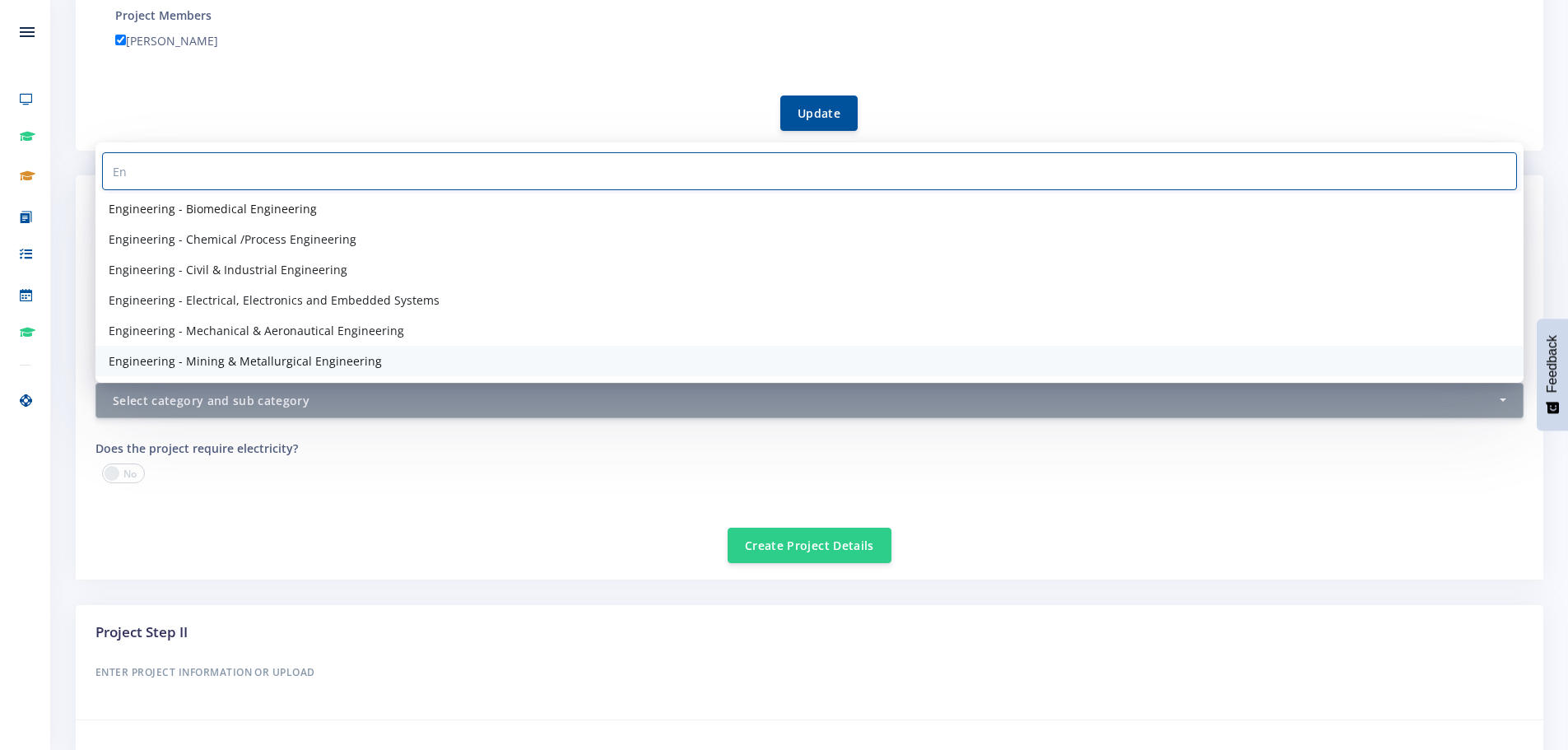
type input "E"
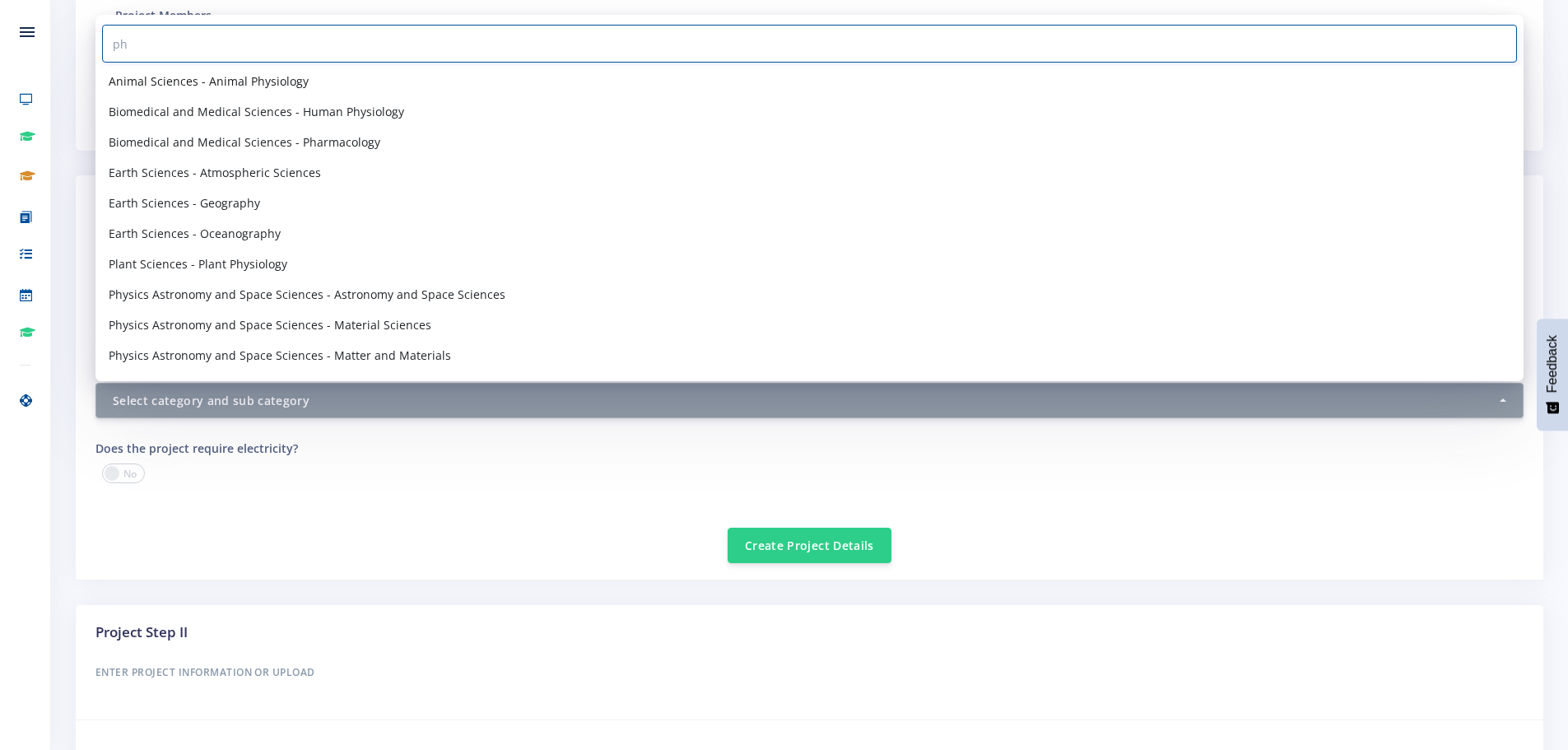
type input "p"
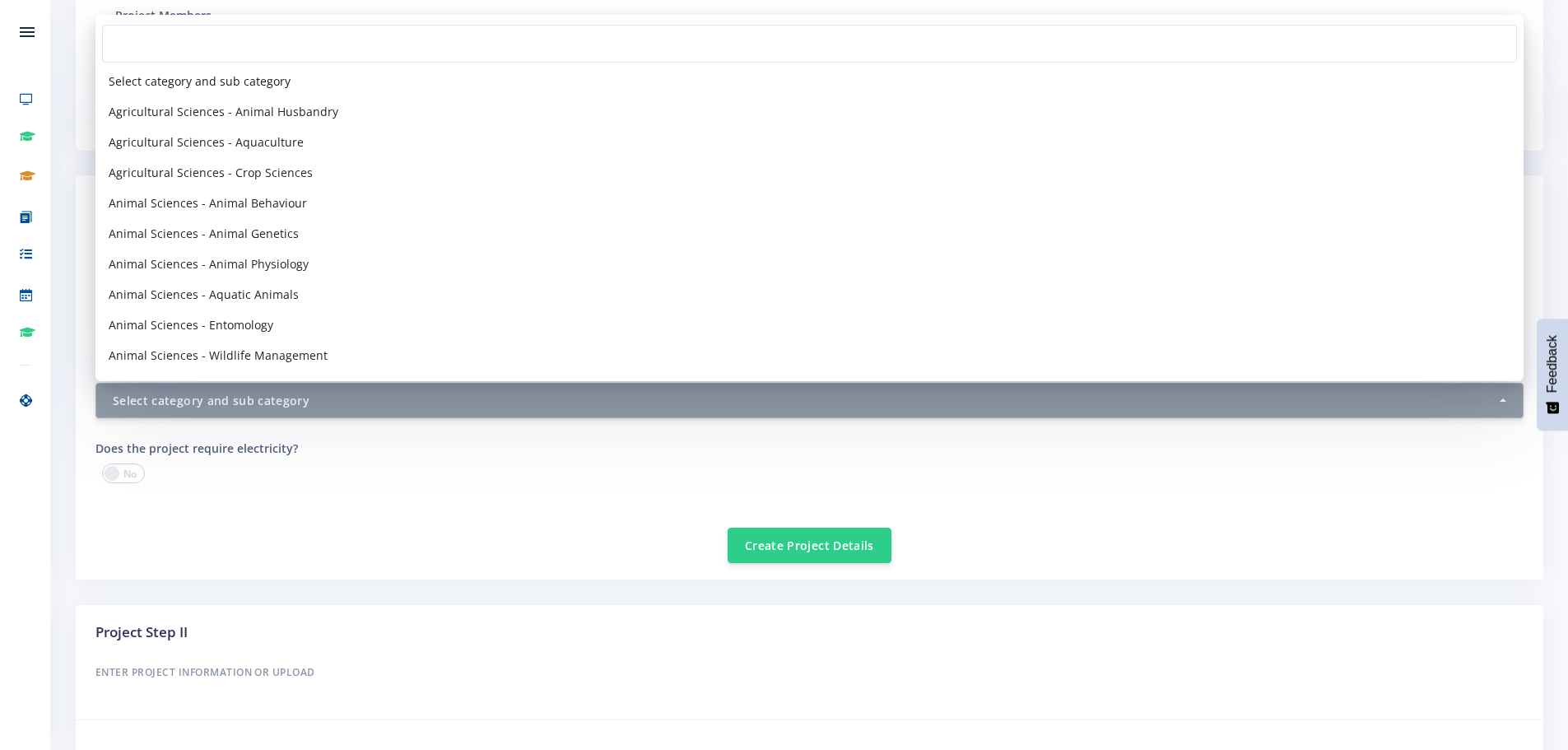
click at [352, 548] on div "Create Project Details" at bounding box center [809, 535] width 1428 height 56
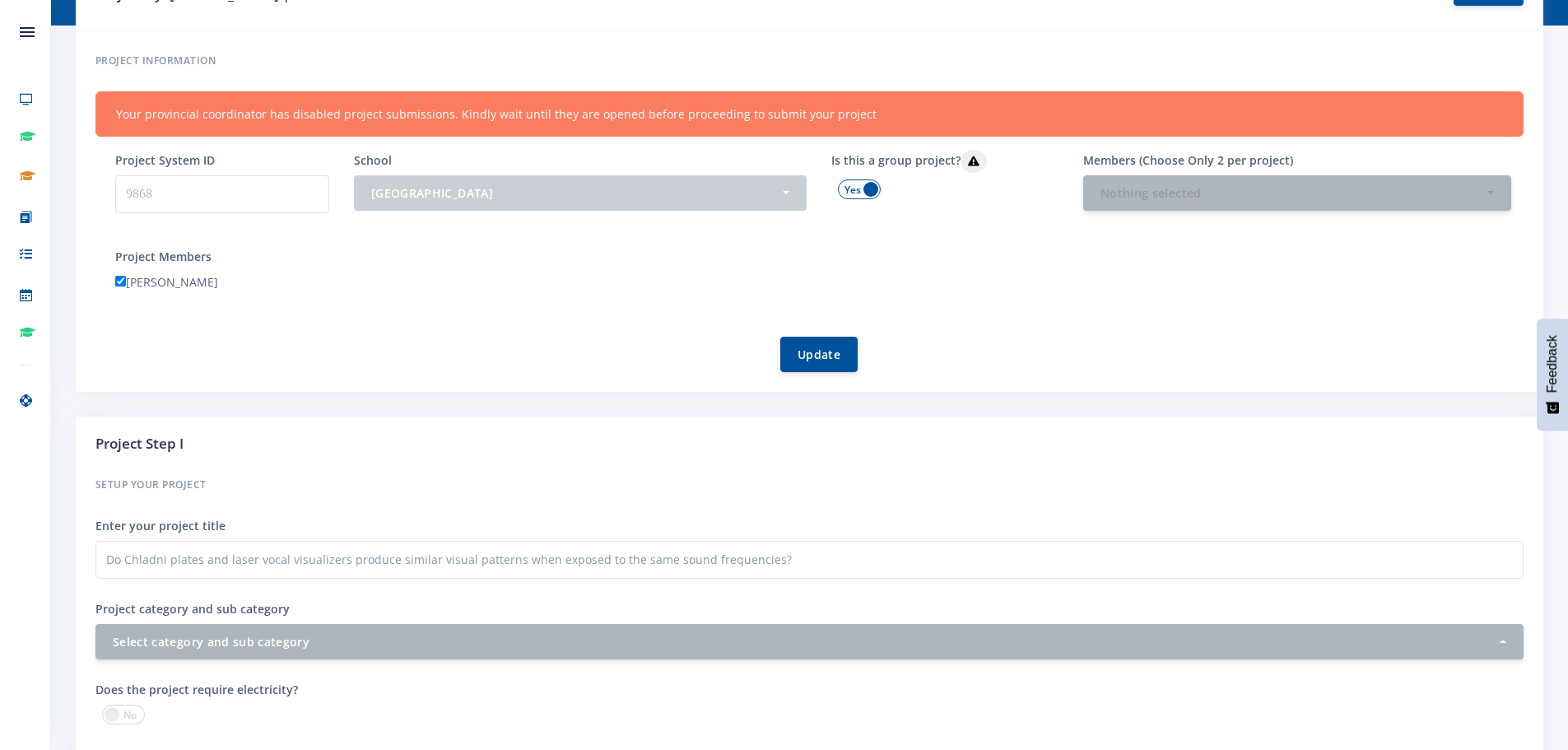
scroll to position [165, 0]
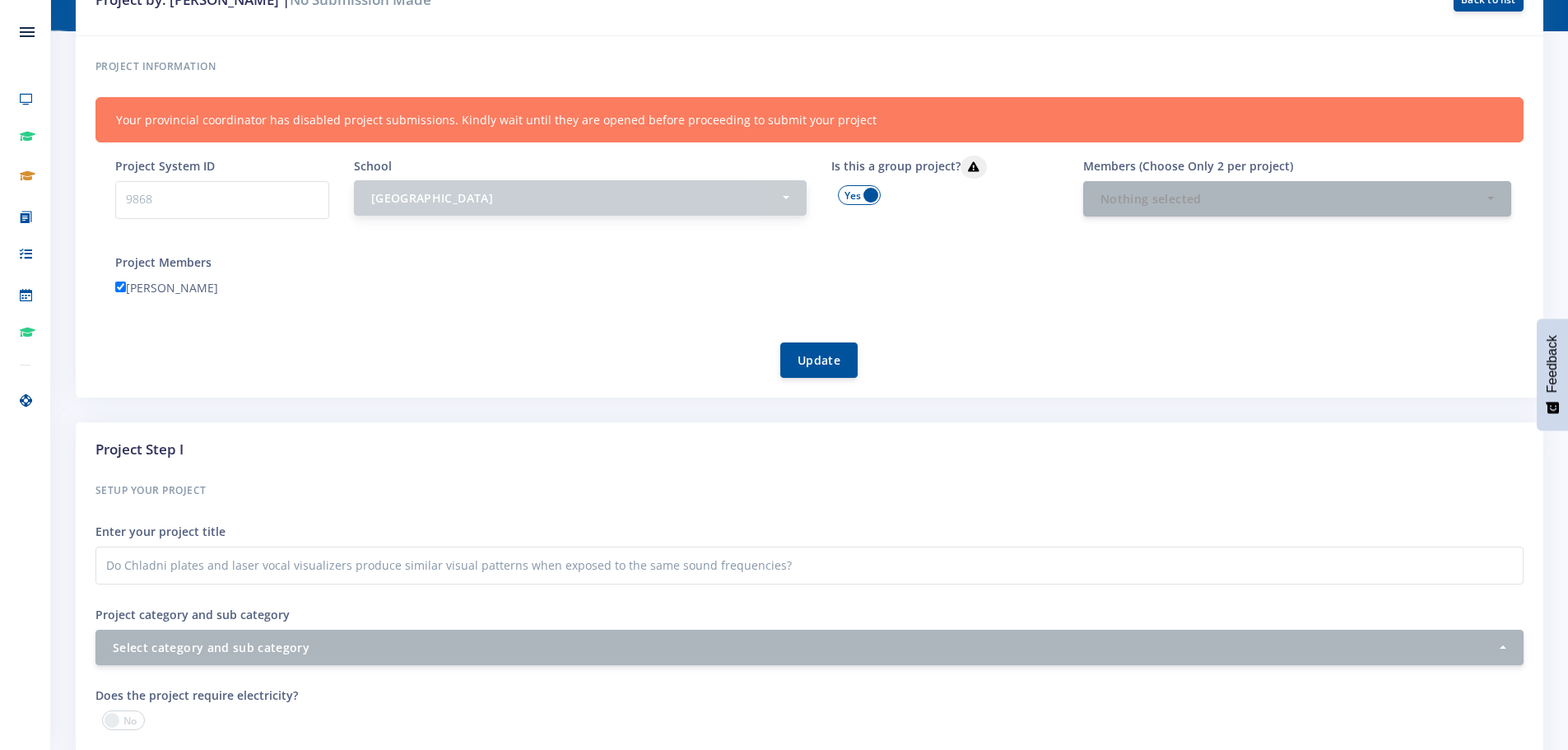
click at [468, 205] on div "[GEOGRAPHIC_DATA]" at bounding box center [576, 198] width 409 height 18
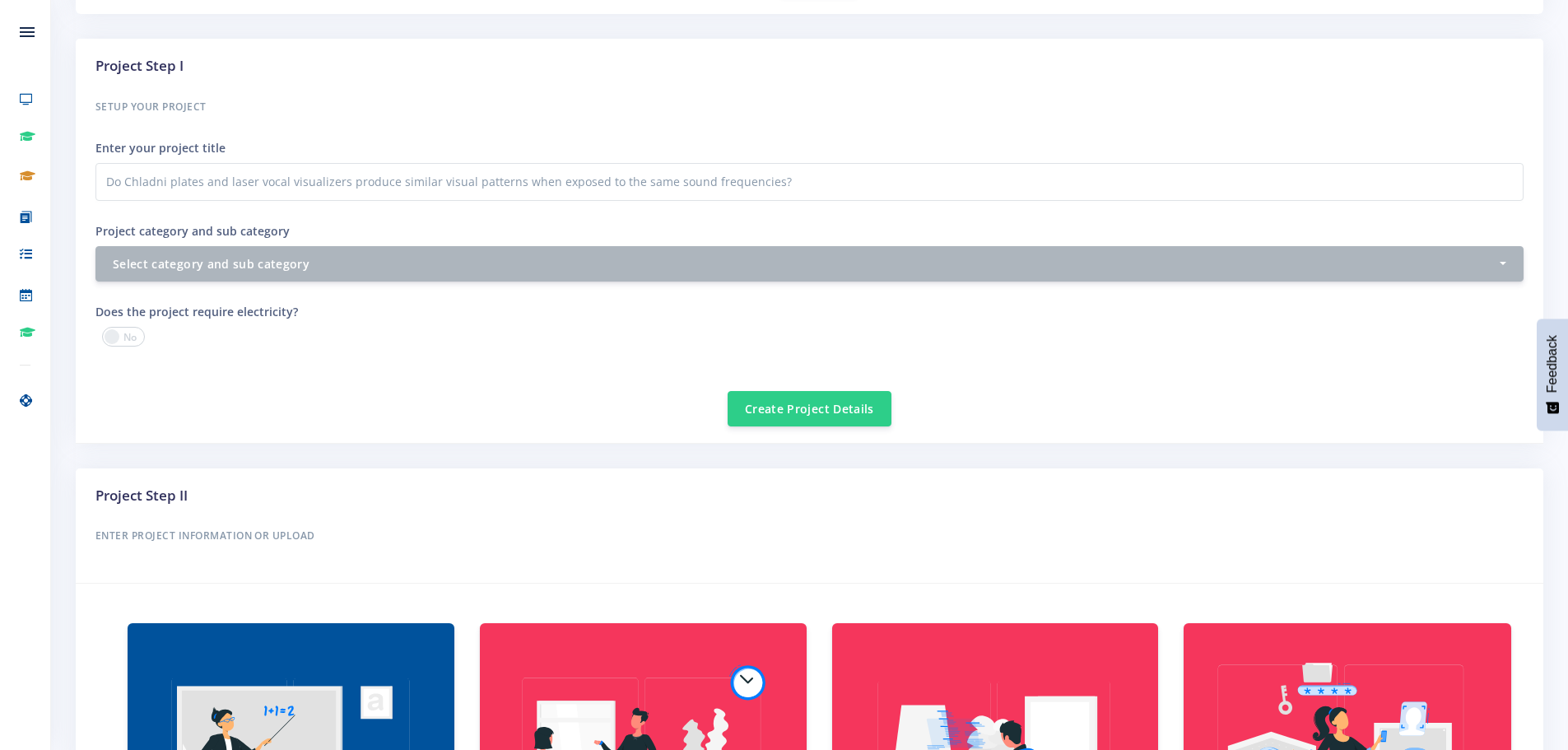
scroll to position [576, 0]
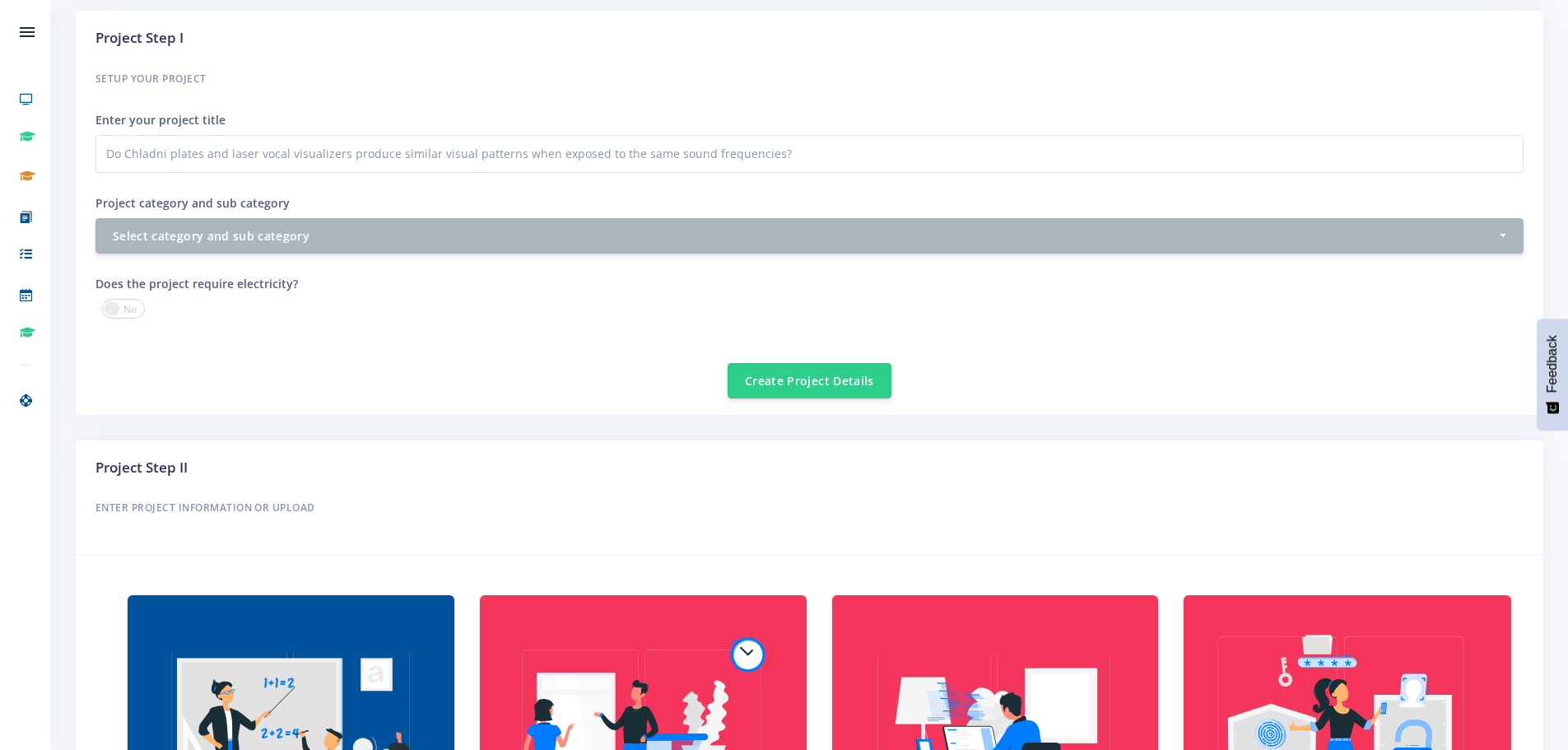
click at [137, 307] on span at bounding box center [123, 308] width 43 height 19
click at [0, 0] on input "checkbox" at bounding box center [0, 0] width 0 height 0
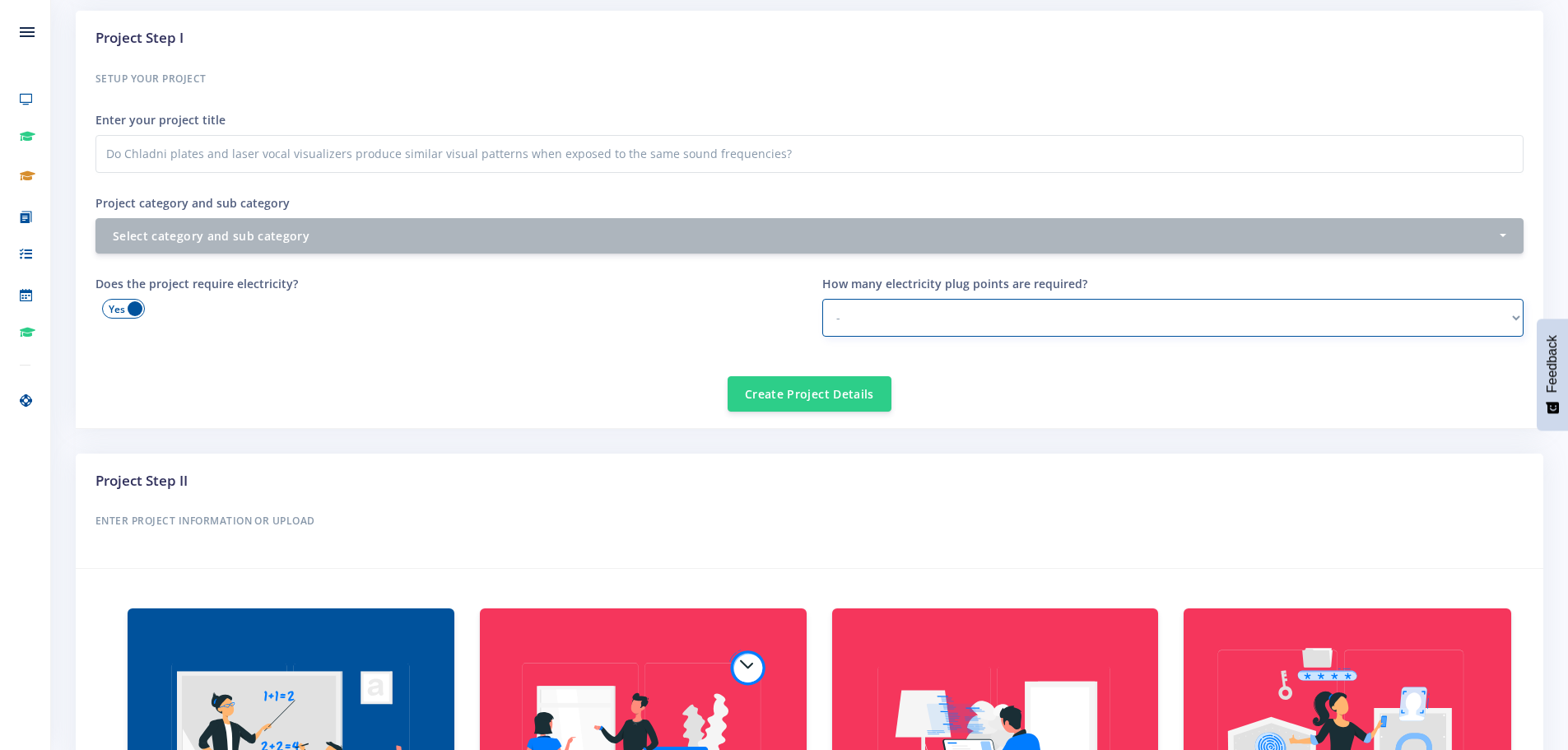
click at [859, 322] on select "- 1 2 - 3 3 or more" at bounding box center [1174, 317] width 702 height 38
select select "2 - 3"
click at [823, 299] on select "- 1 2 - 3 3 or more" at bounding box center [1174, 317] width 702 height 38
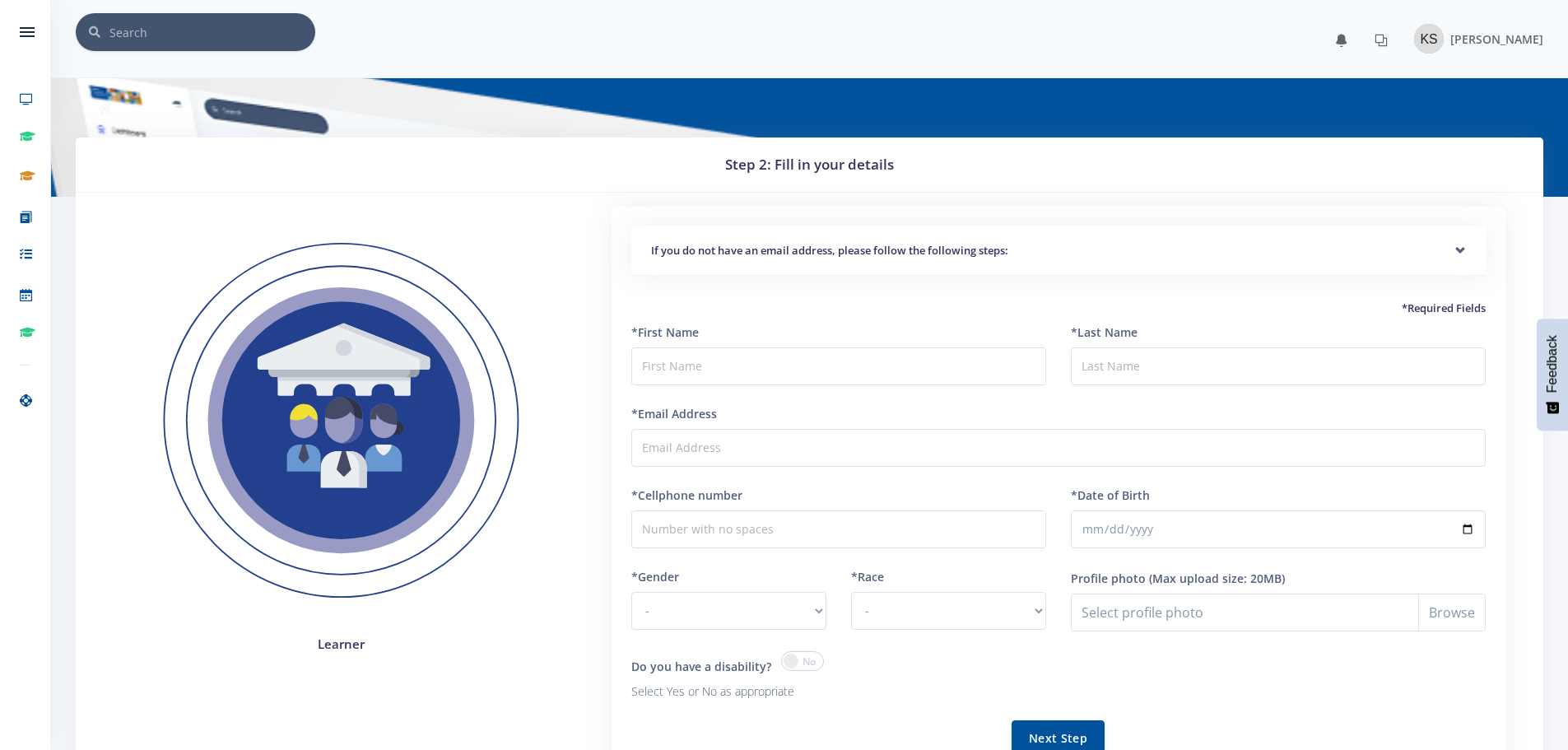
scroll to position [13, 13]
click at [675, 359] on input "text" at bounding box center [839, 366] width 415 height 38
type input "[PERSON_NAME]"
type input "J"
click at [691, 363] on input "[PERSON_NAME]" at bounding box center [839, 366] width 415 height 38
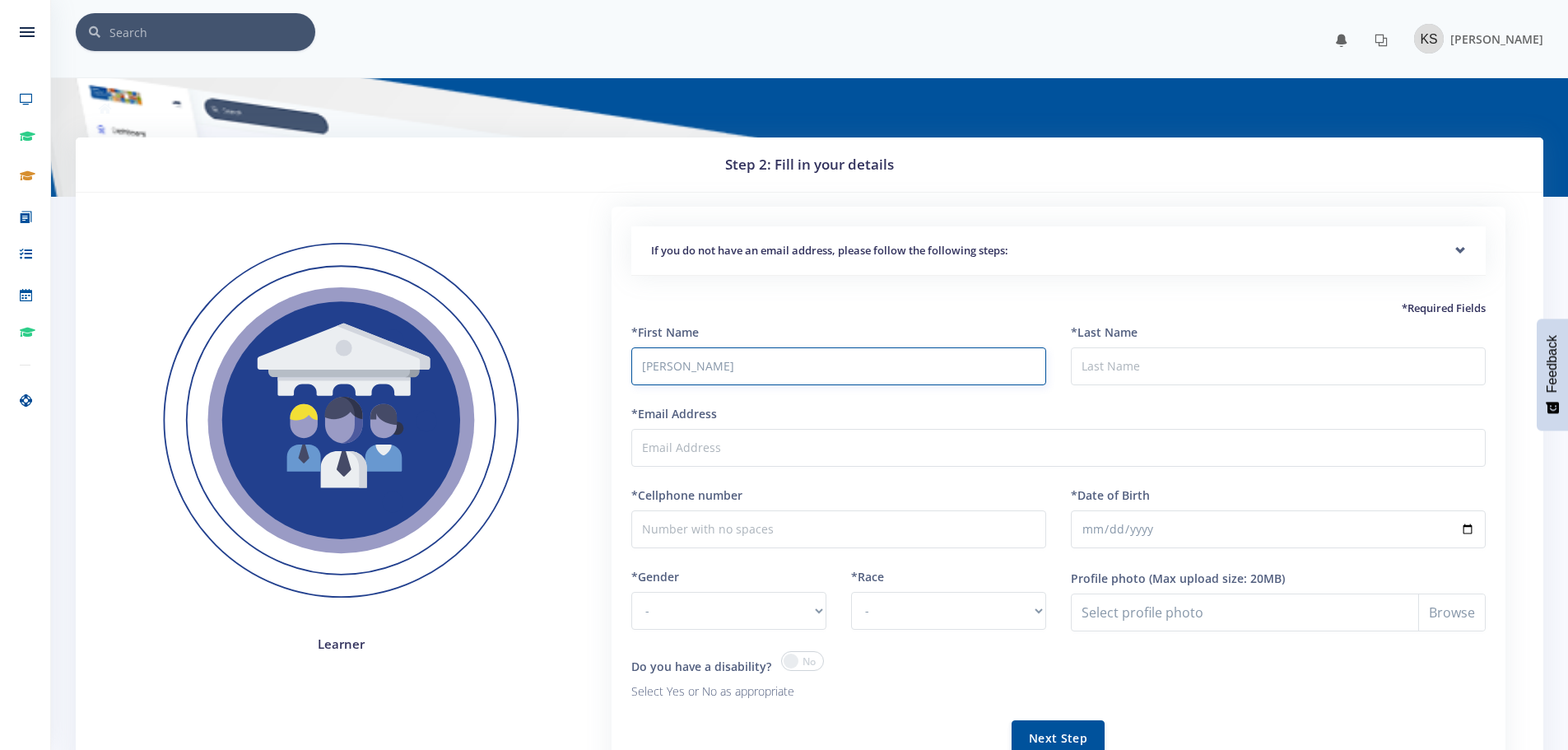
type input "[PERSON_NAME]"
click at [1091, 366] on input "[PERSON_NAME]" at bounding box center [1278, 366] width 415 height 38
type input "[PERSON_NAME]"
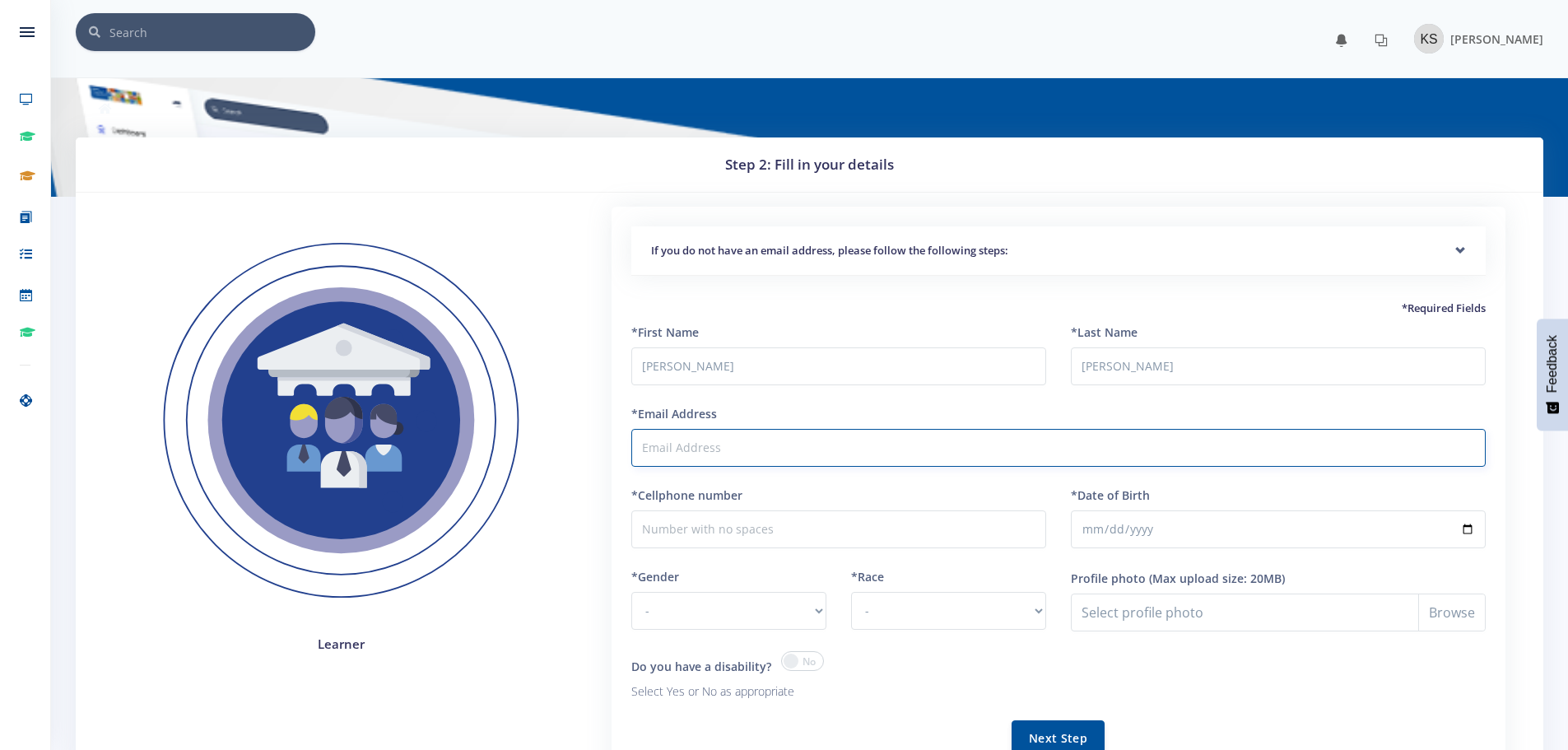
click at [797, 438] on input "*Email Address" at bounding box center [1059, 447] width 855 height 38
paste input "[EMAIL_ADDRESS][DOMAIN_NAME]"
type input "[EMAIL_ADDRESS][DOMAIN_NAME]"
click at [831, 308] on h5 "*Required Fields" at bounding box center [1059, 309] width 855 height 17
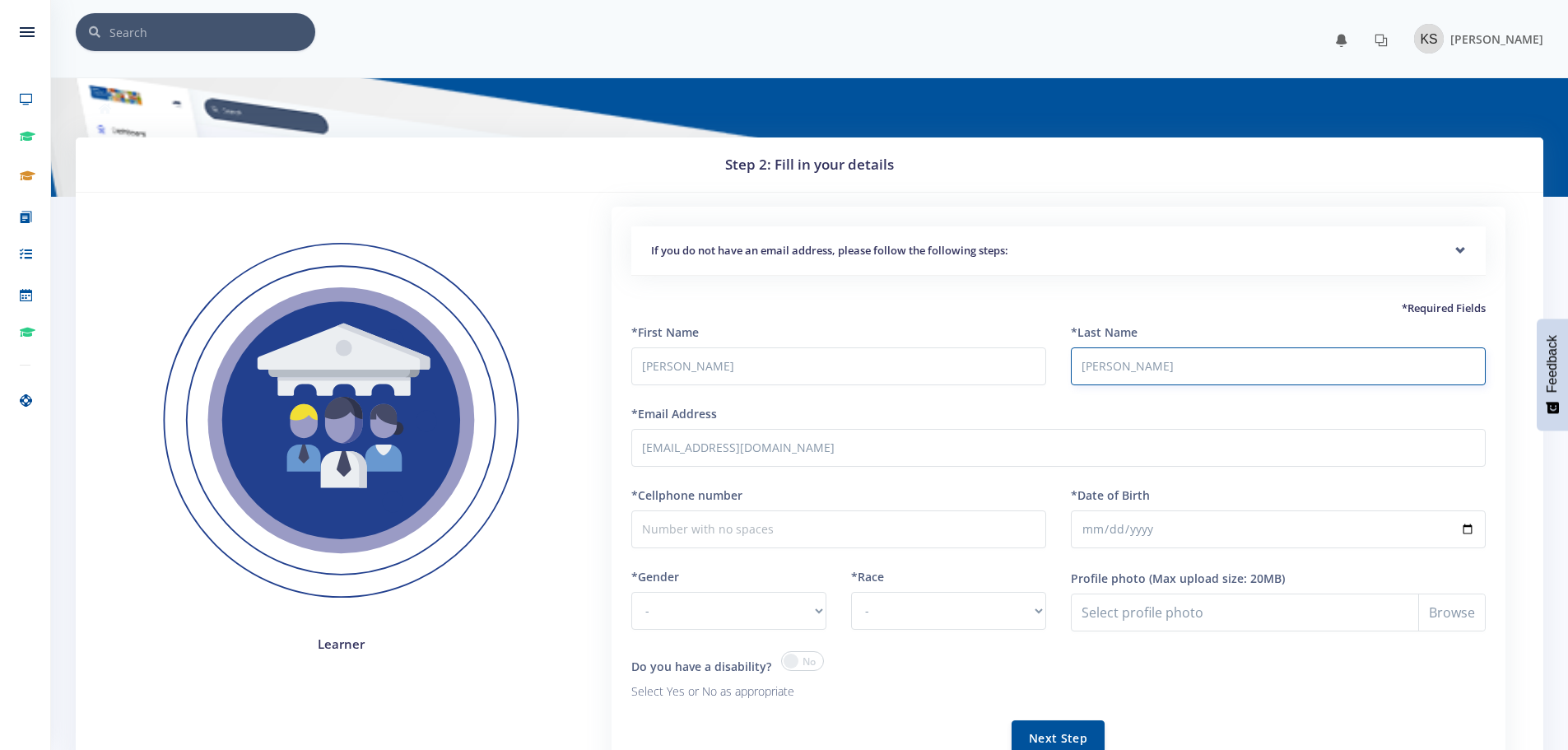
click at [1094, 361] on input "[PERSON_NAME]" at bounding box center [1278, 366] width 415 height 38
type input "[PERSON_NAME]"
click at [764, 520] on input "*Cellphone number" at bounding box center [839, 529] width 415 height 38
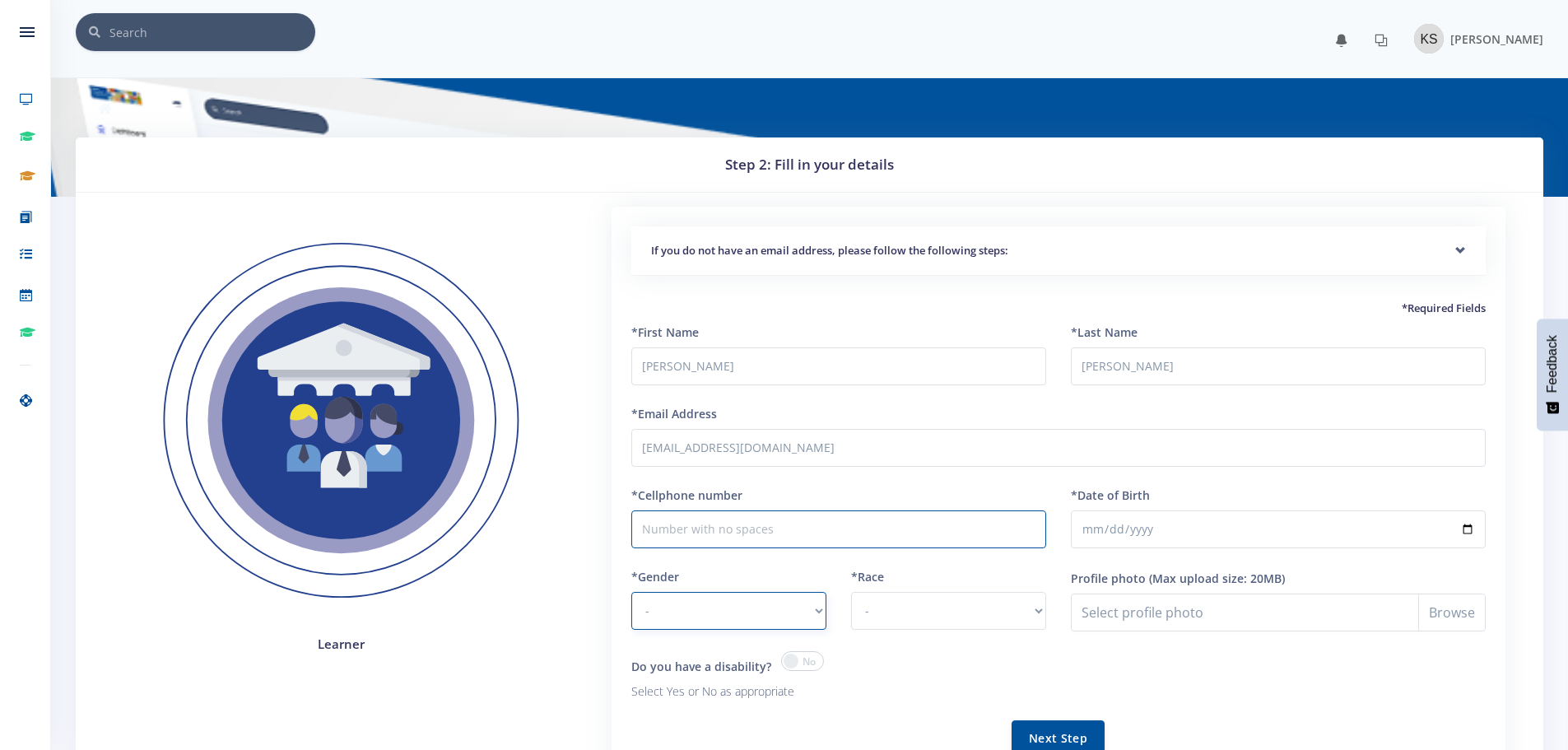
click at [788, 609] on select "- [DEMOGRAPHIC_DATA] [DEMOGRAPHIC_DATA]" at bounding box center [729, 610] width 195 height 38
select select "M"
click at [632, 592] on select "- [DEMOGRAPHIC_DATA] [DEMOGRAPHIC_DATA]" at bounding box center [729, 610] width 195 height 38
click at [741, 535] on input "*Cellphone number" at bounding box center [839, 529] width 415 height 38
